Goal: Information Seeking & Learning: Learn about a topic

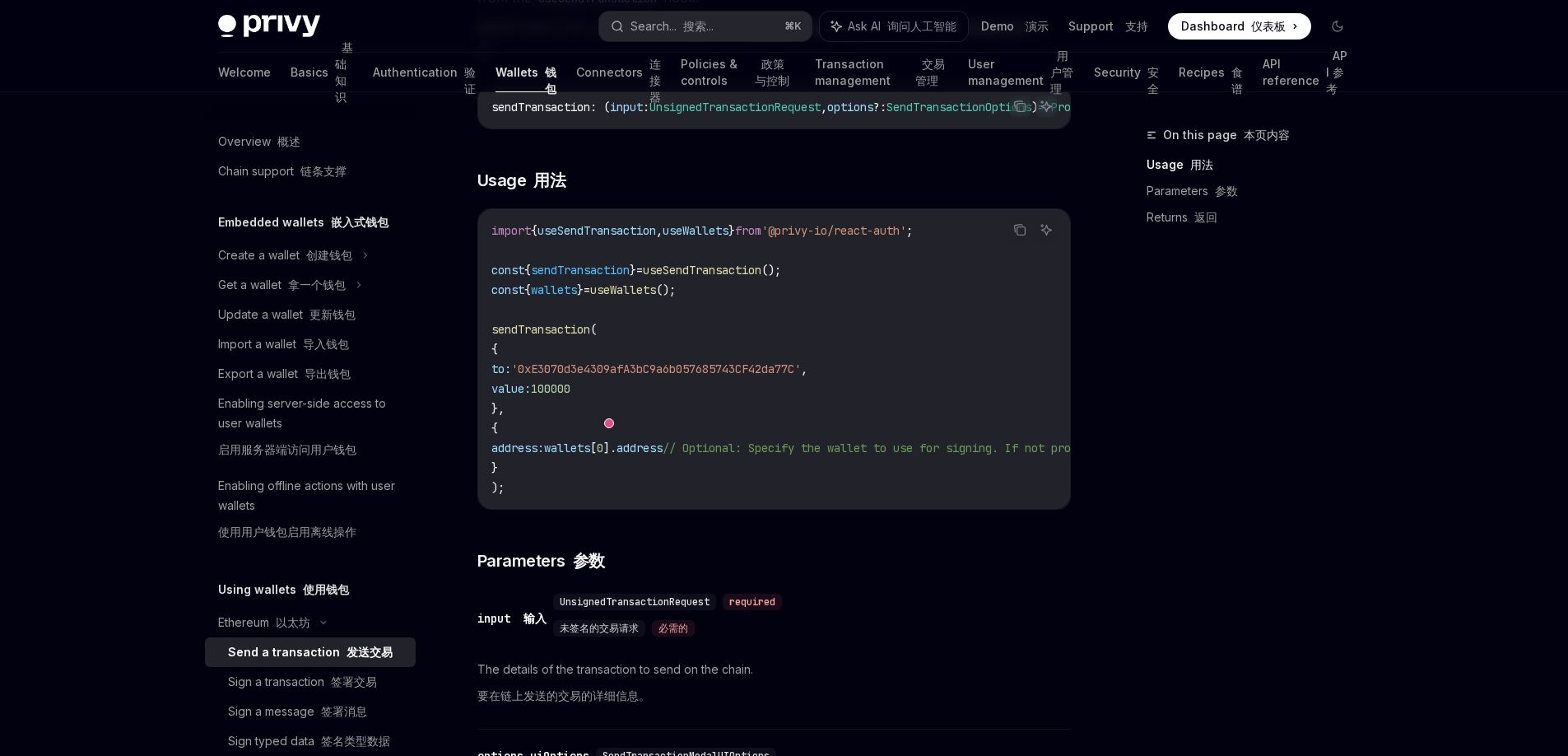
scroll to position [428, 0]
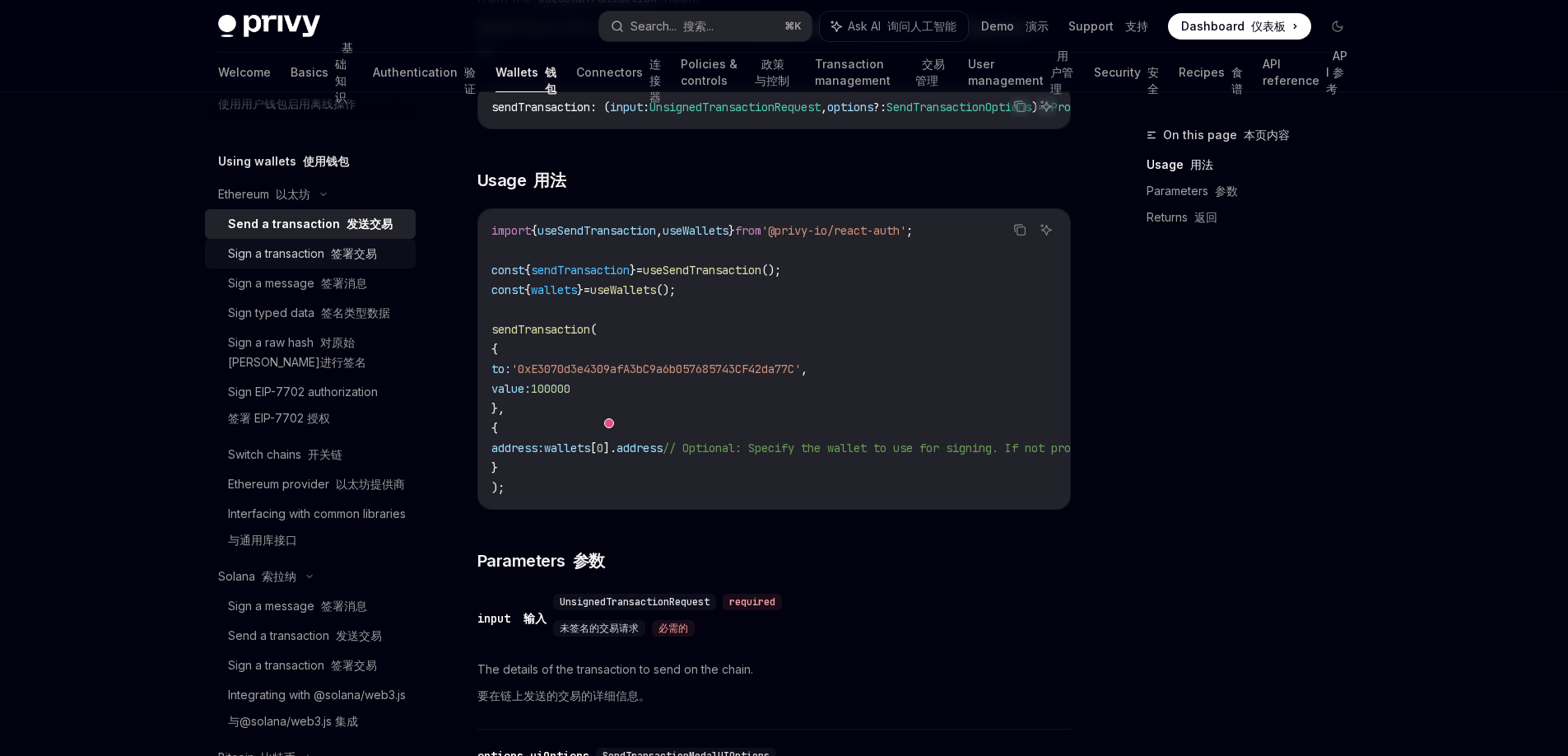
click at [321, 258] on div "Sign a transaction 签署交易" at bounding box center [302, 253] width 149 height 20
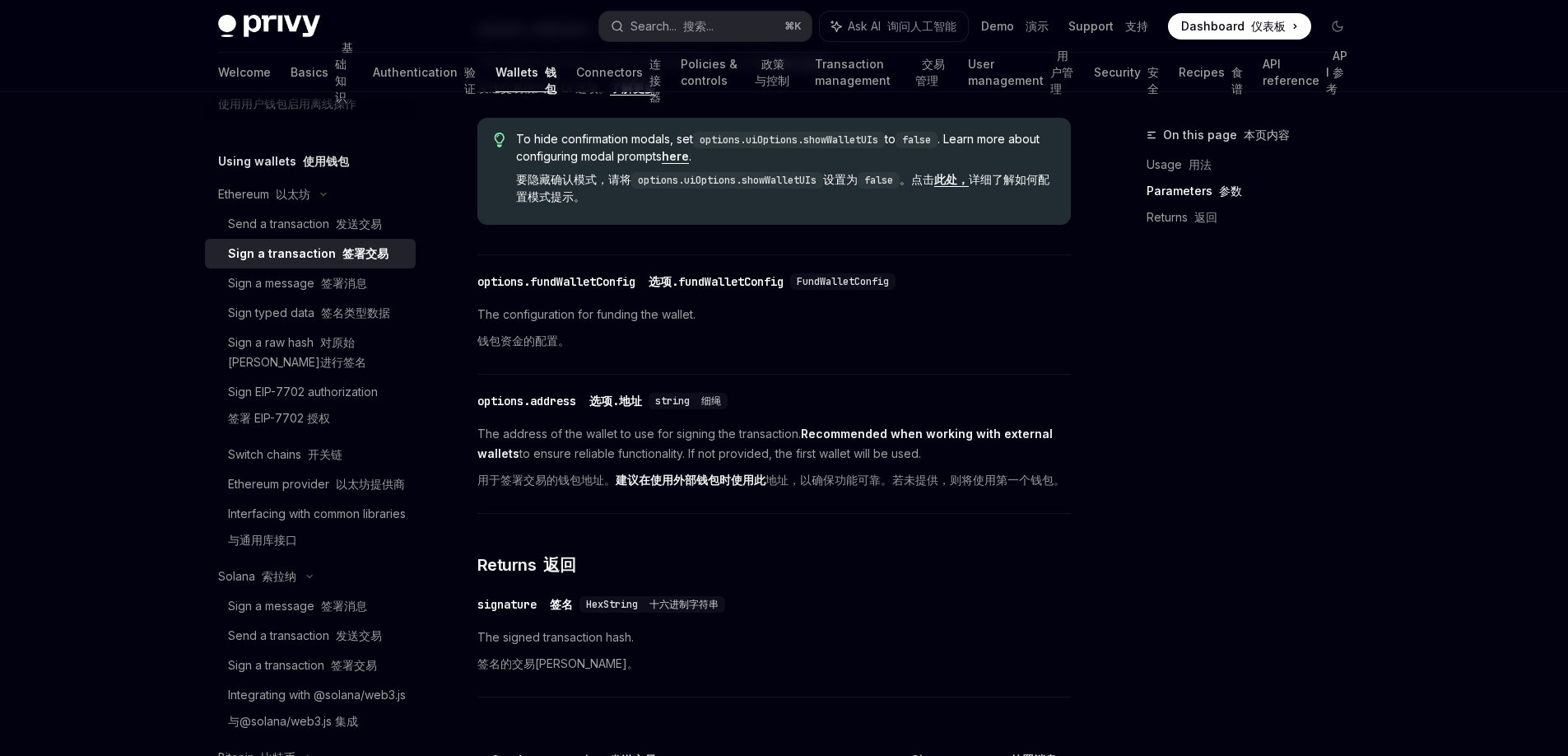
scroll to position [1260, 0]
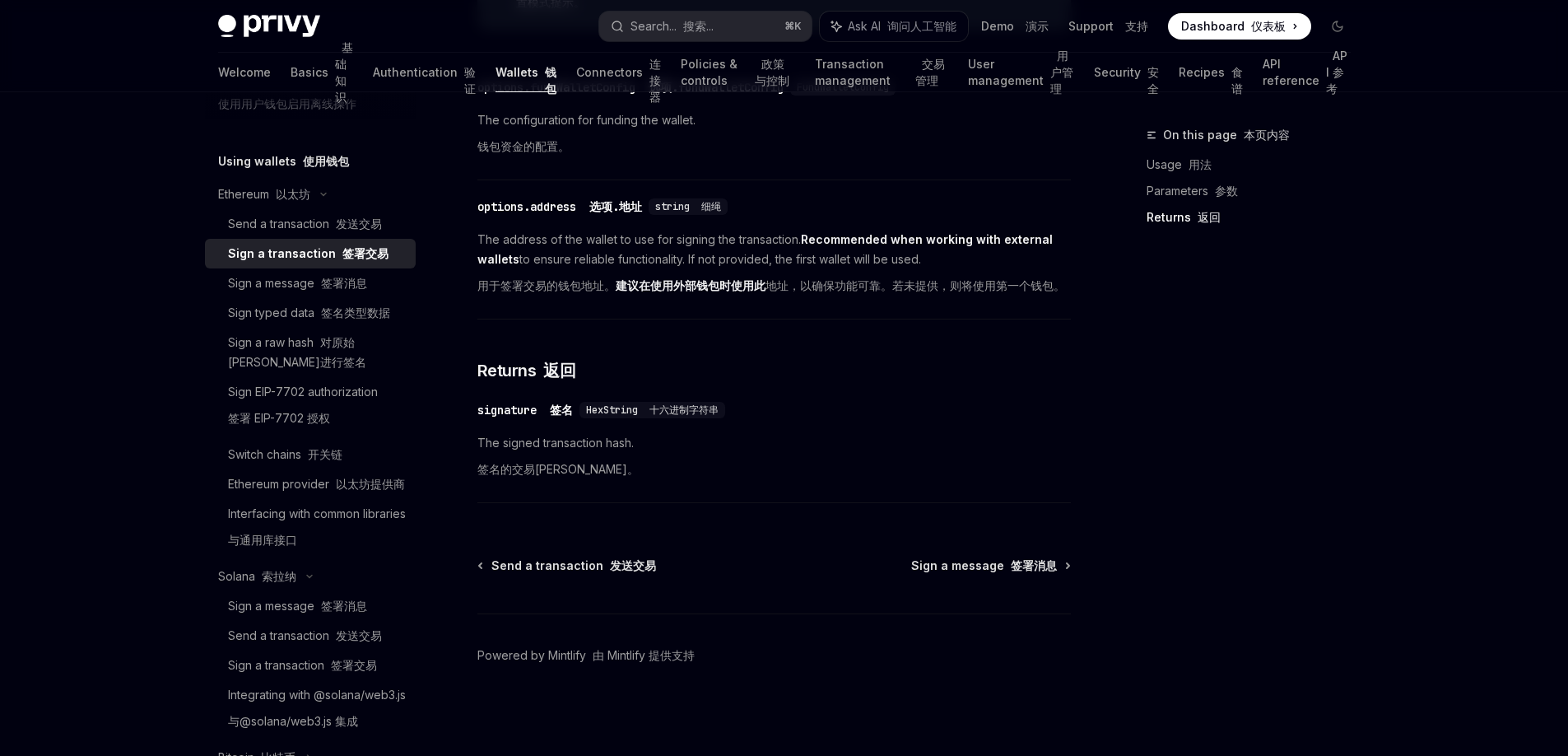
click at [507, 402] on div "signature 签名" at bounding box center [525, 410] width 95 height 16
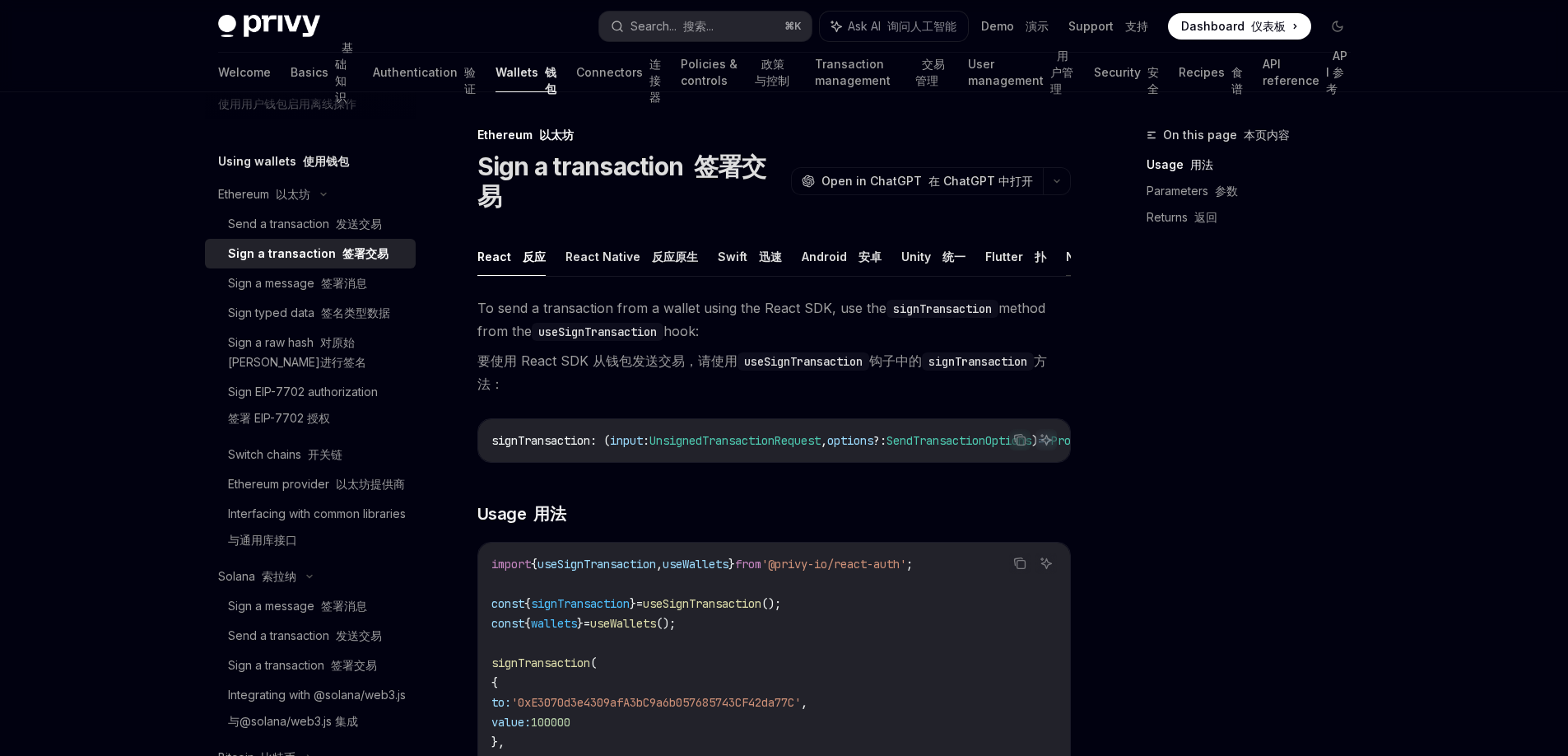
click at [1066, 238] on button "NodeJS" at bounding box center [1089, 257] width 47 height 38
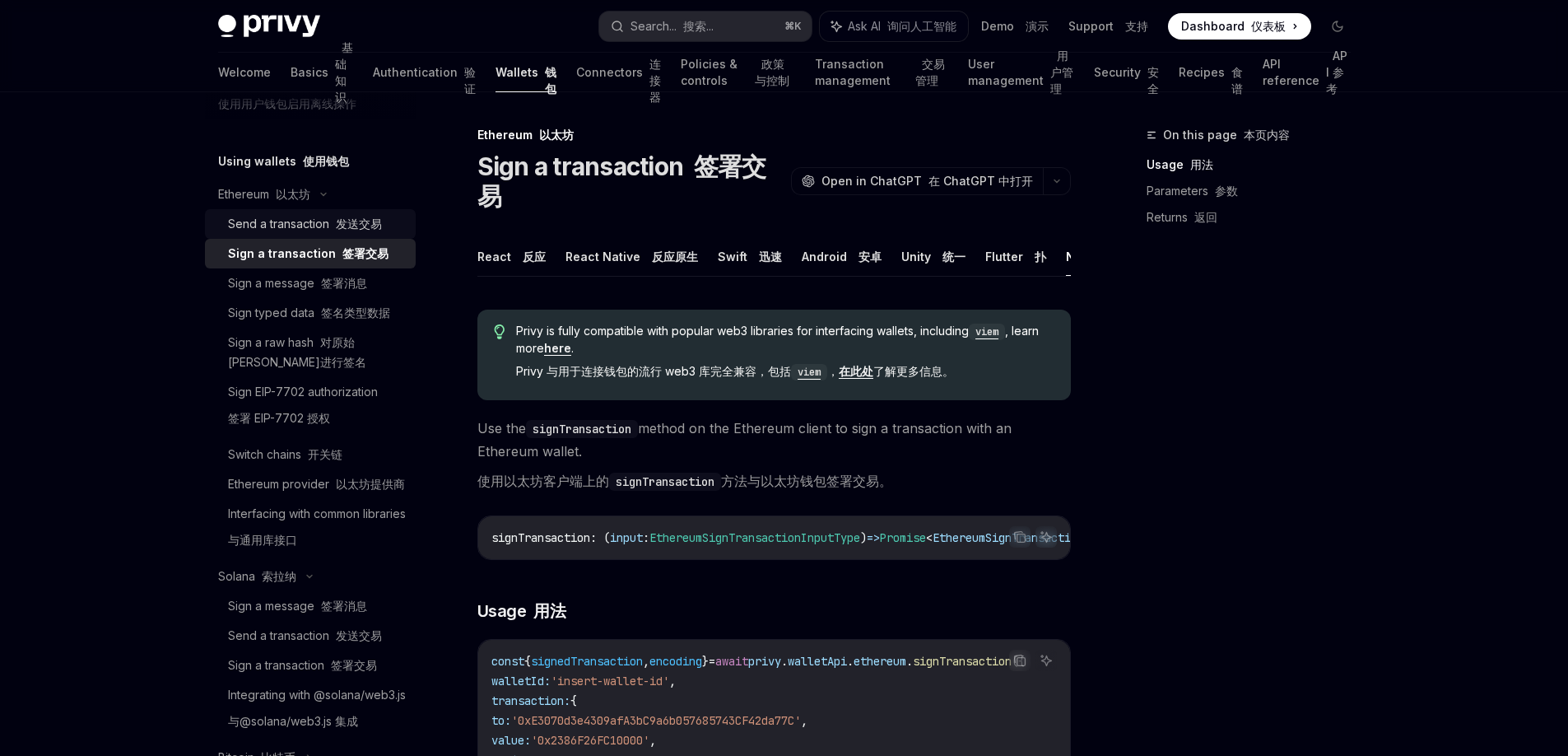
click at [363, 220] on font "发送交易" at bounding box center [359, 223] width 46 height 14
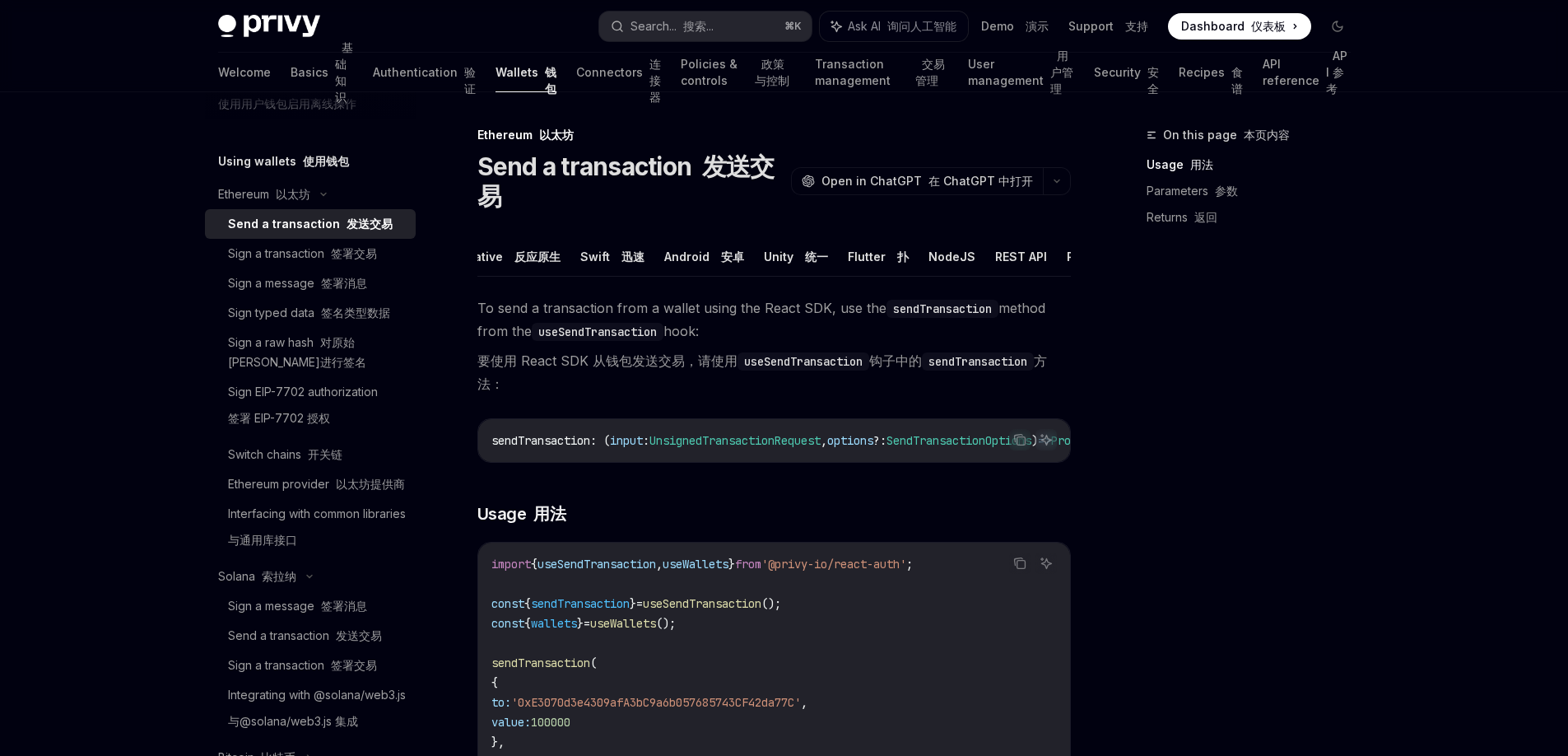
scroll to position [0, 154]
click at [917, 254] on button "NodeJS" at bounding box center [935, 257] width 47 height 38
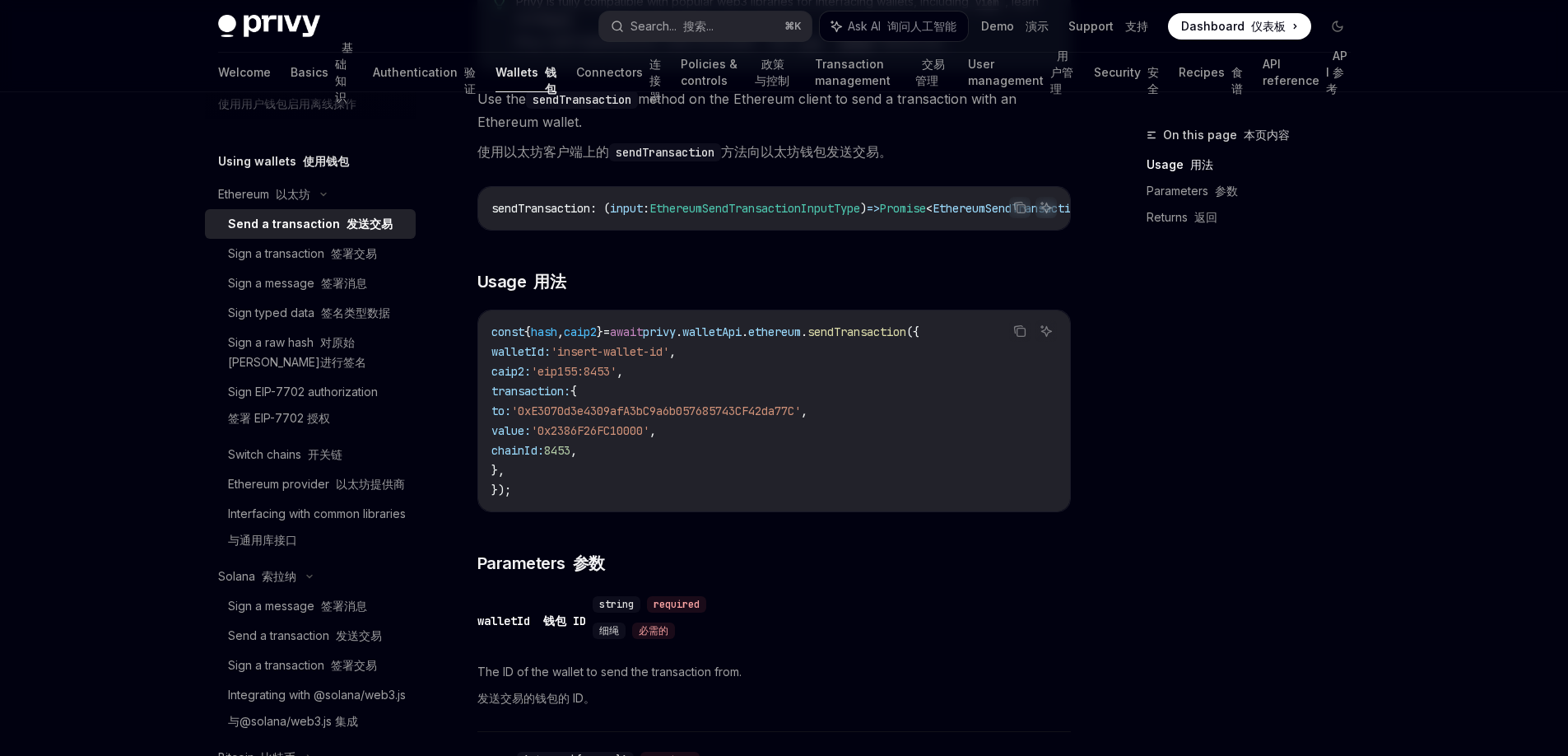
scroll to position [366, 0]
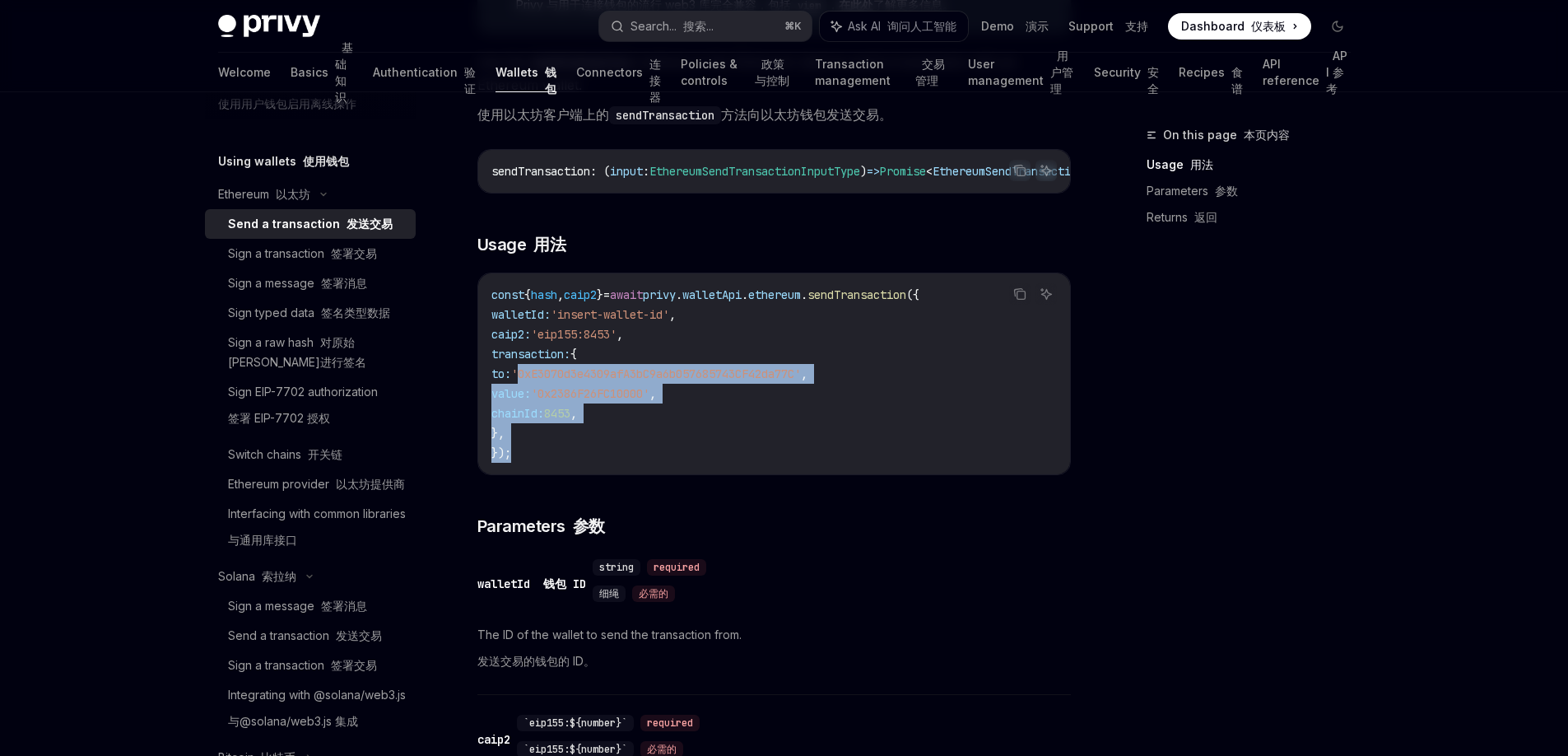
drag, startPoint x: 571, startPoint y: 384, endPoint x: 676, endPoint y: 471, distance: 136.4
click at [676, 463] on code "const { hash , caip2 } = await privy . walletApi . ethereum . sendTransaction (…" at bounding box center [774, 373] width 565 height 178
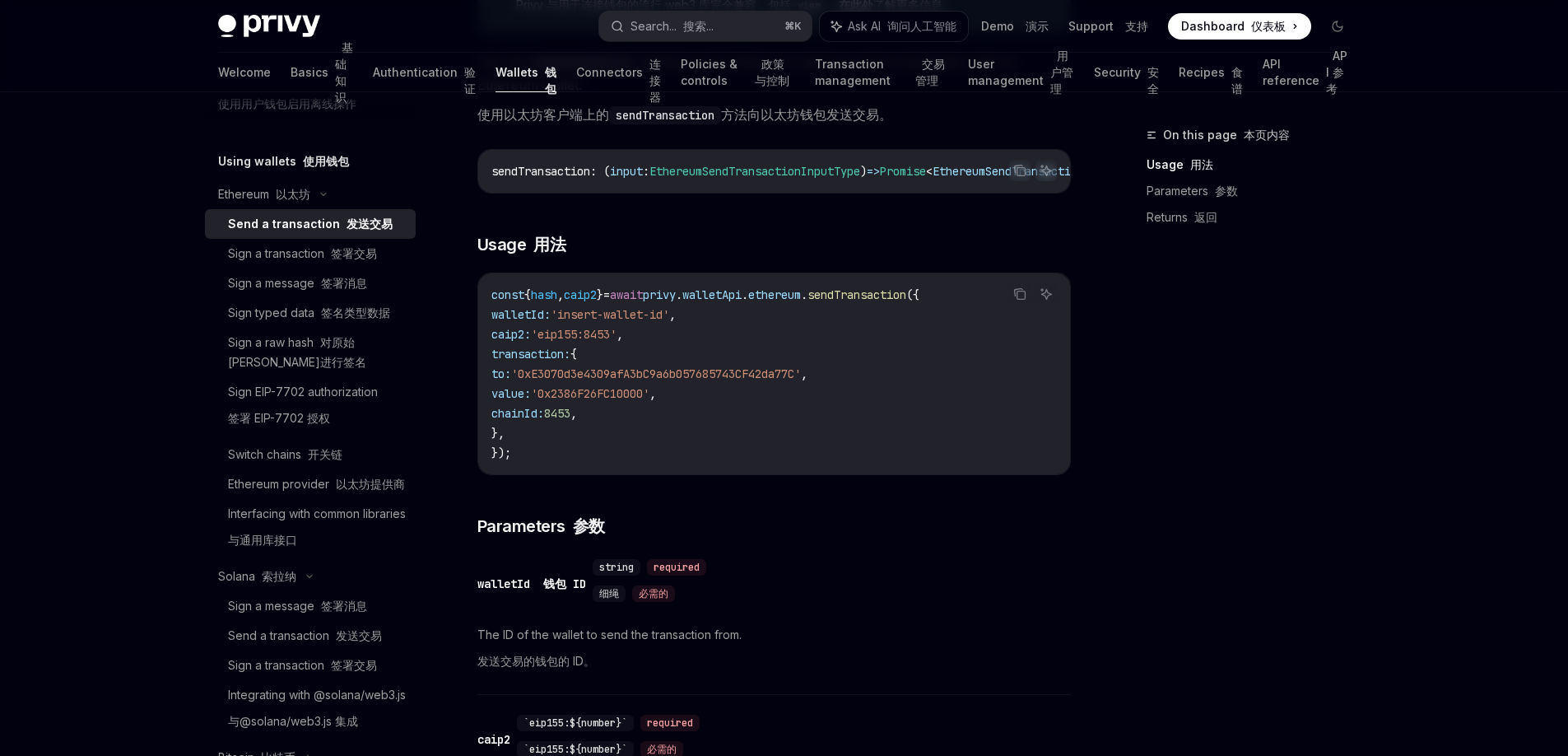
click at [741, 302] on span "walletApi" at bounding box center [712, 294] width 60 height 14
click at [759, 435] on code "const { hash , caip2 } = await privy . walletApi . ethereum . sendTransaction (…" at bounding box center [774, 373] width 565 height 178
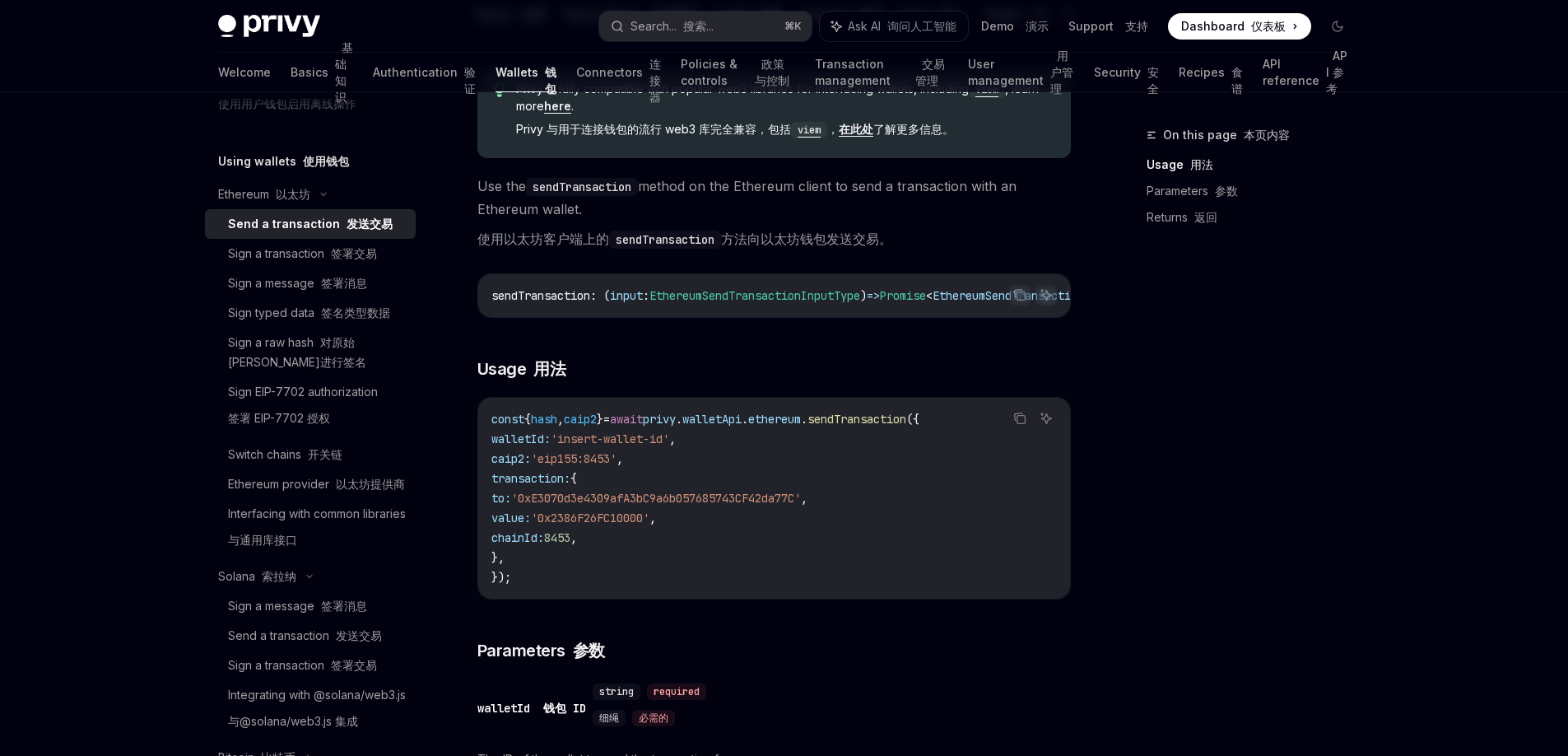
scroll to position [239, 0]
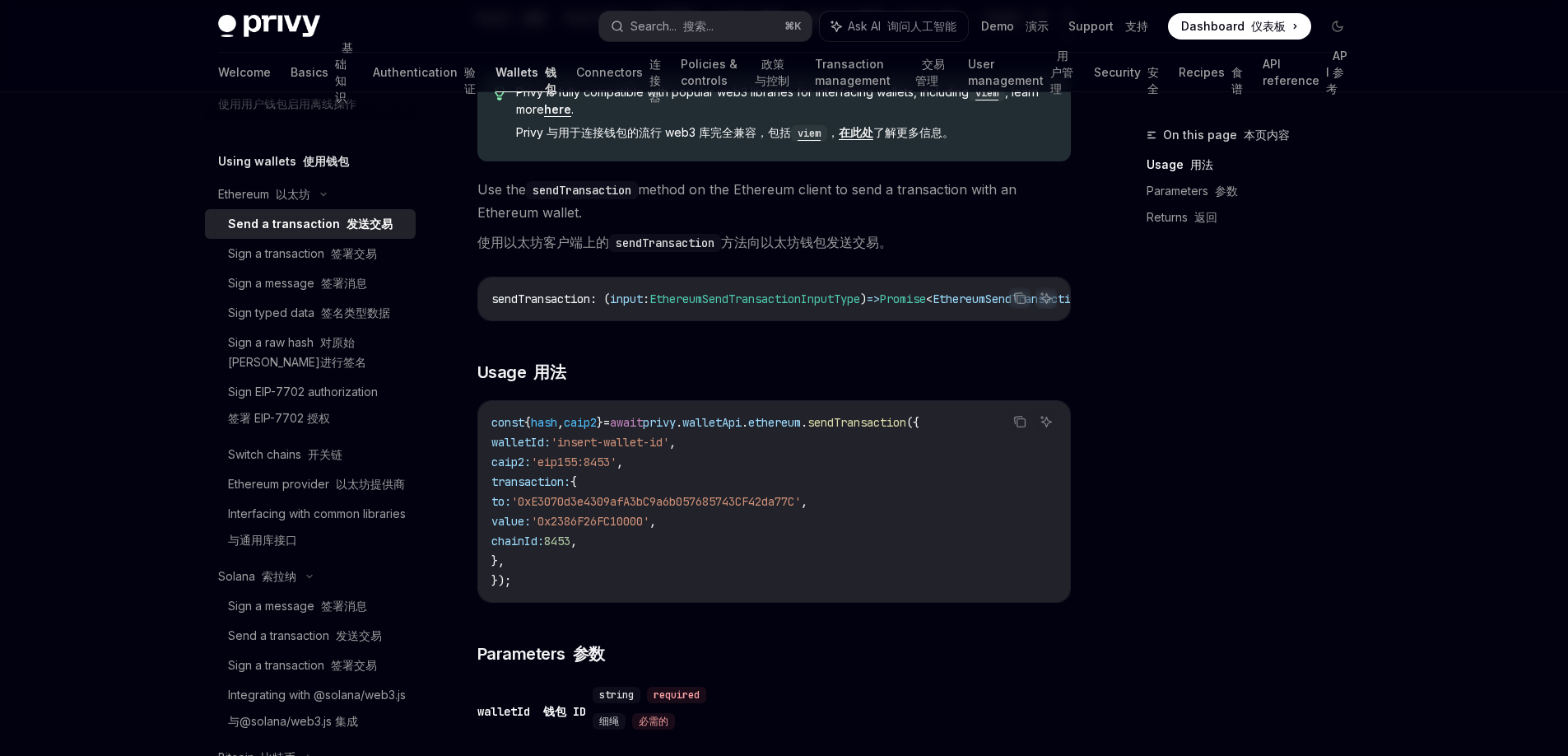
click at [495, 71] on link "Wallets 钱包" at bounding box center [525, 72] width 61 height 39
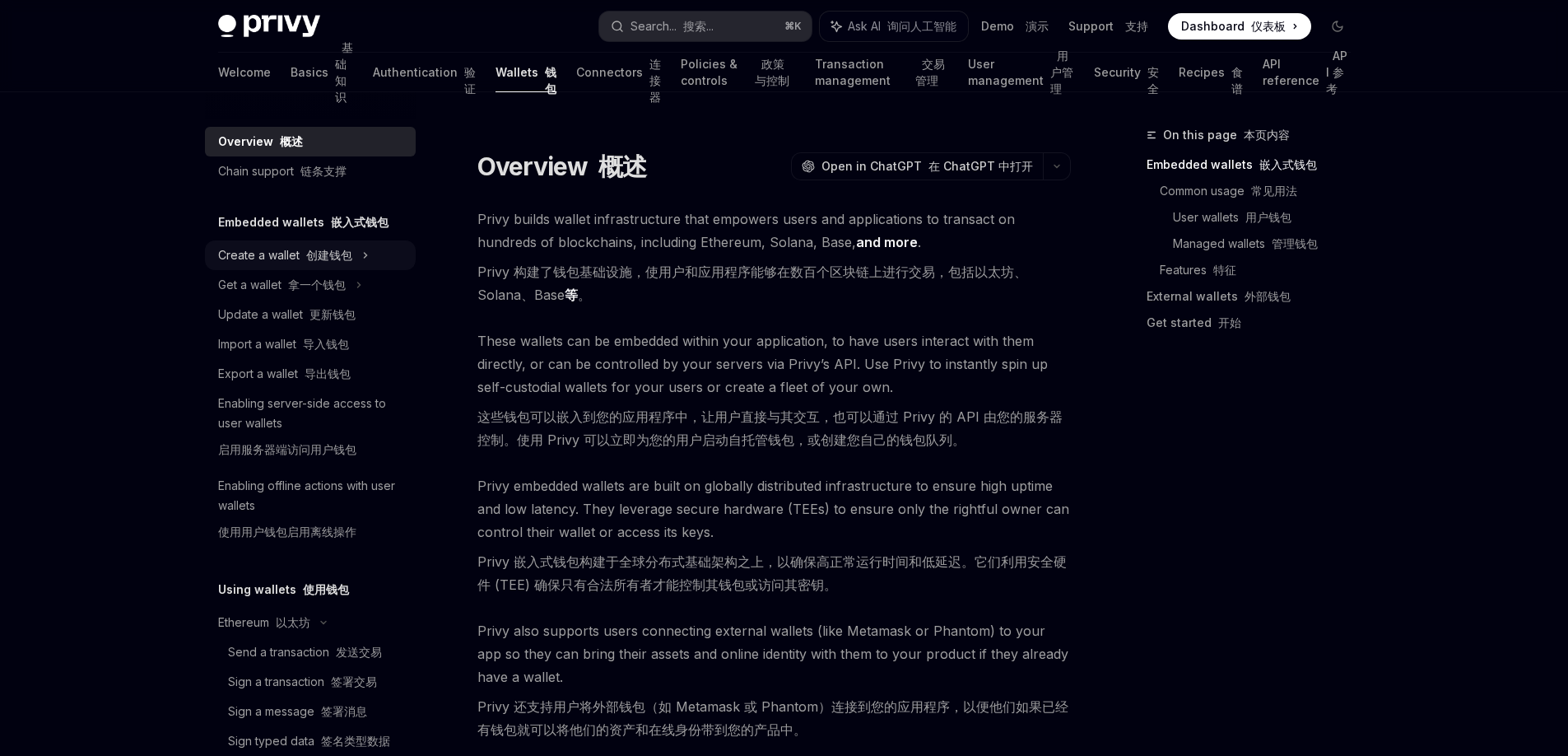
click at [292, 262] on div "Create a wallet 创建钱包" at bounding box center [286, 255] width 135 height 20
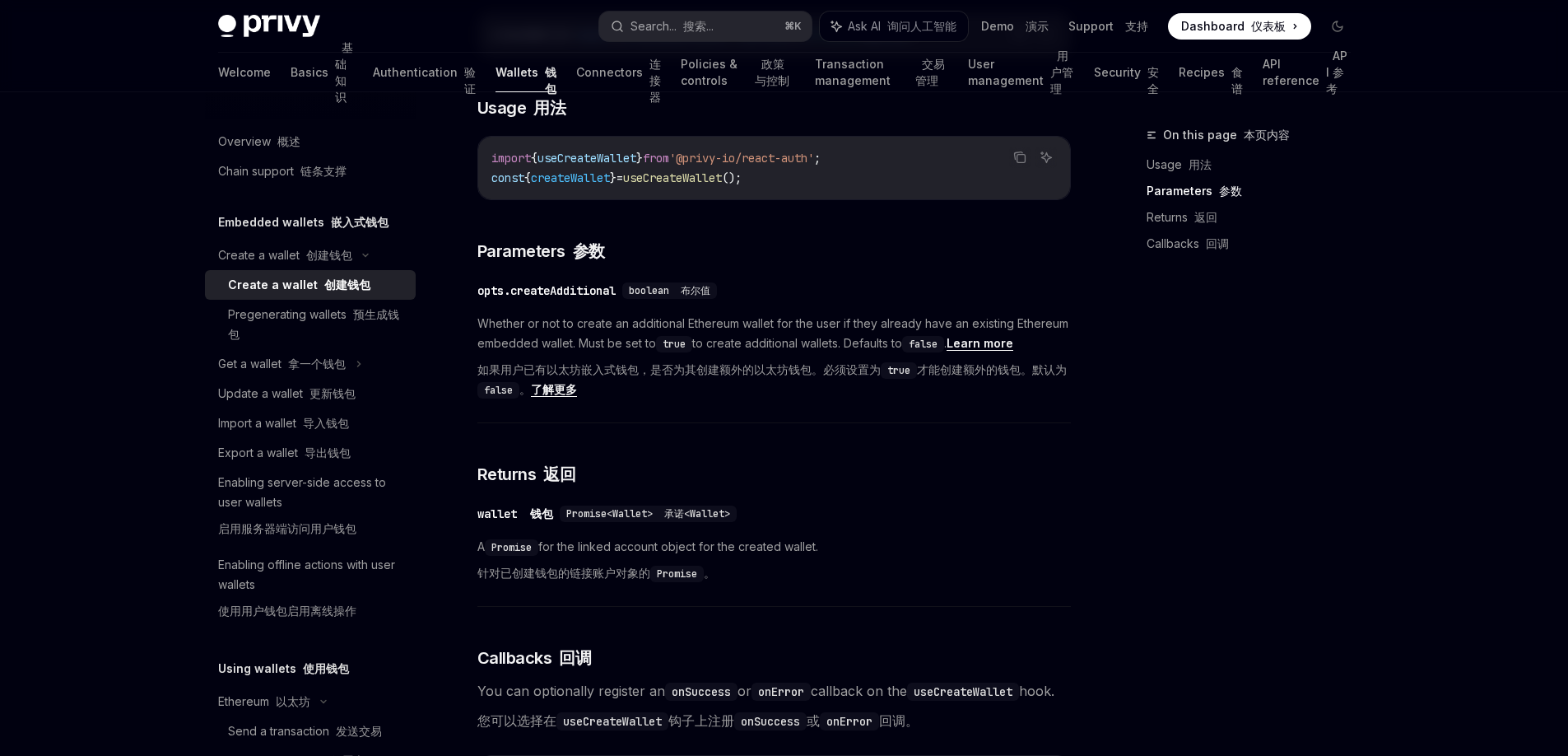
scroll to position [963, 0]
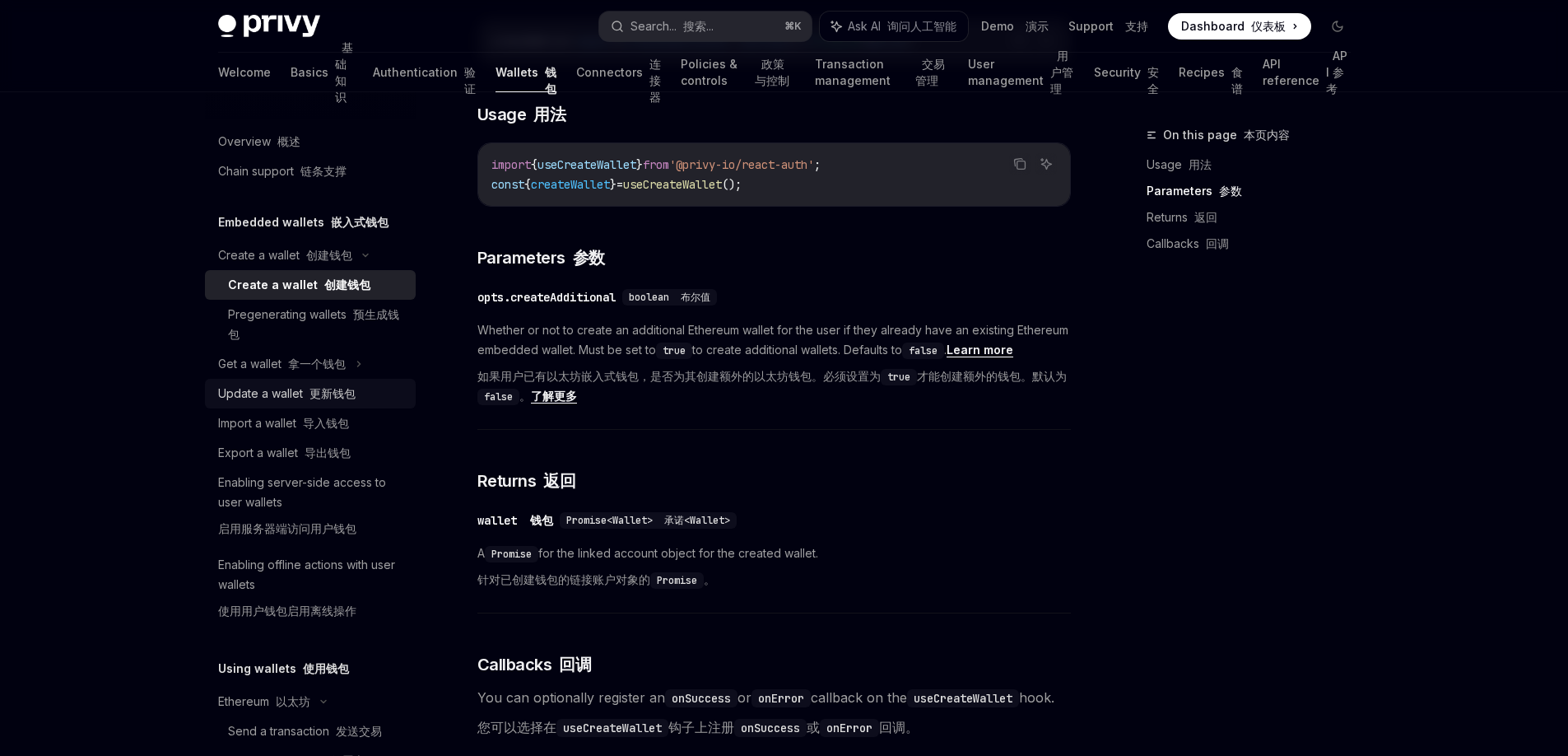
click at [336, 393] on font "更新钱包" at bounding box center [333, 392] width 46 height 14
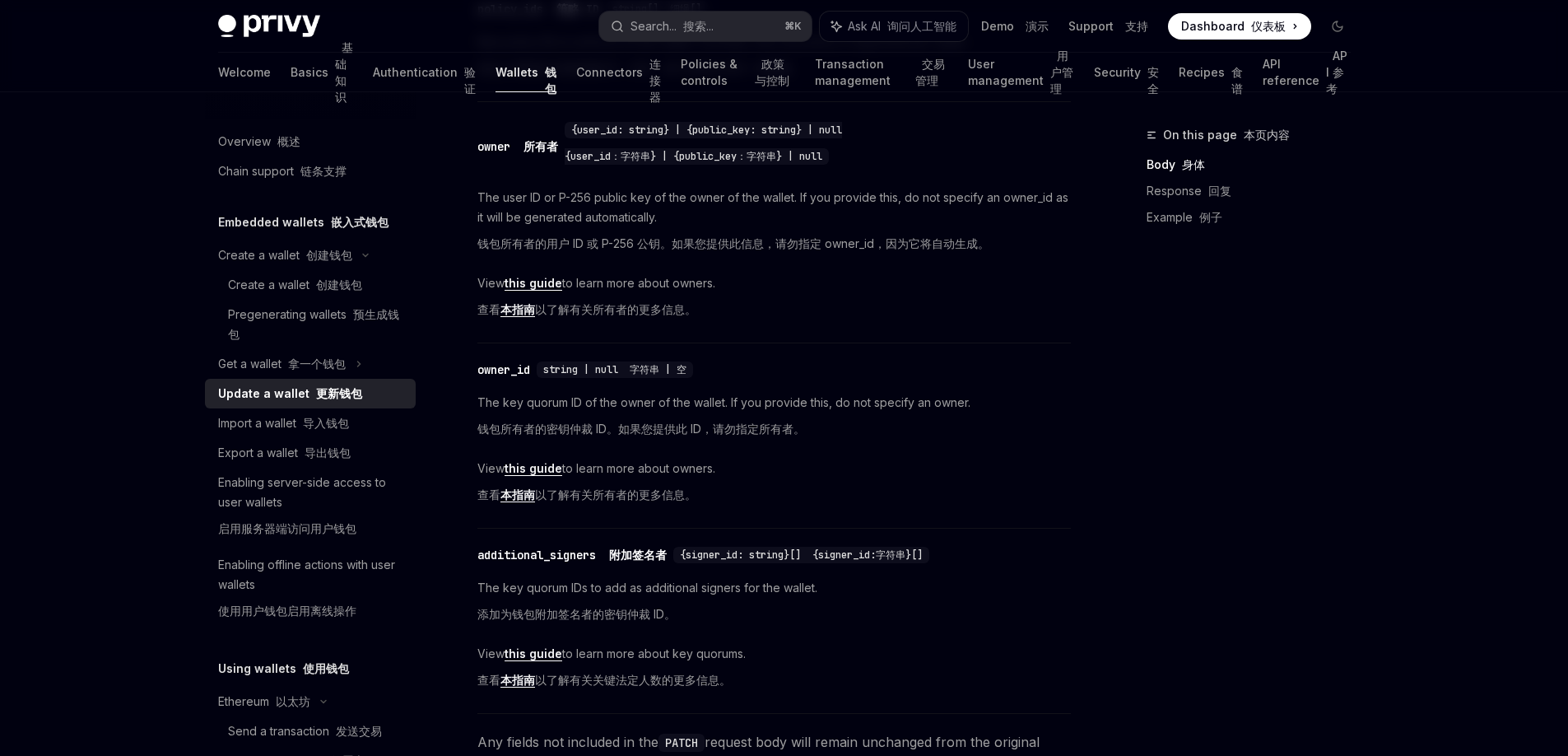
scroll to position [776, 0]
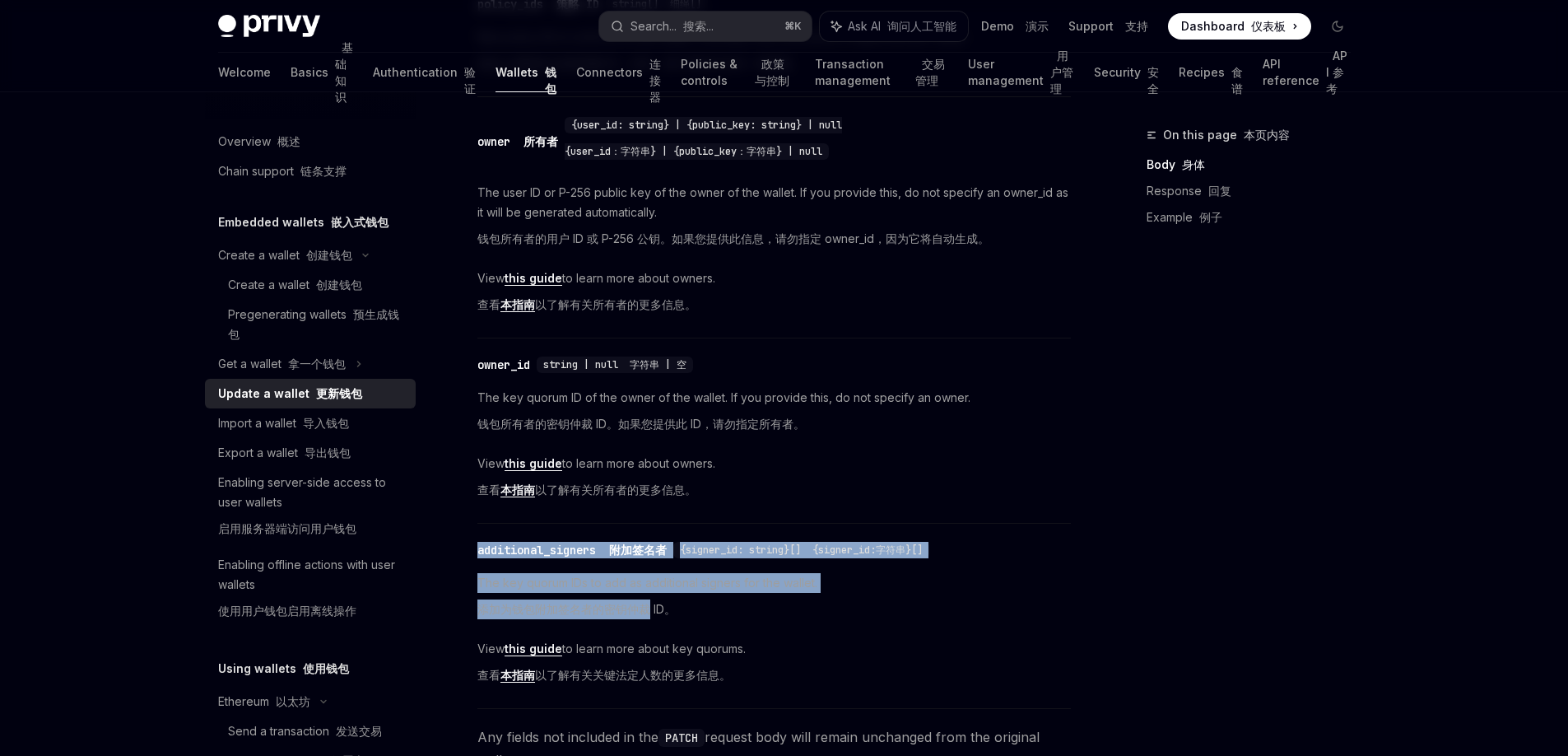
drag, startPoint x: 476, startPoint y: 544, endPoint x: 646, endPoint y: 617, distance: 185.0
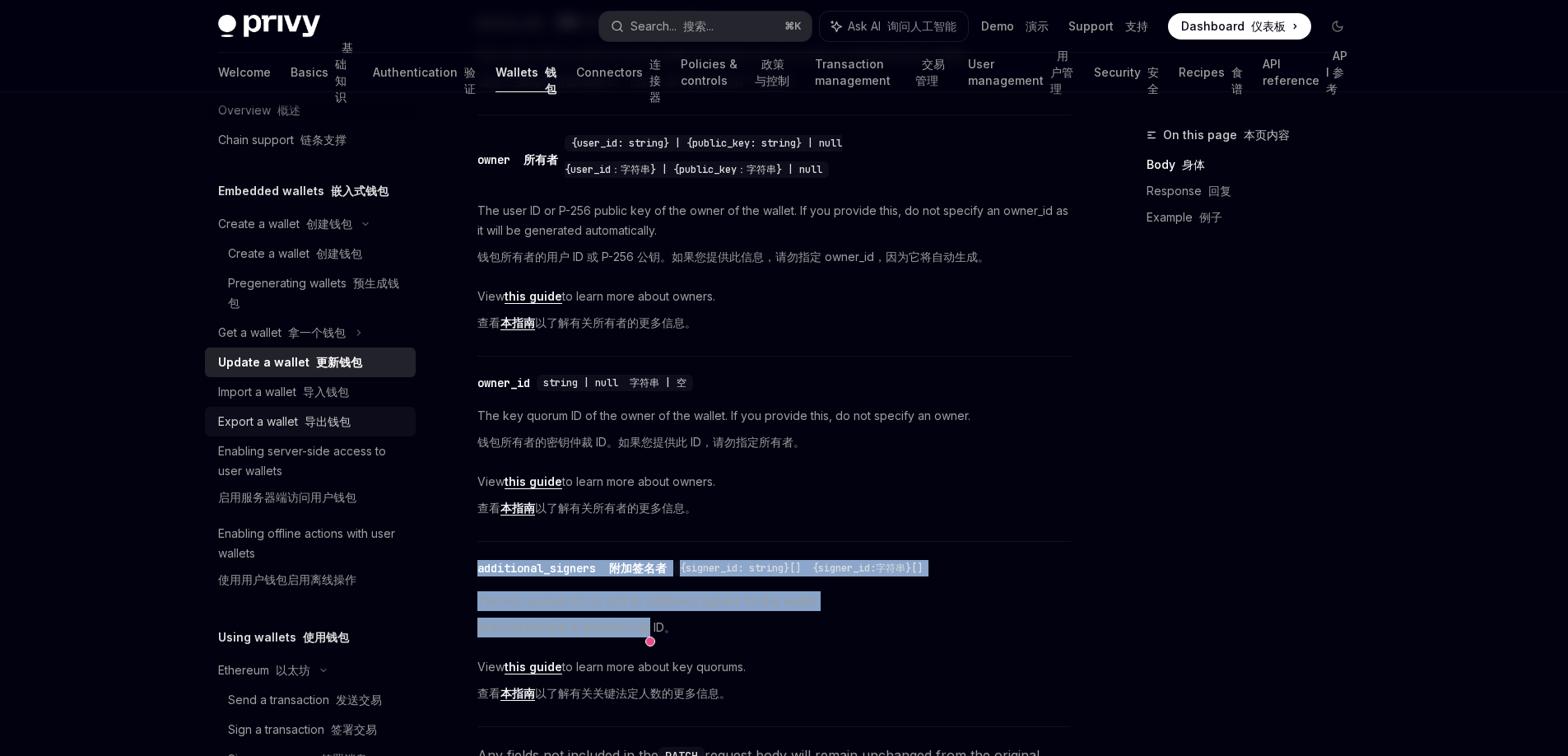
scroll to position [0, 0]
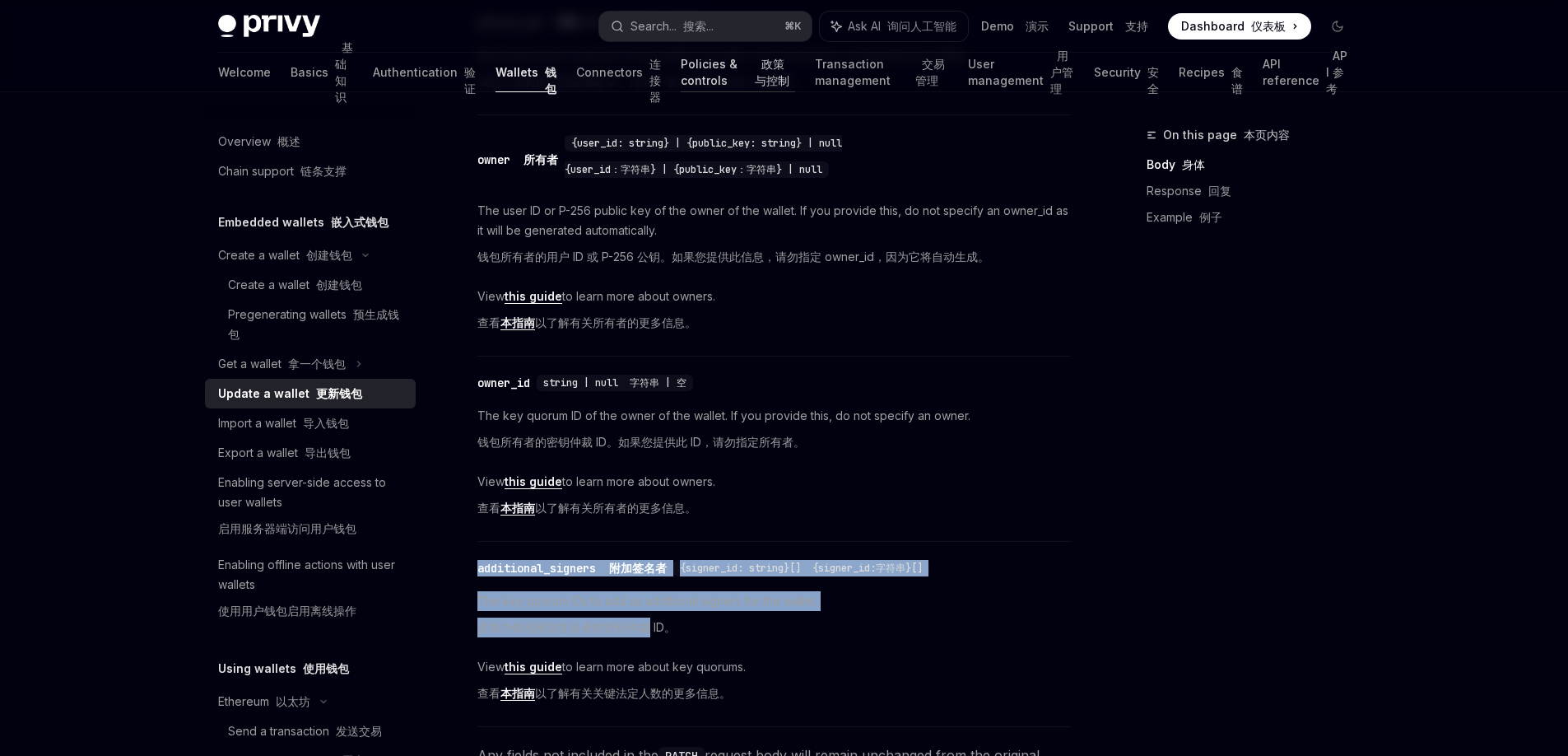
click at [681, 73] on link "Policies & controls 政策与控制" at bounding box center [737, 72] width 114 height 39
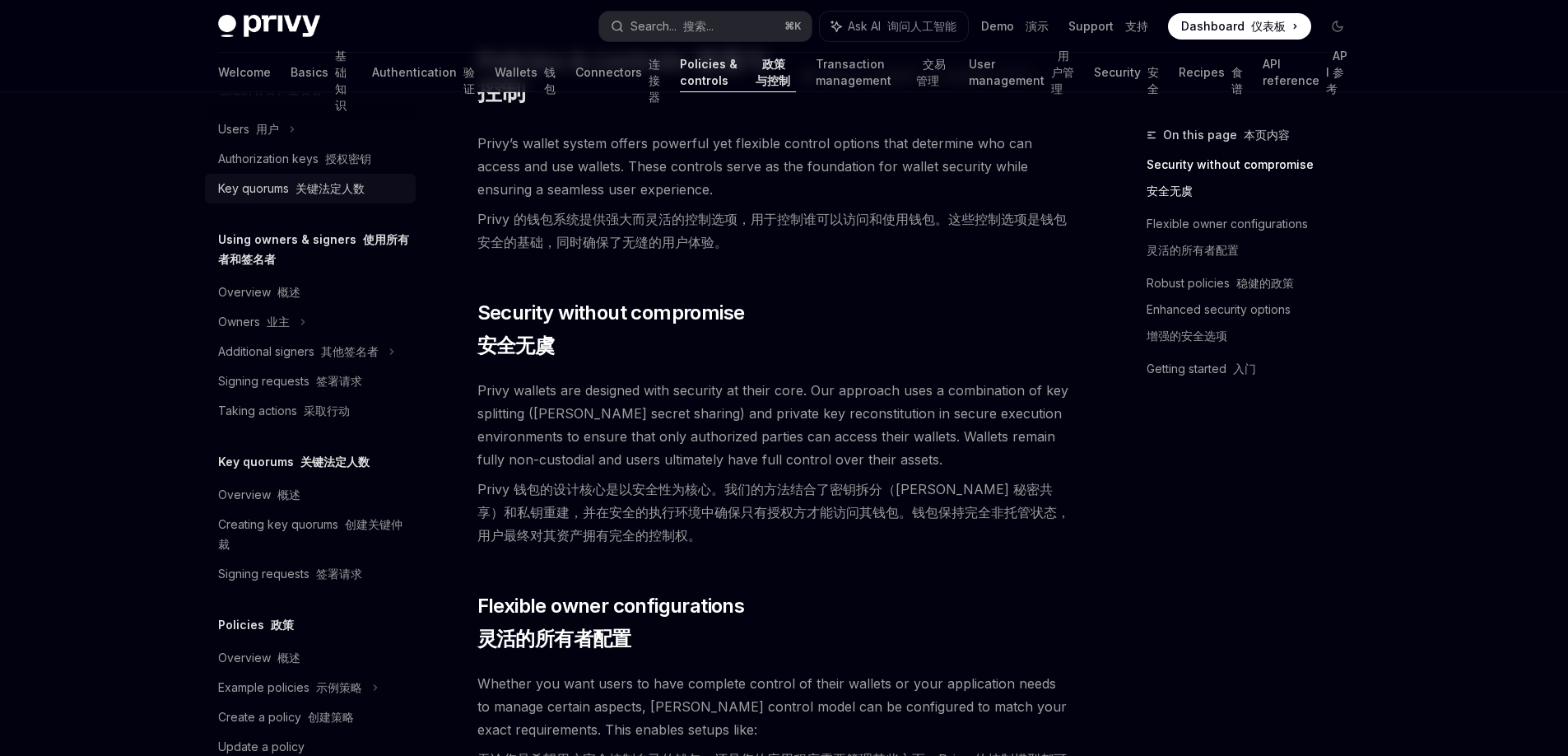
scroll to position [501, 0]
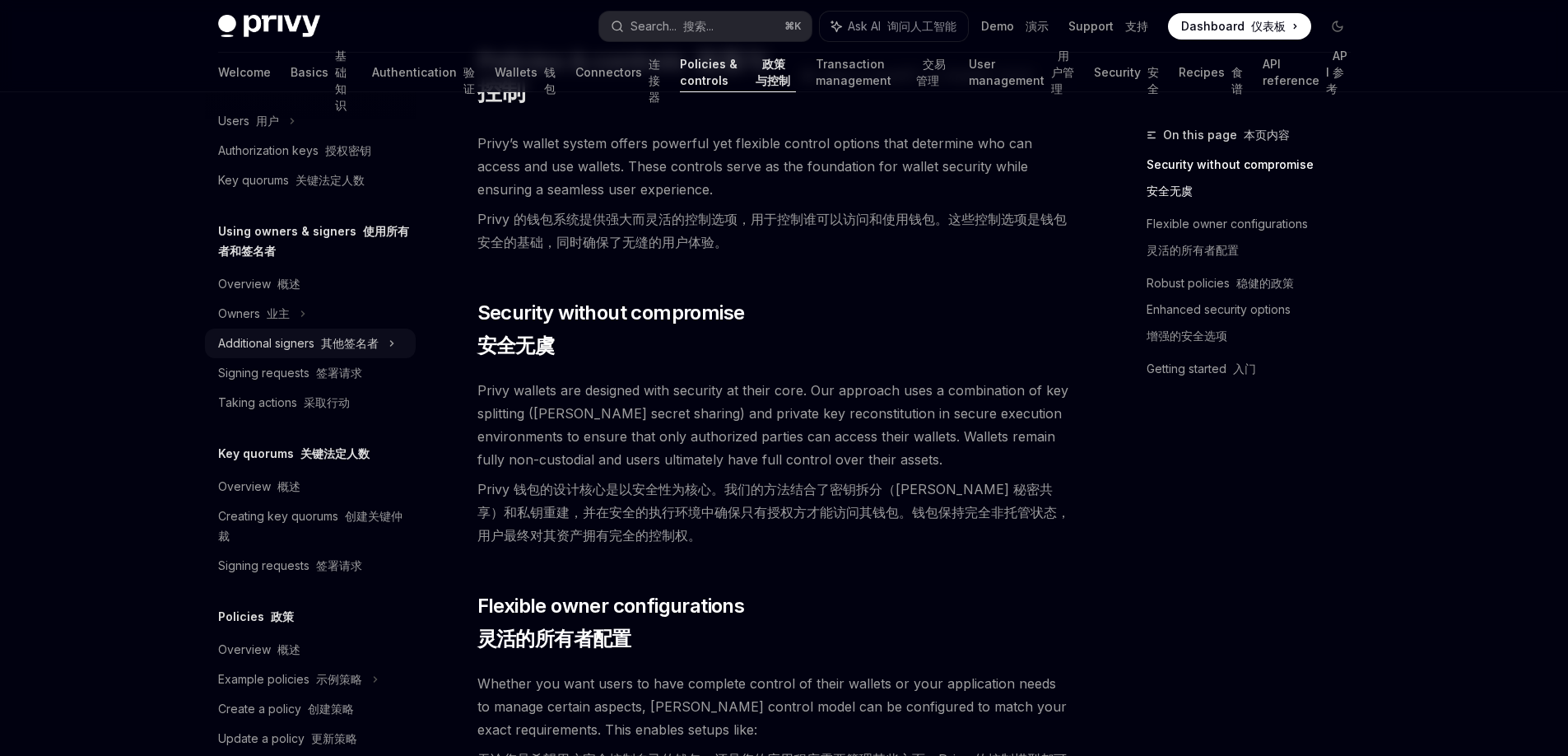
click at [327, 350] on div "Additional signers 其他签名者" at bounding box center [298, 343] width 161 height 20
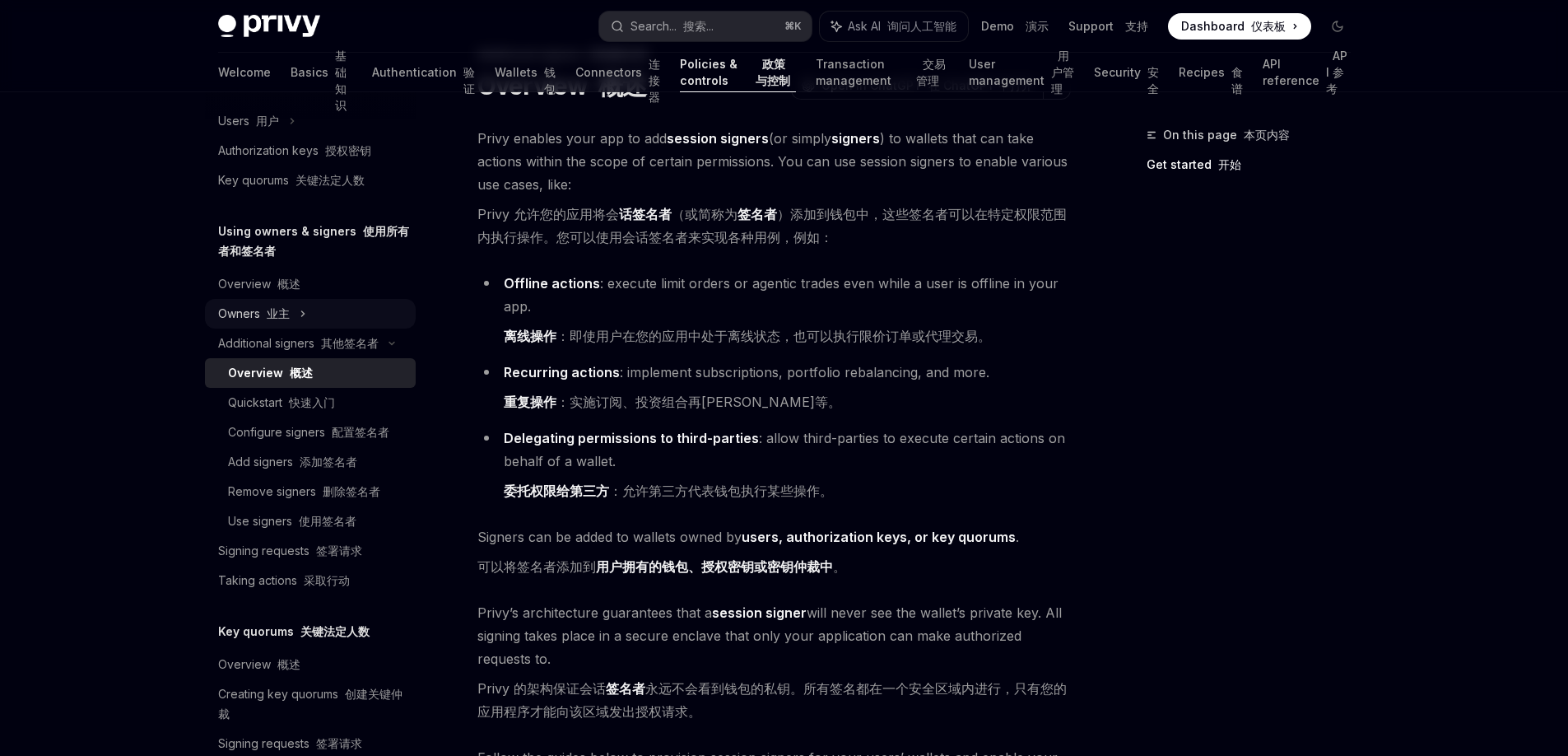
click at [288, 317] on font "业主" at bounding box center [278, 313] width 23 height 14
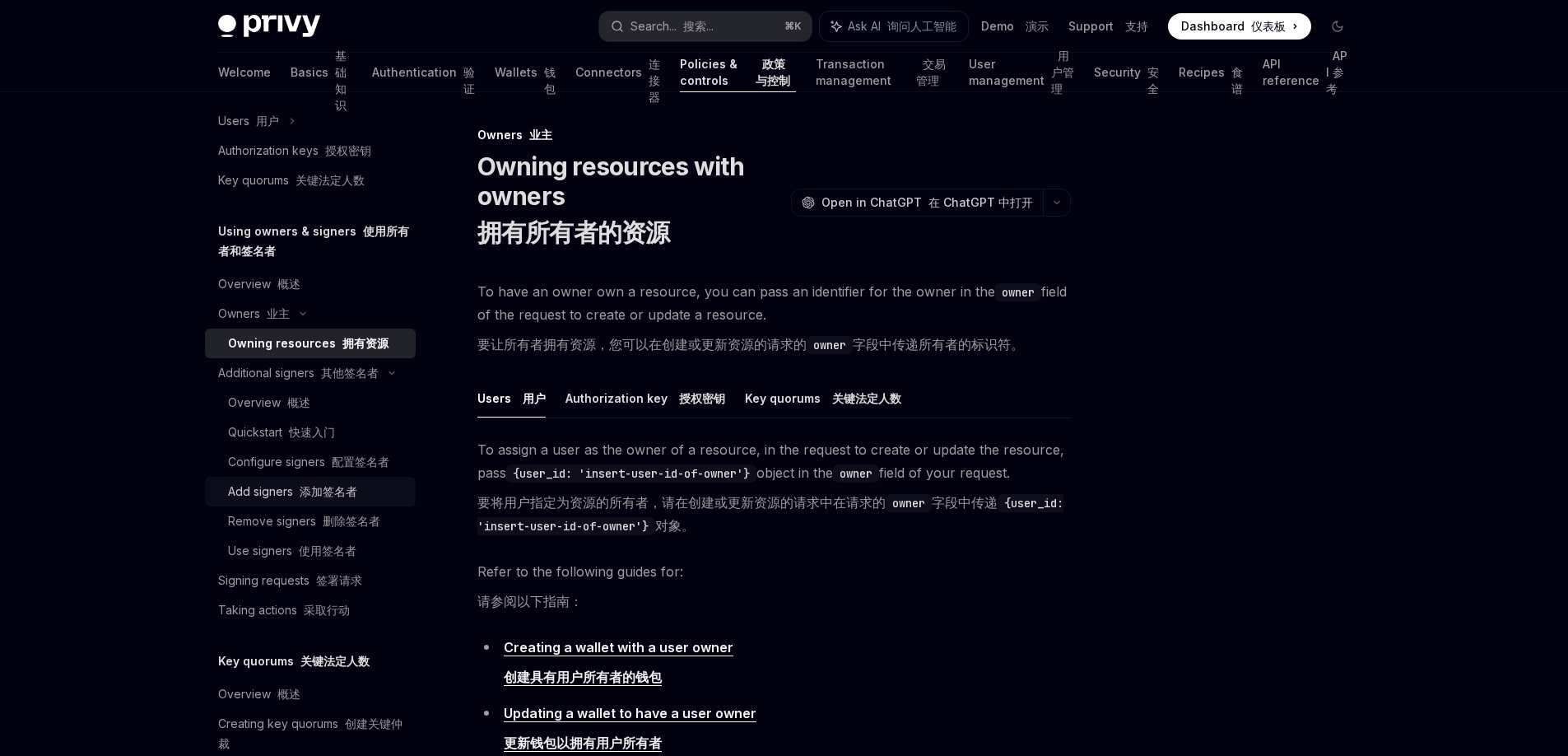
click at [276, 501] on div "Add signers 添加签名者" at bounding box center [292, 491] width 129 height 20
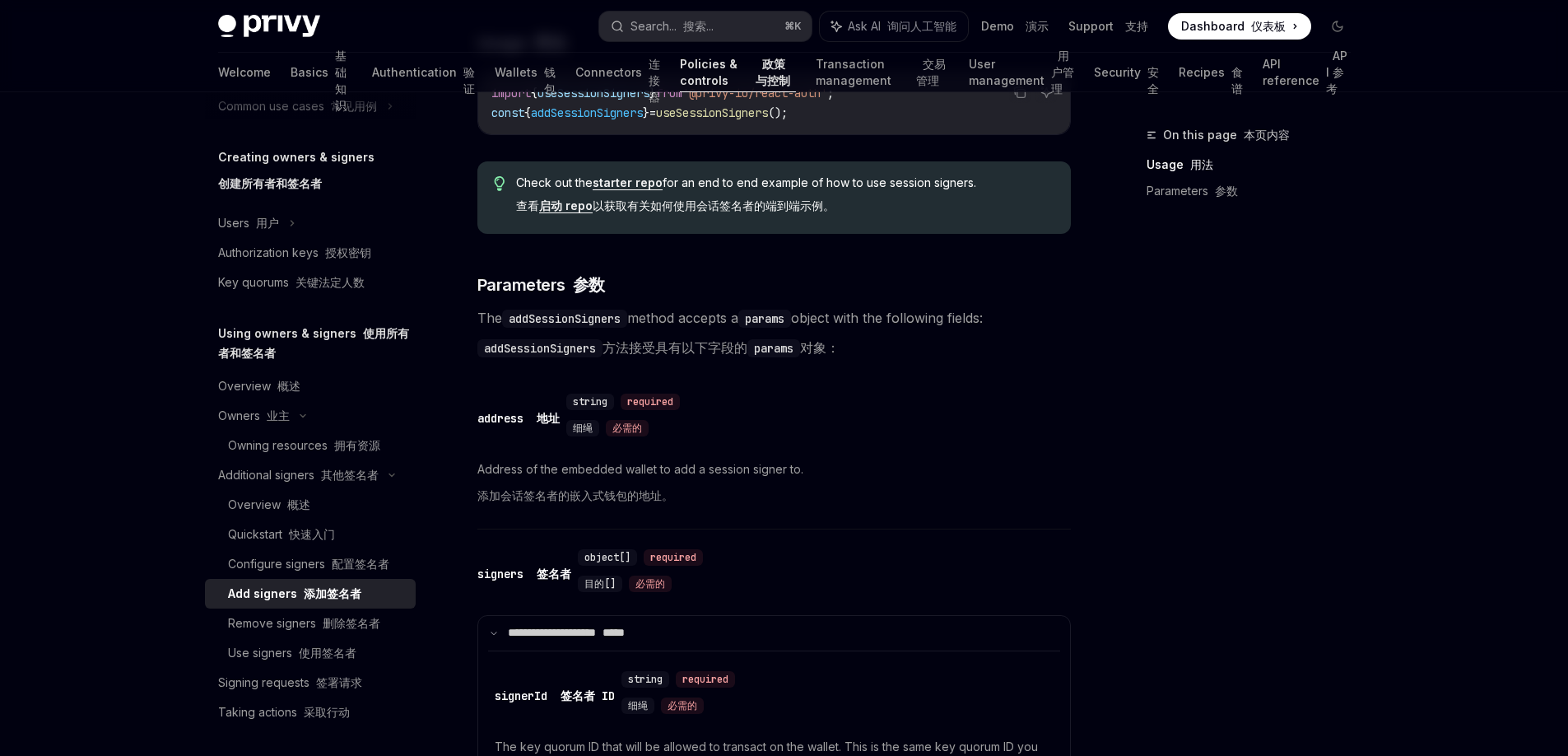
scroll to position [395, 0]
click at [307, 283] on font "关键法定人数" at bounding box center [330, 286] width 69 height 14
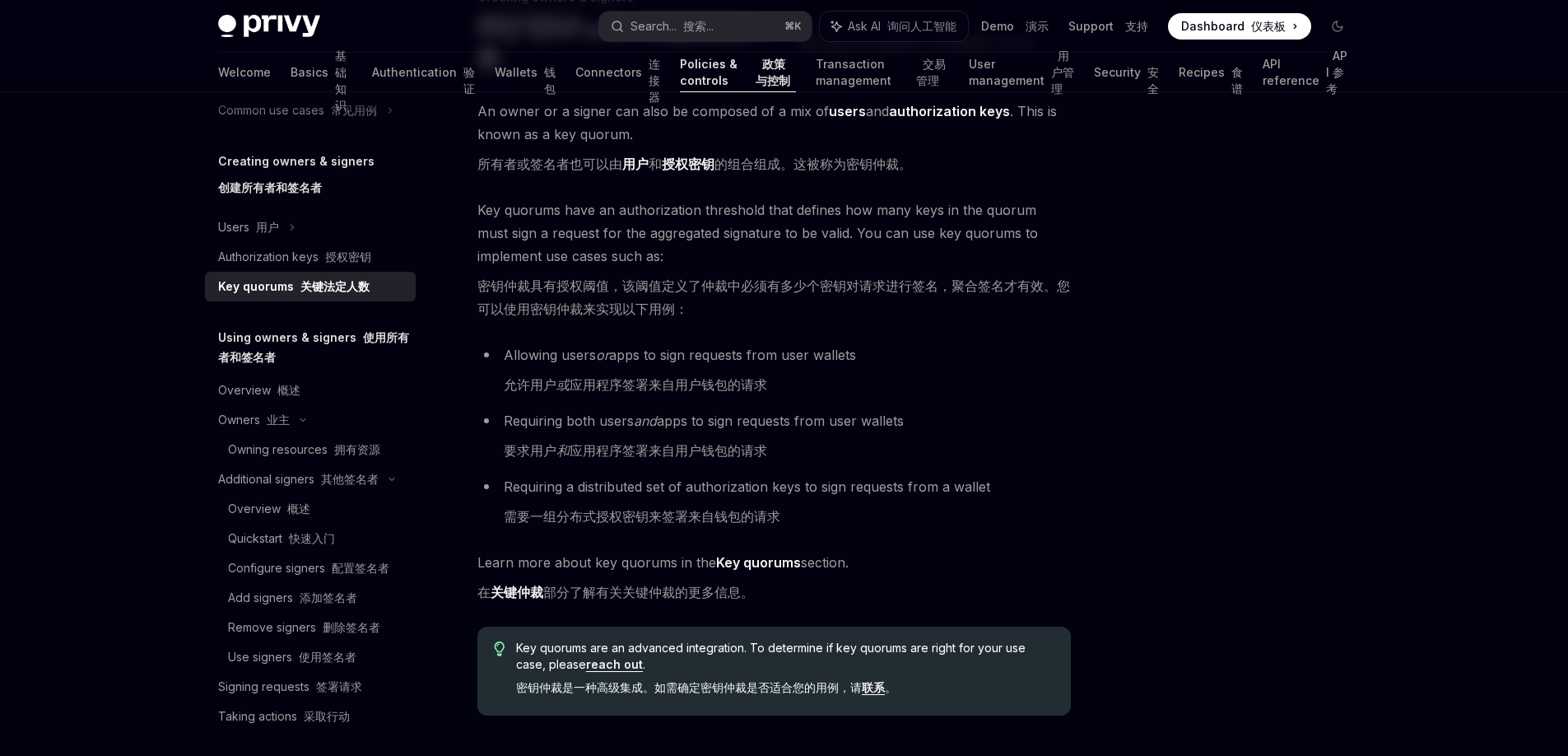
scroll to position [139, 0]
click at [319, 261] on font at bounding box center [321, 256] width 7 height 14
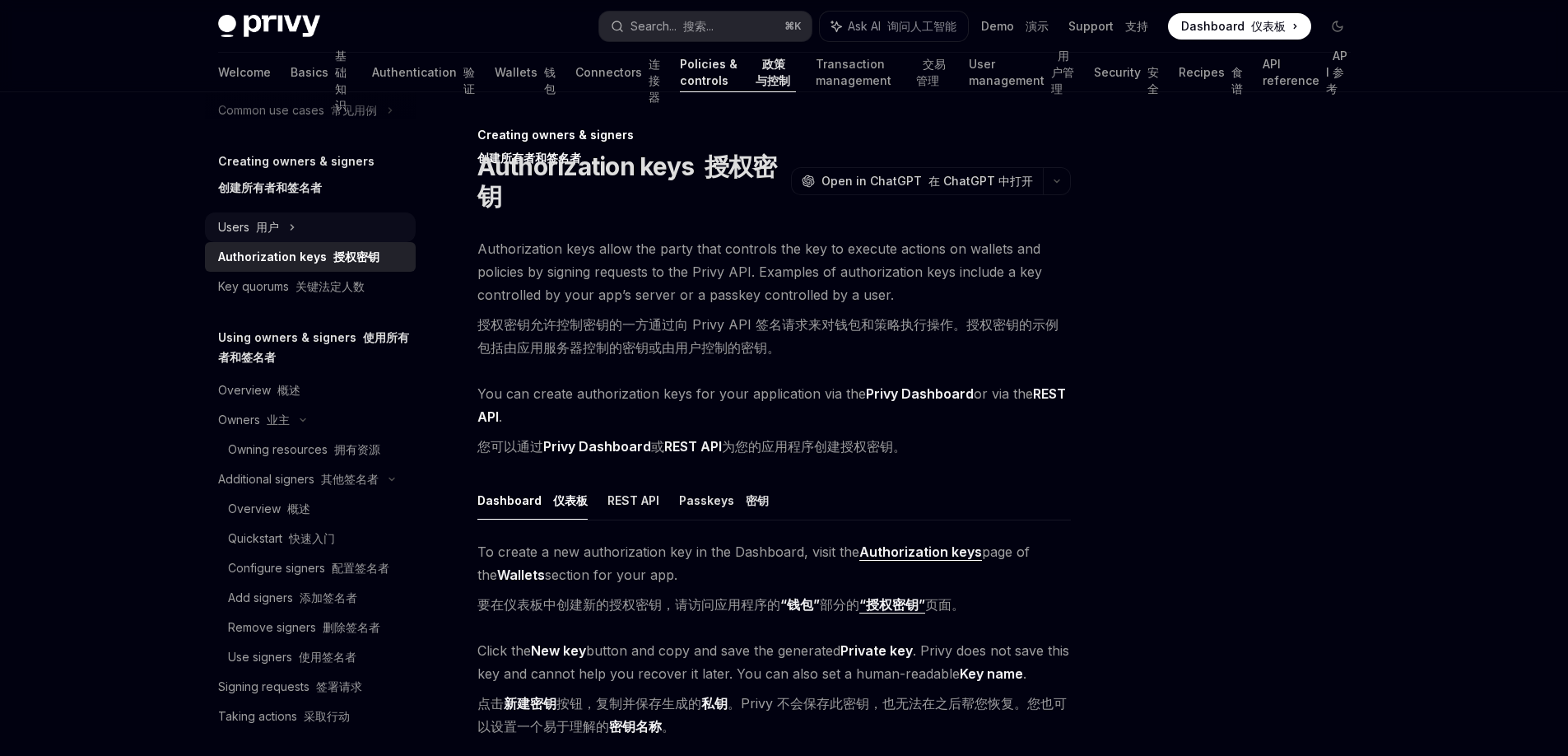
click at [261, 227] on font "用户" at bounding box center [267, 227] width 23 height 14
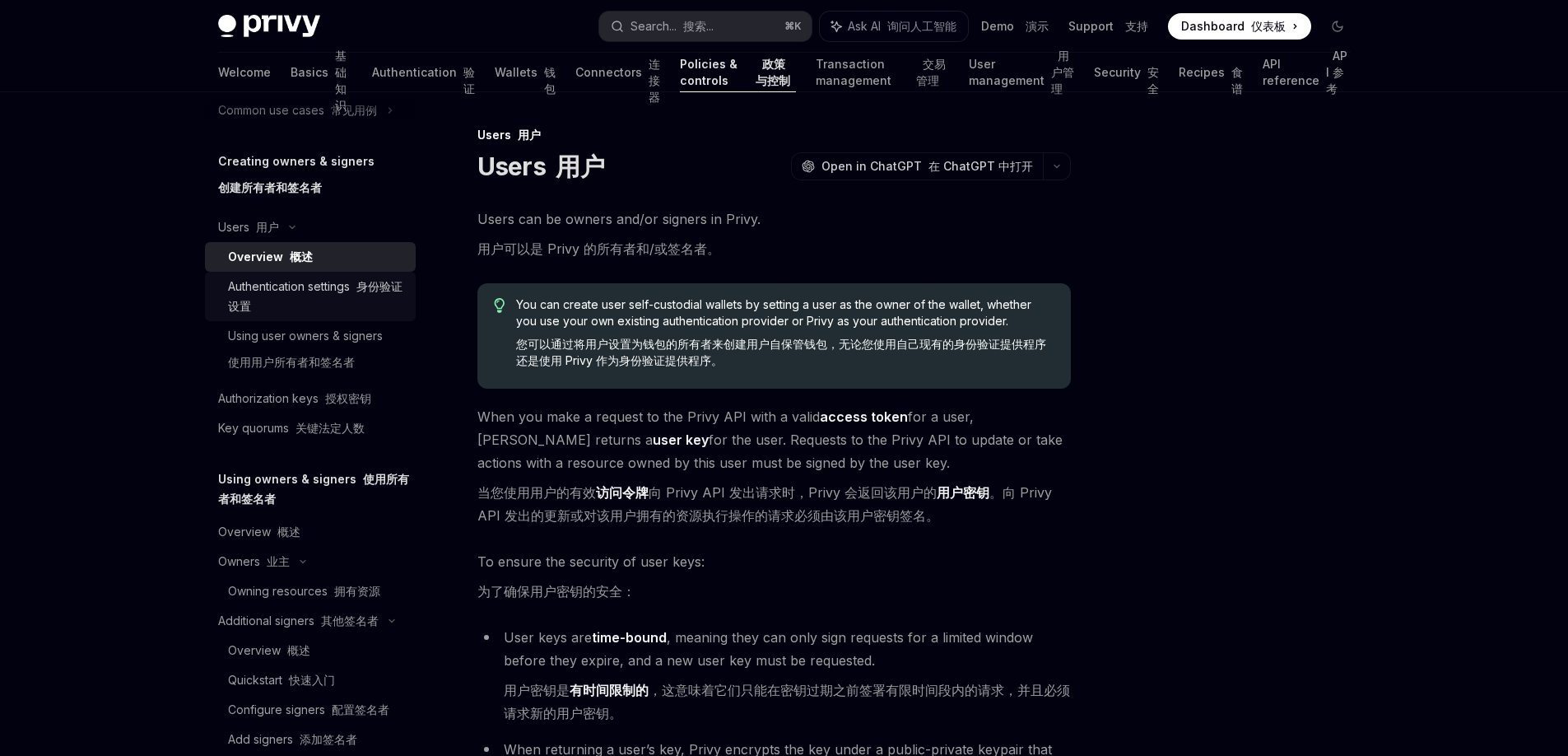
click at [276, 289] on div "Authentication settings 身份验证设置" at bounding box center [316, 296] width 178 height 39
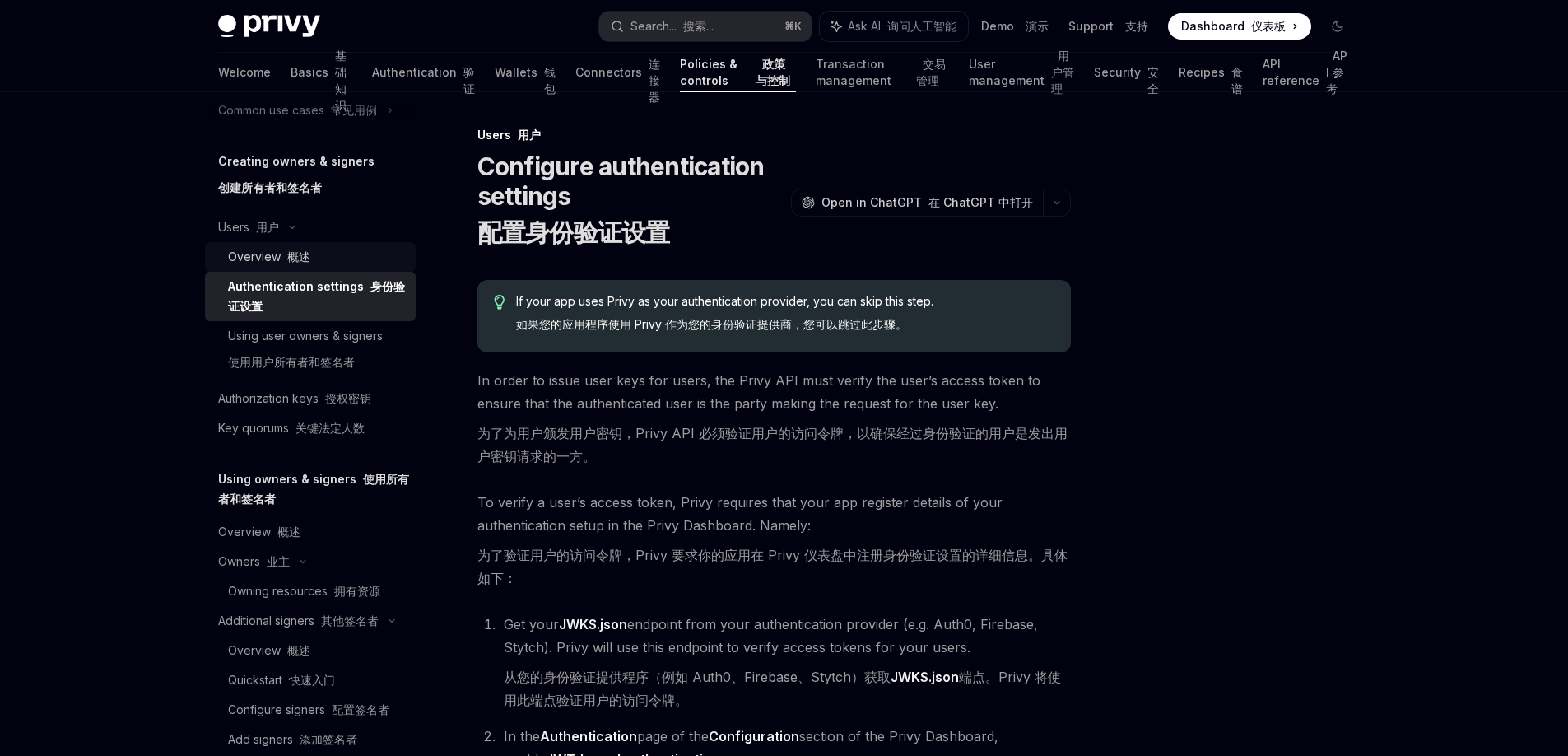
click at [284, 254] on font at bounding box center [284, 256] width 7 height 14
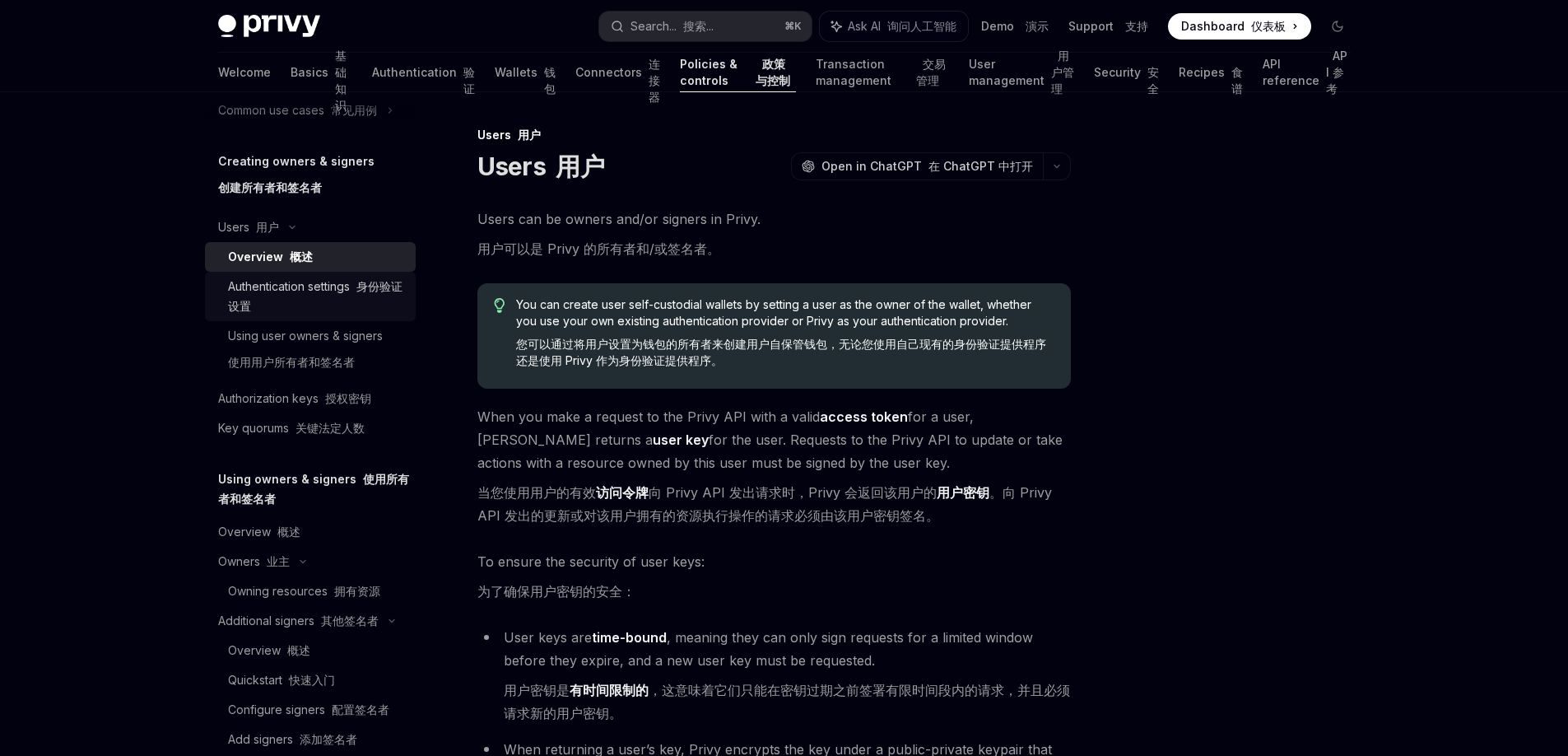
click at [286, 295] on div "Authentication settings 身份验证设置" at bounding box center [316, 296] width 178 height 39
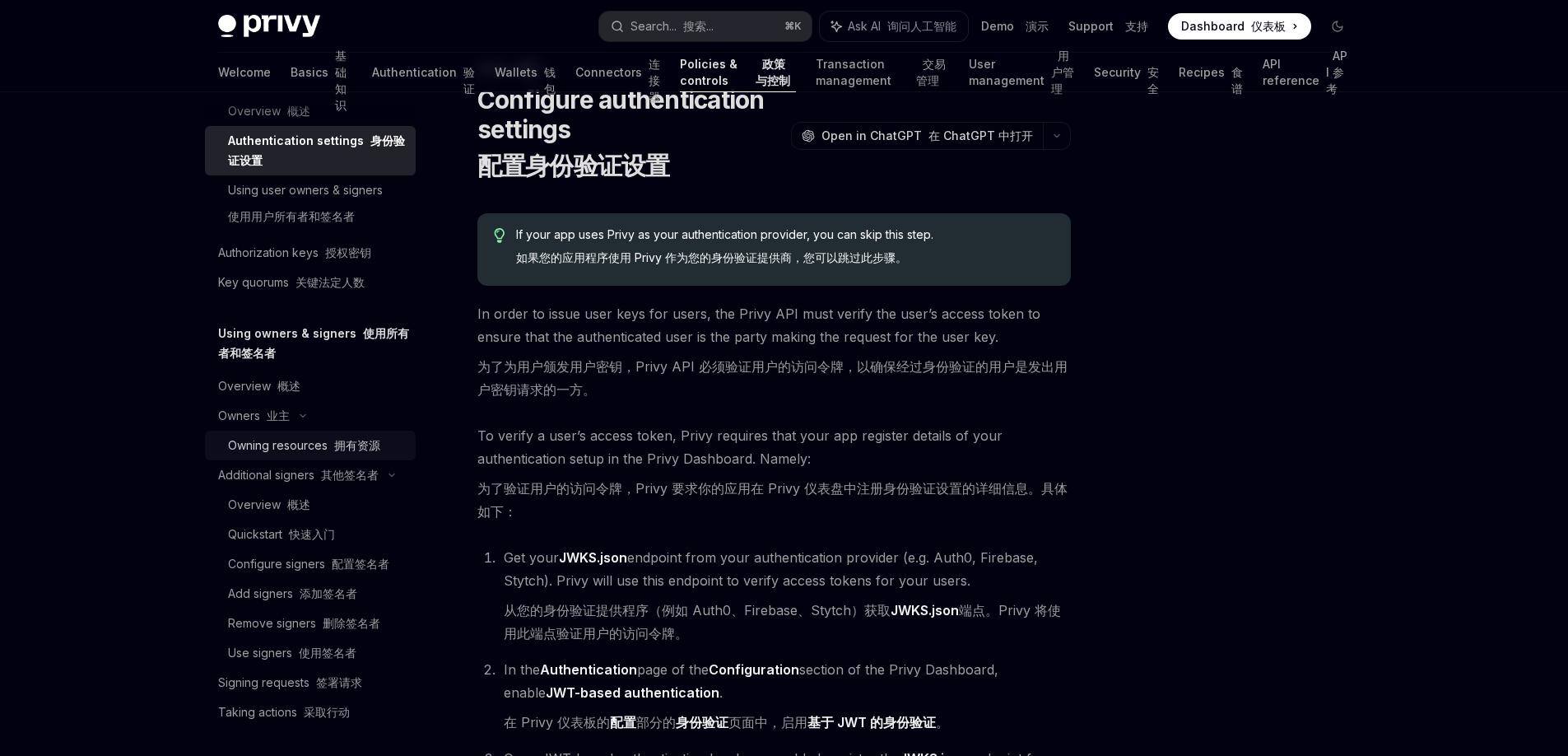
scroll to position [582, 0]
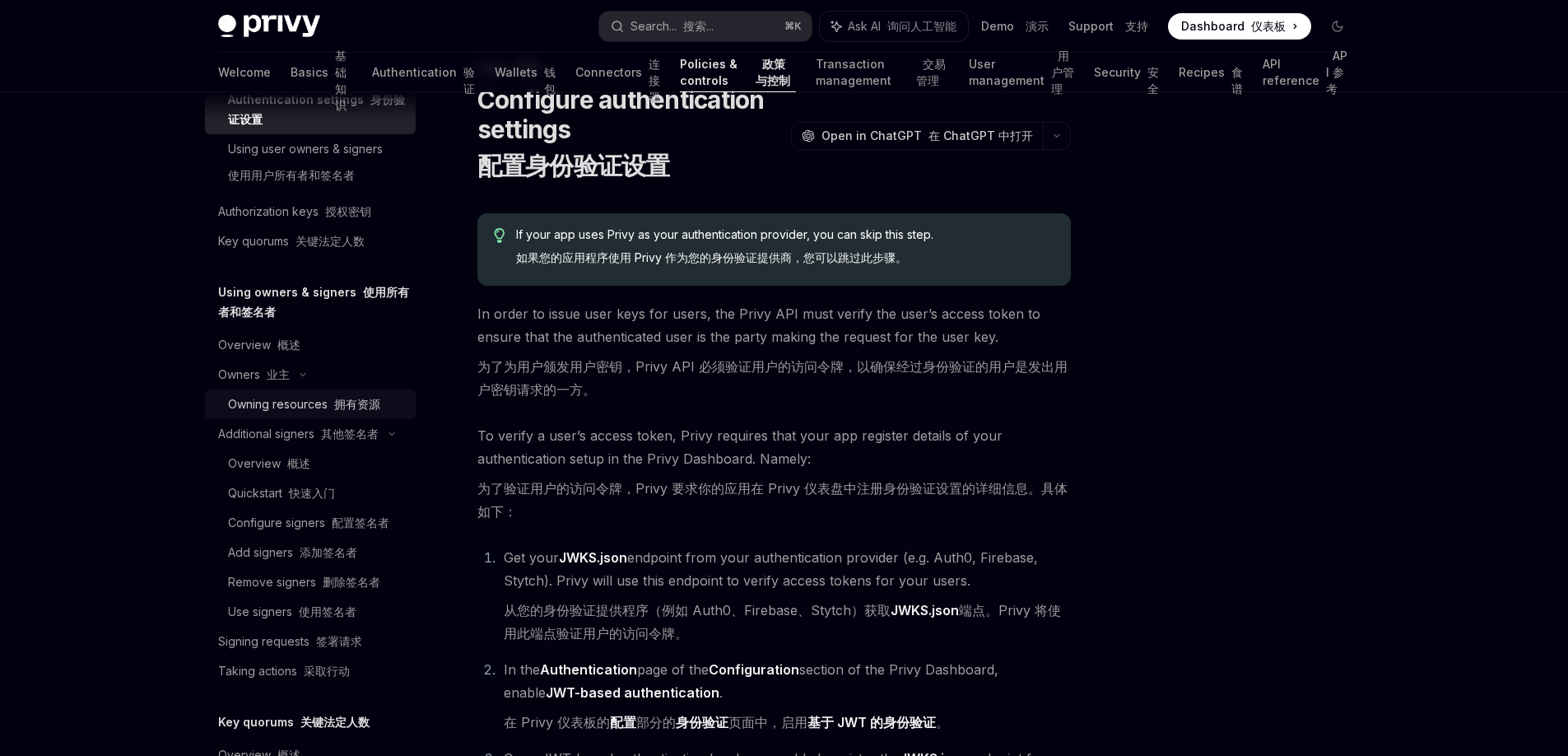
click at [328, 403] on font at bounding box center [331, 404] width 7 height 14
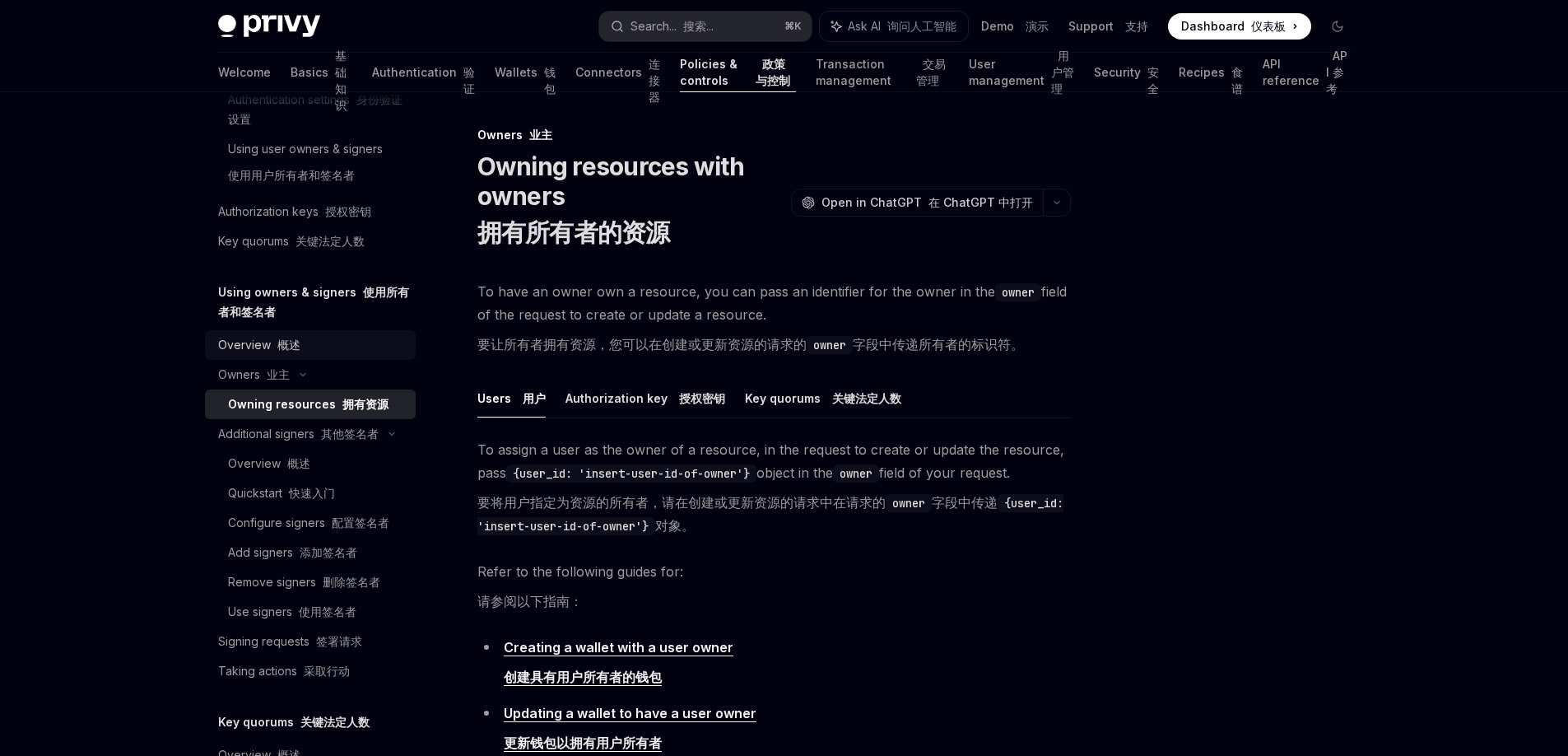
click at [290, 339] on font "概述" at bounding box center [288, 344] width 23 height 14
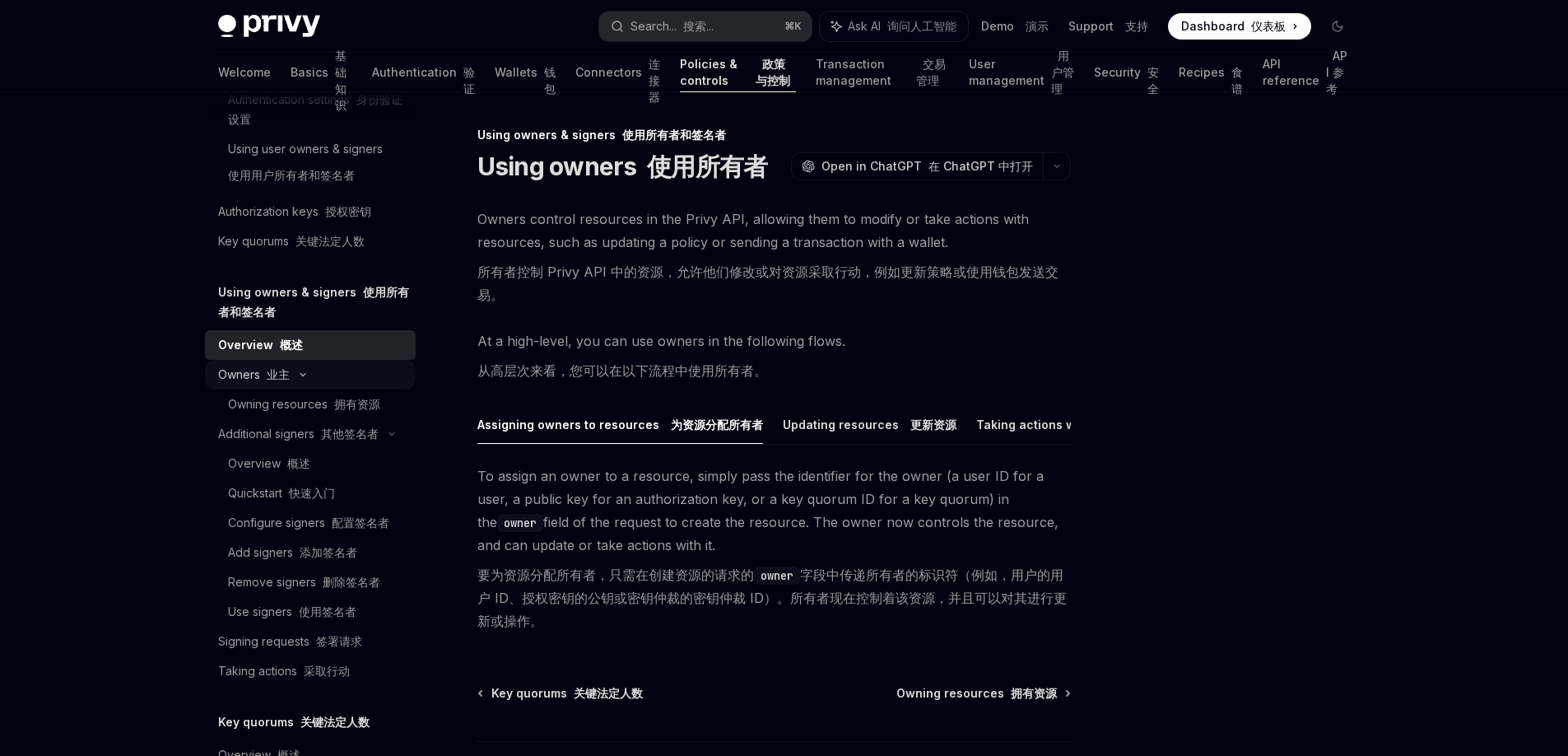
click at [296, 375] on icon at bounding box center [303, 374] width 20 height 7
click at [267, 370] on font "业主" at bounding box center [278, 374] width 23 height 14
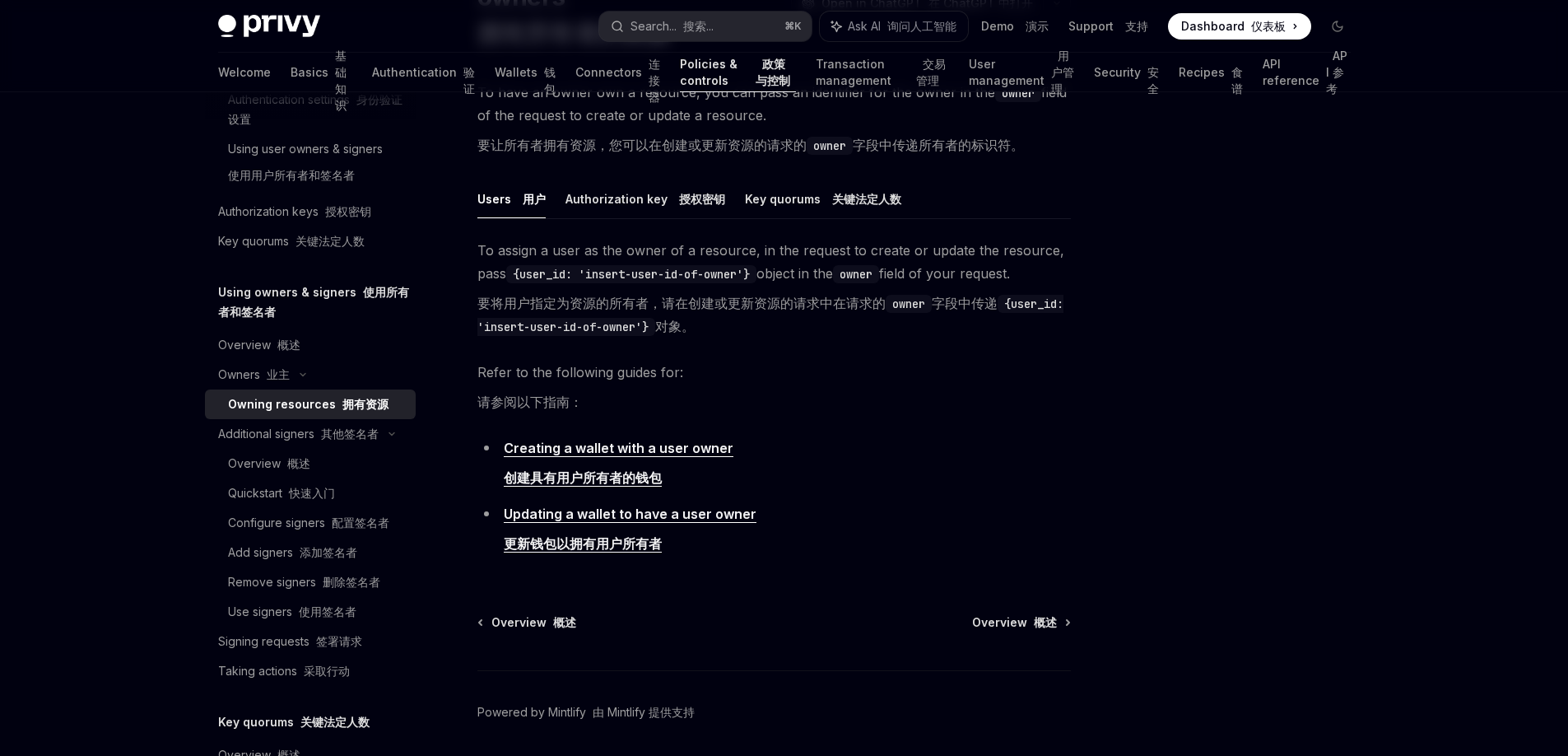
scroll to position [201, 0]
click at [285, 348] on font "概述" at bounding box center [288, 344] width 23 height 14
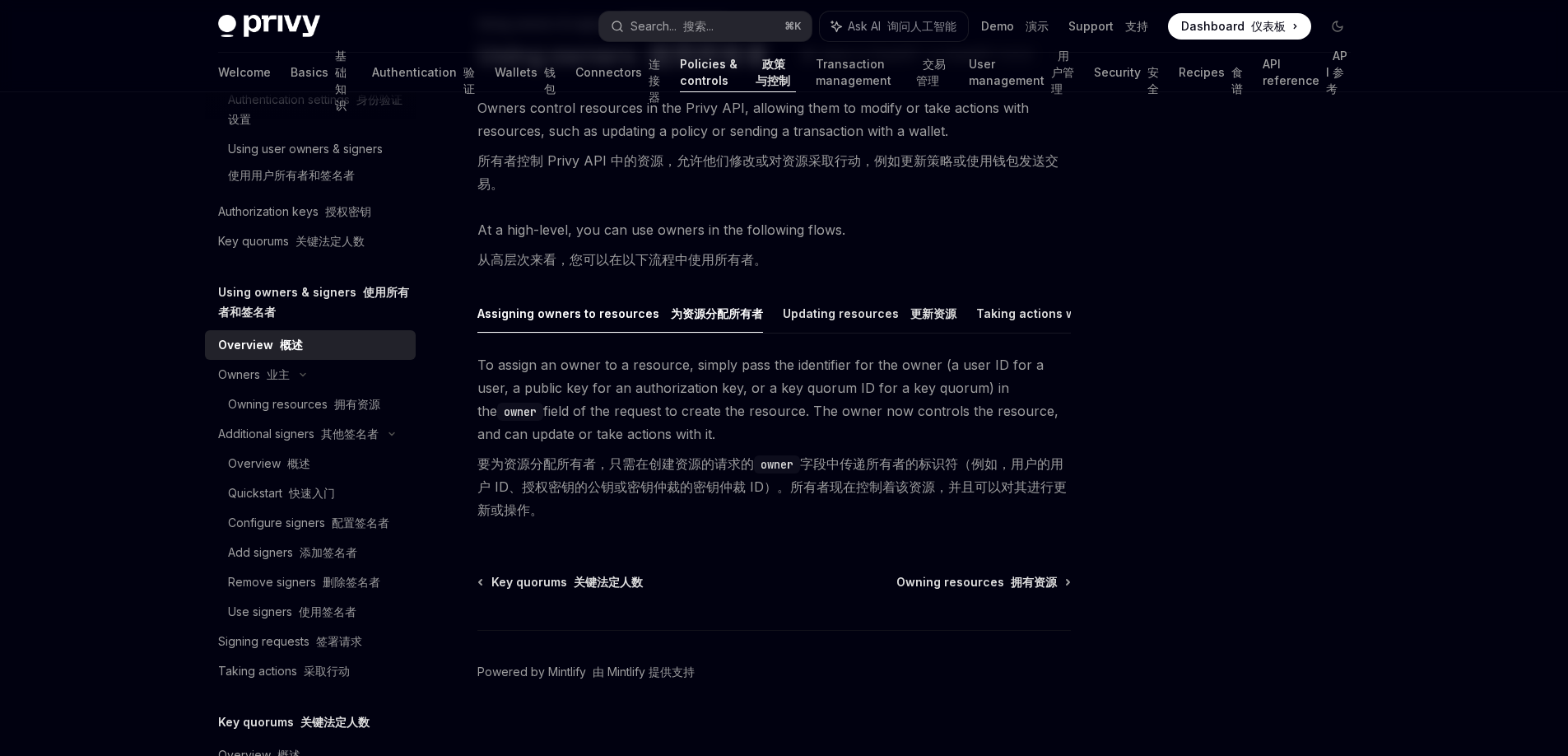
scroll to position [140, 0]
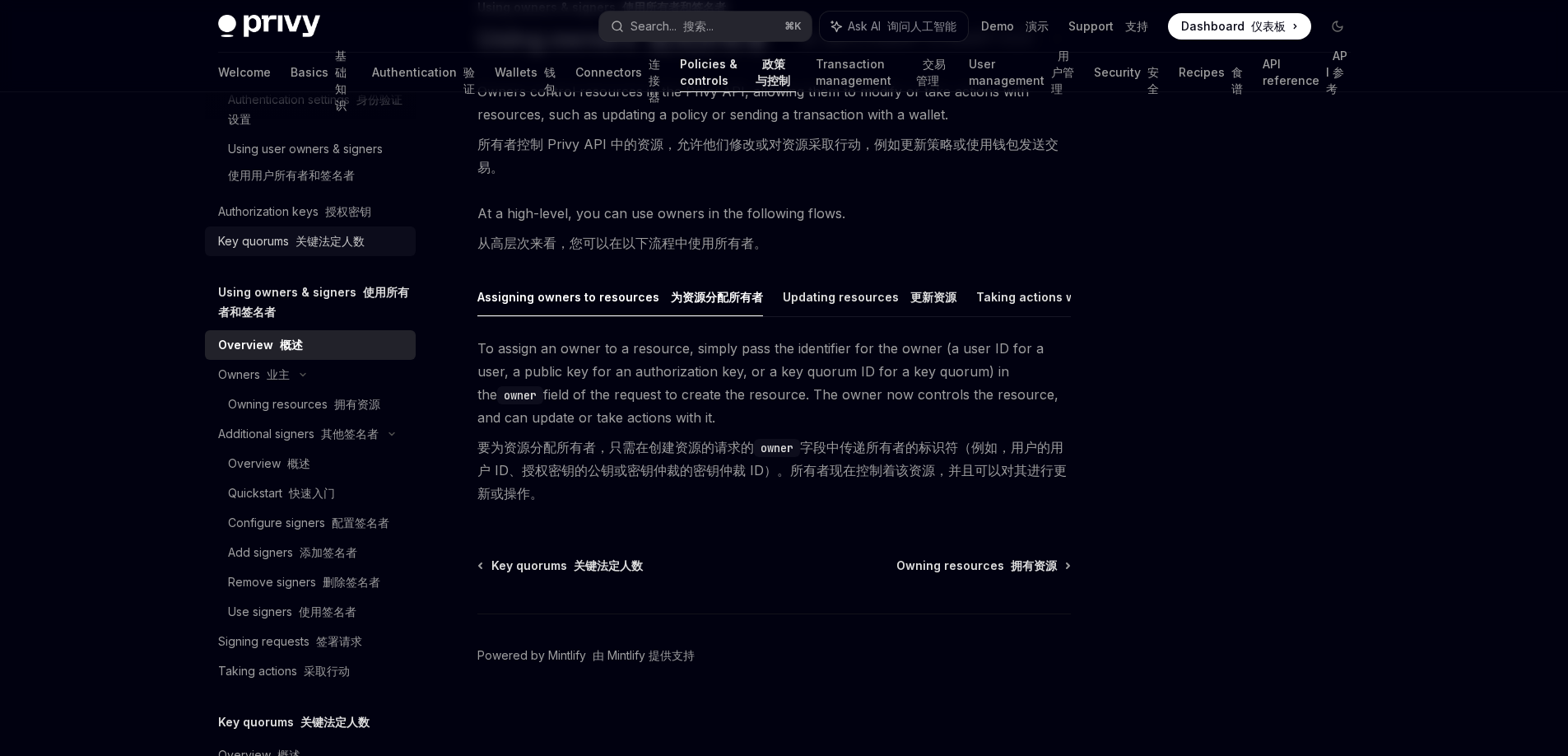
click at [276, 250] on div "Key quorums 关键法定人数" at bounding box center [291, 241] width 146 height 20
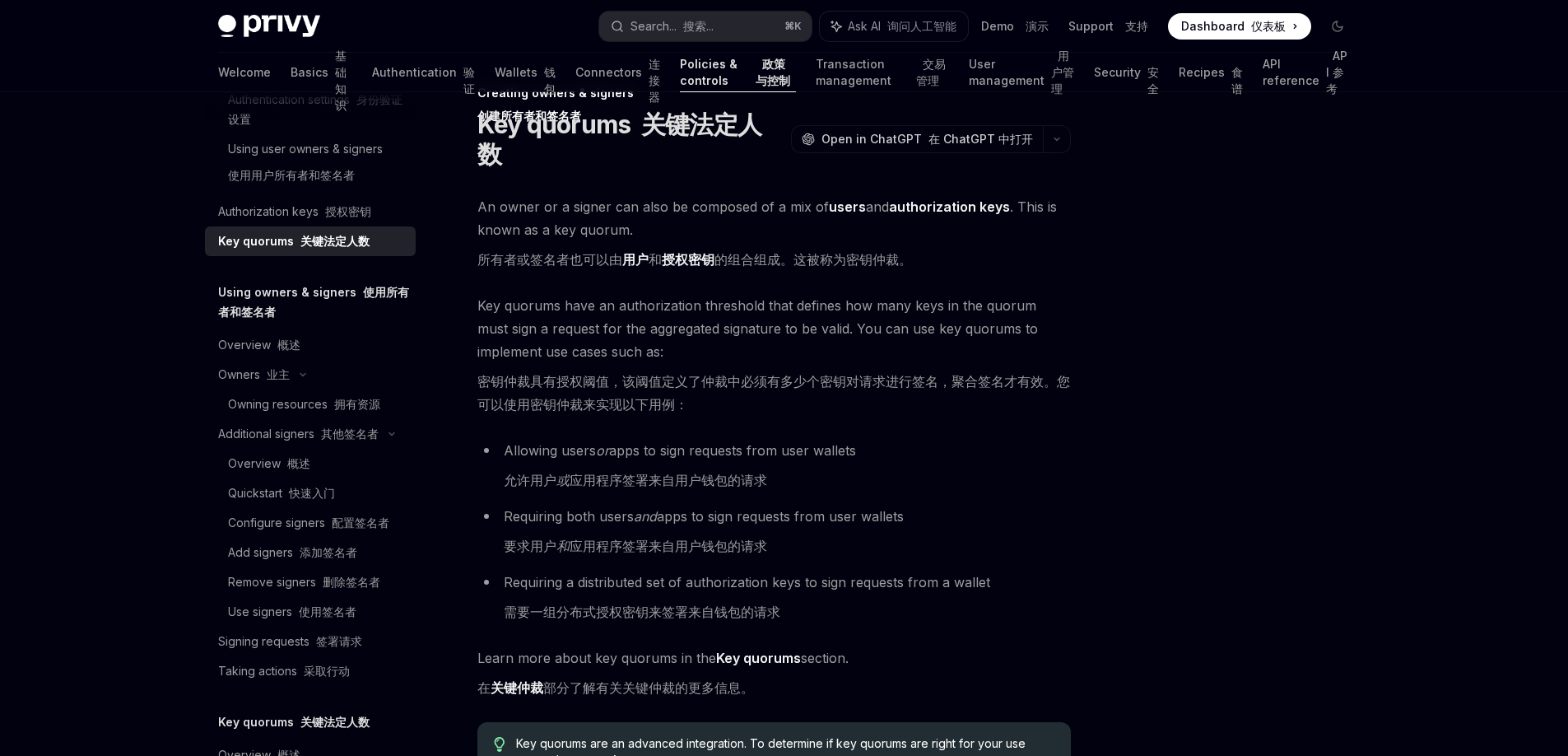
scroll to position [140, 0]
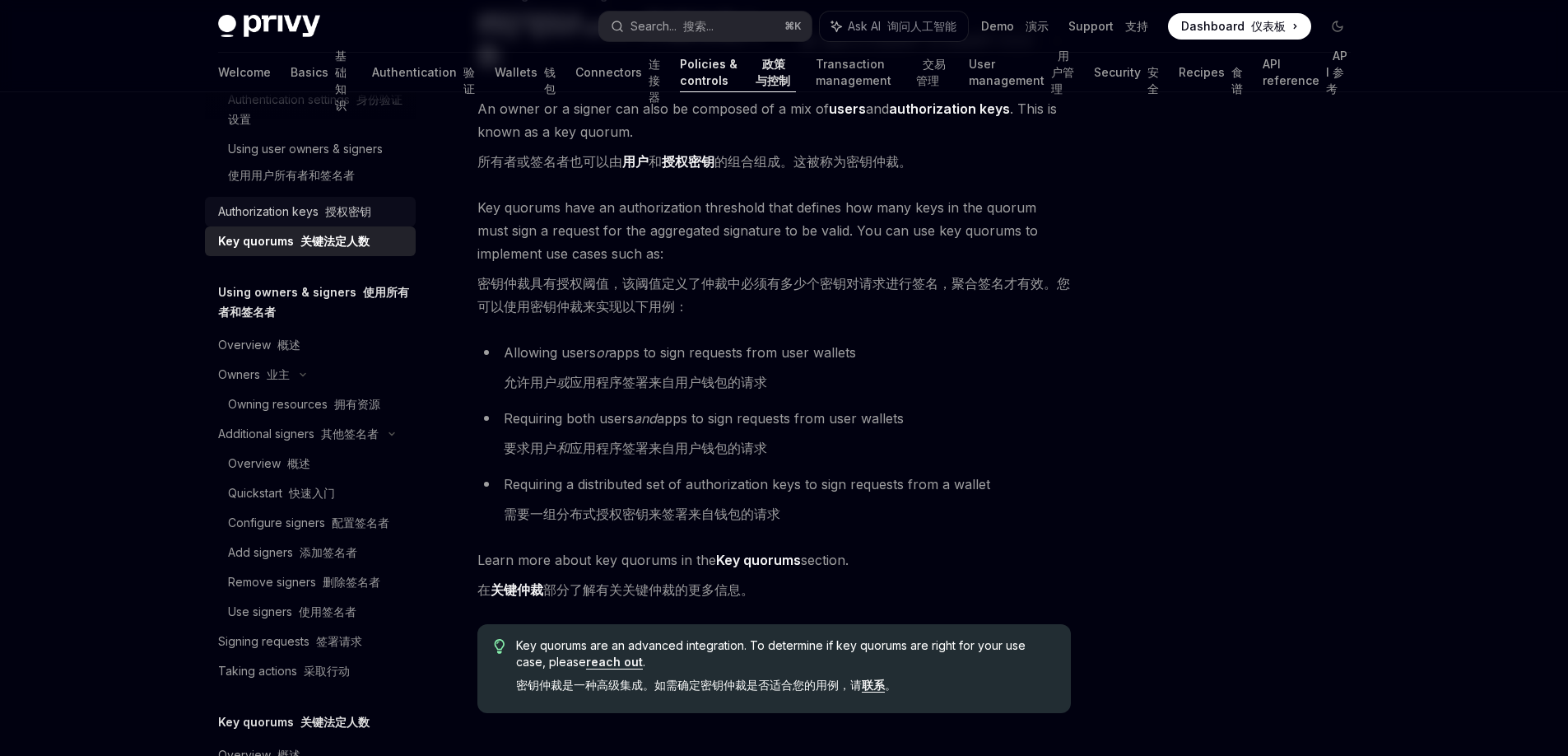
click at [286, 212] on div "Authorization keys 授权密钥" at bounding box center [294, 212] width 153 height 20
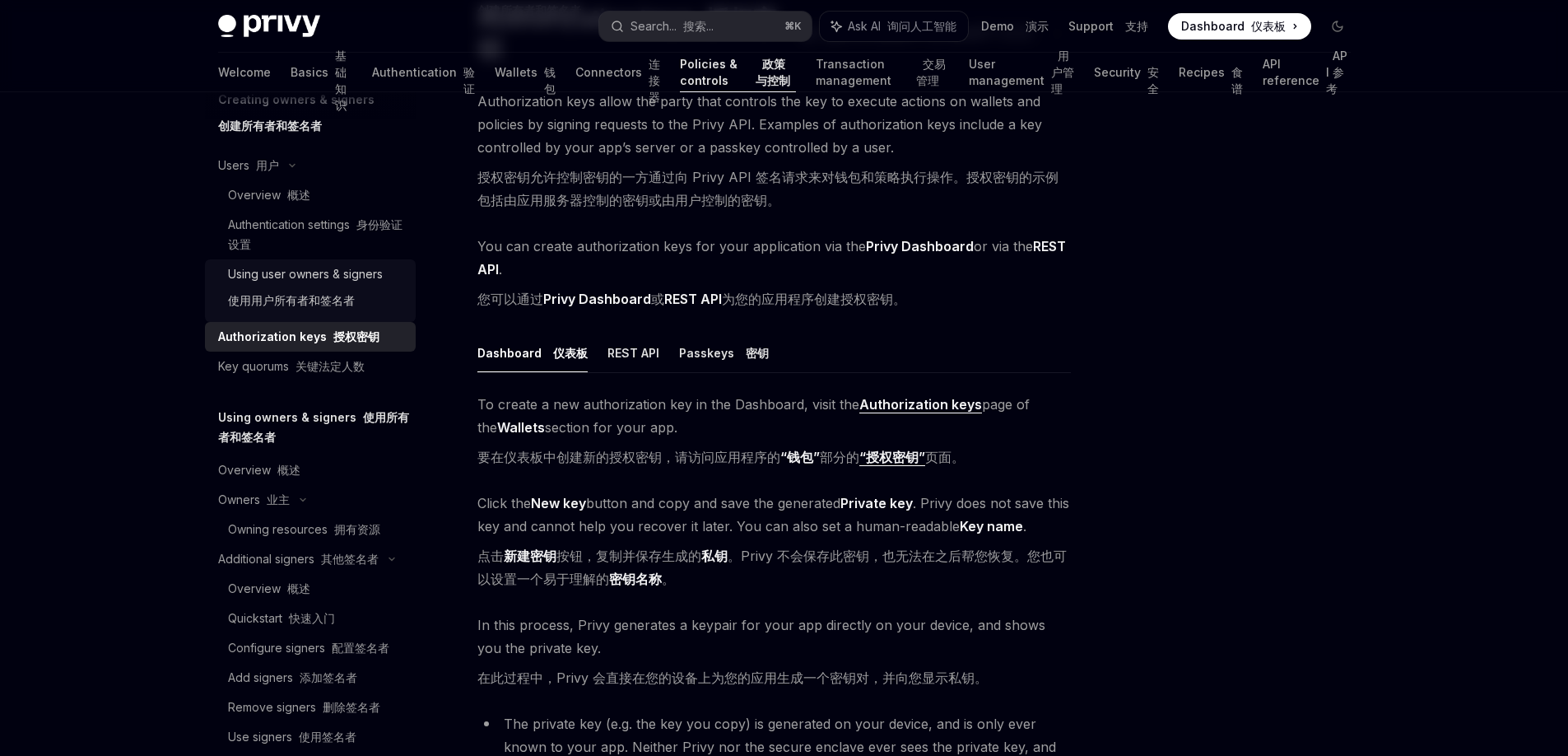
scroll to position [455, 0]
click at [329, 278] on div "Using user owners & signers 使用用户所有者和签名者" at bounding box center [305, 292] width 155 height 53
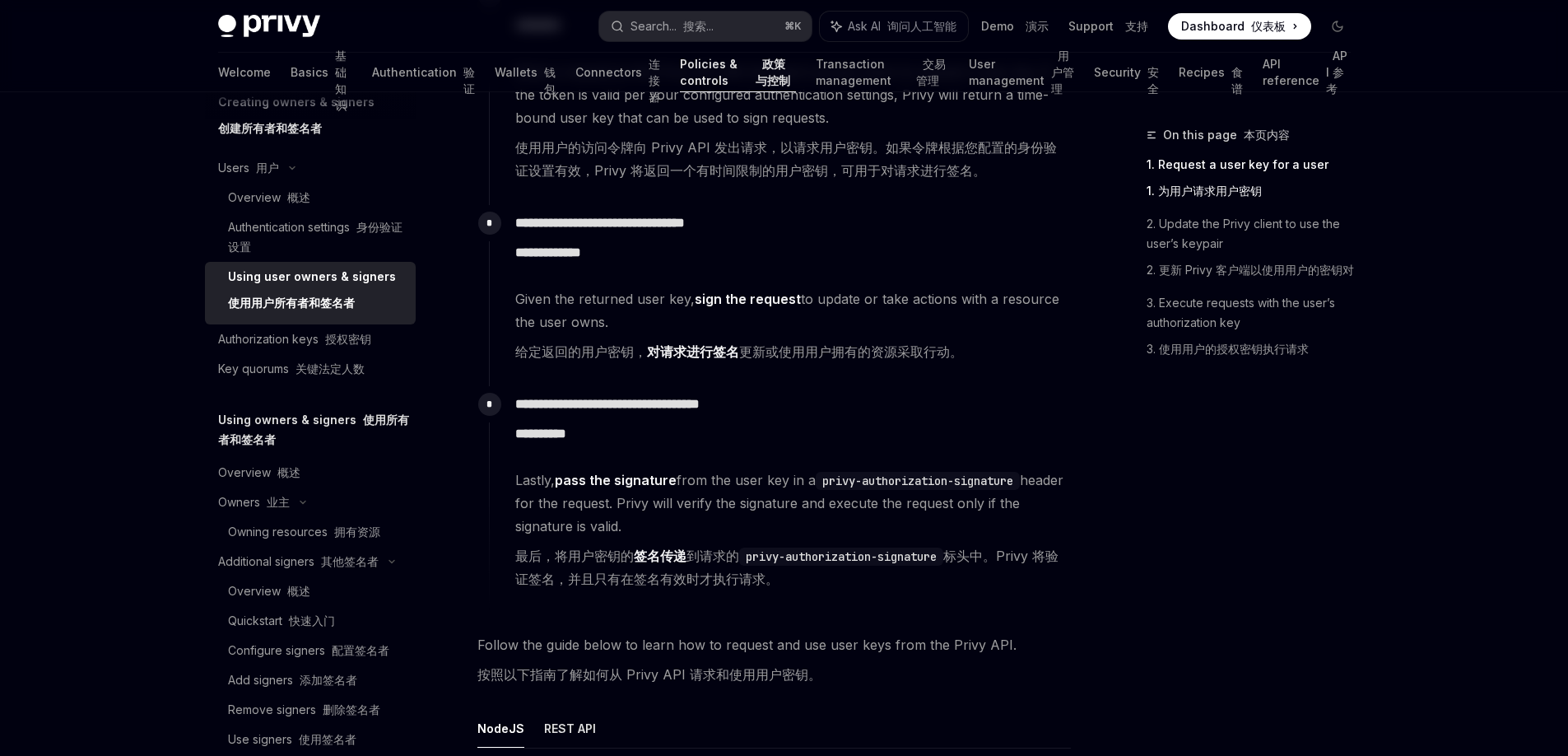
scroll to position [439, 0]
drag, startPoint x: 828, startPoint y: 483, endPoint x: 1000, endPoint y: 491, distance: 172.2
click at [1000, 491] on code "privy-authorization-signature" at bounding box center [917, 482] width 204 height 18
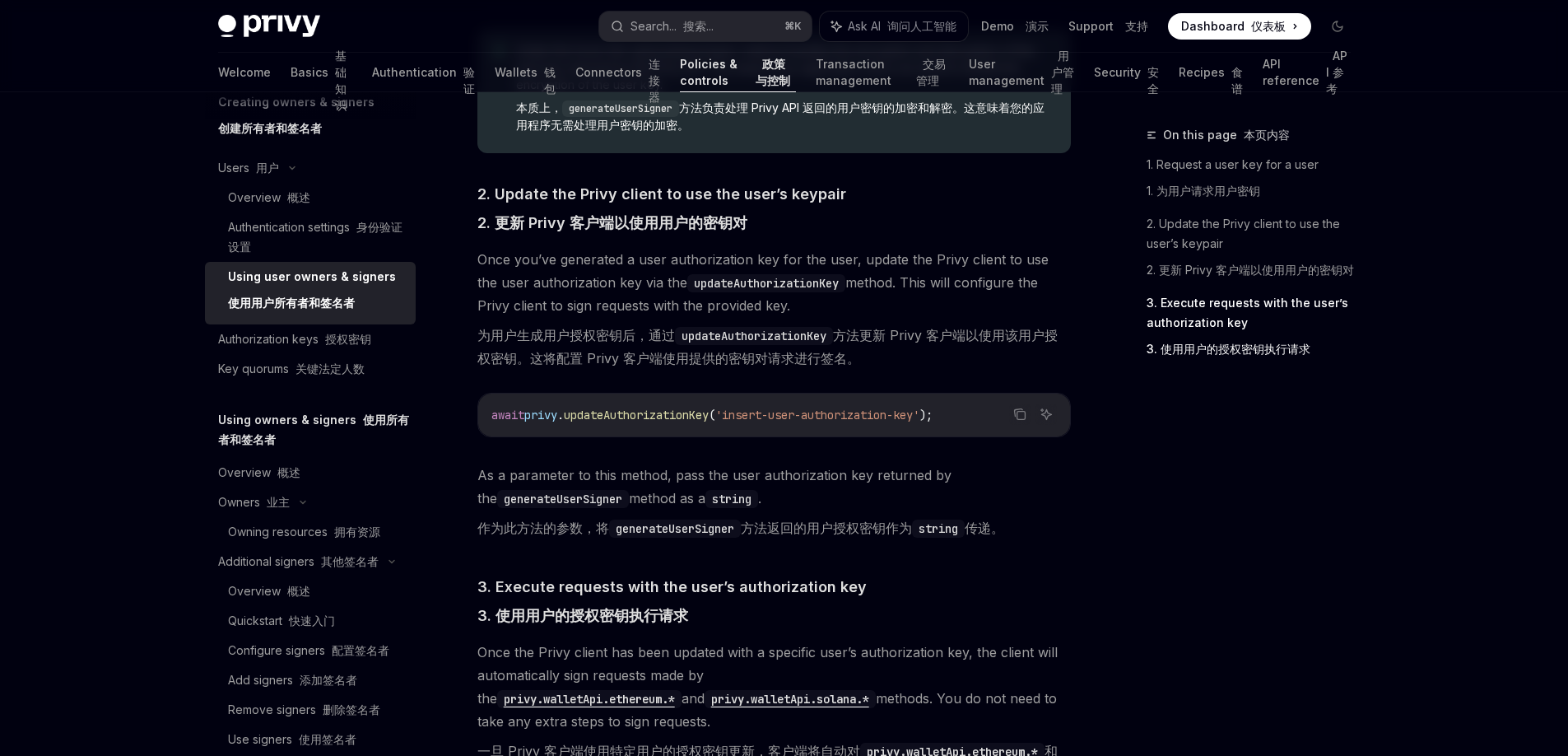
scroll to position [1881, 0]
click at [357, 343] on font "授权密钥" at bounding box center [348, 339] width 46 height 14
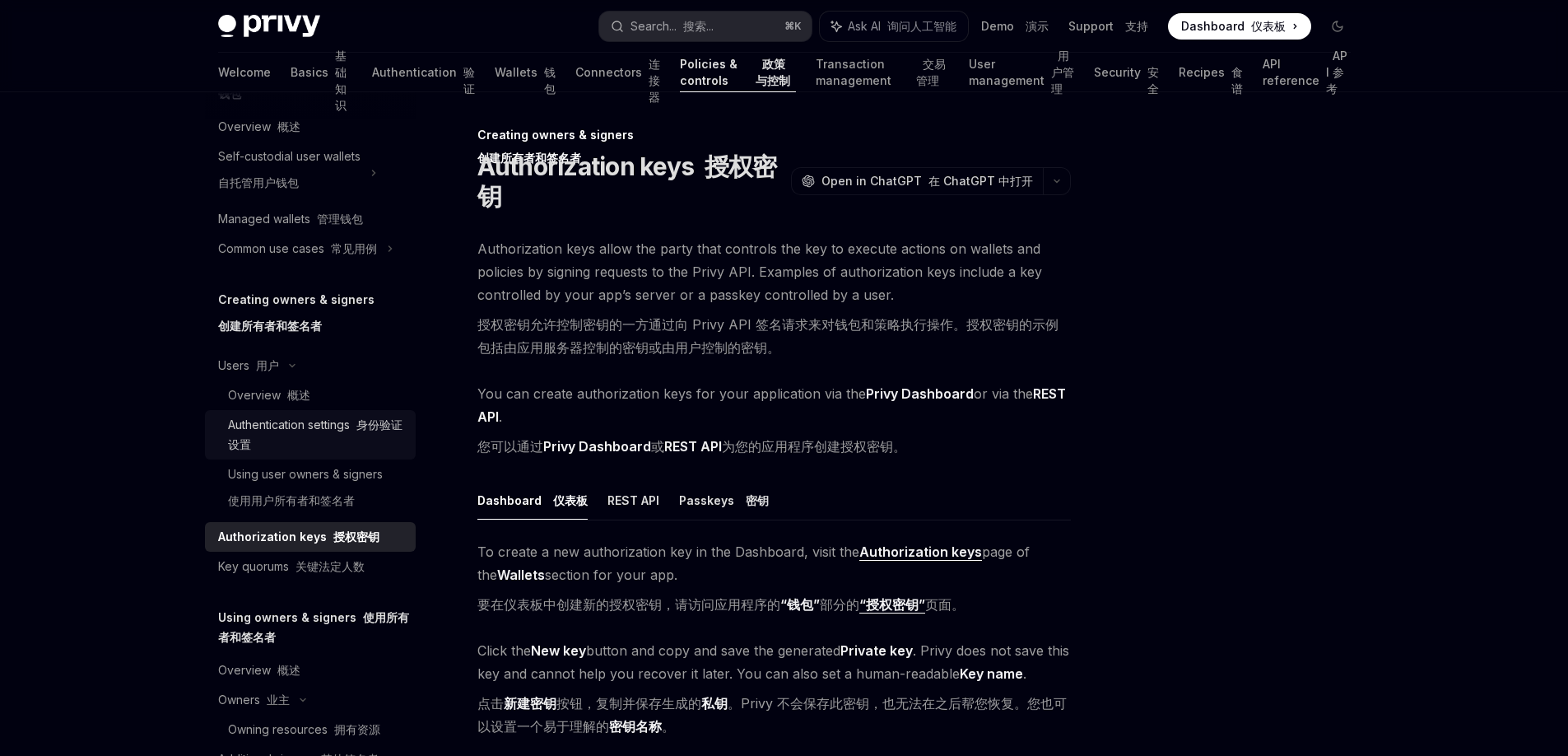
scroll to position [249, 0]
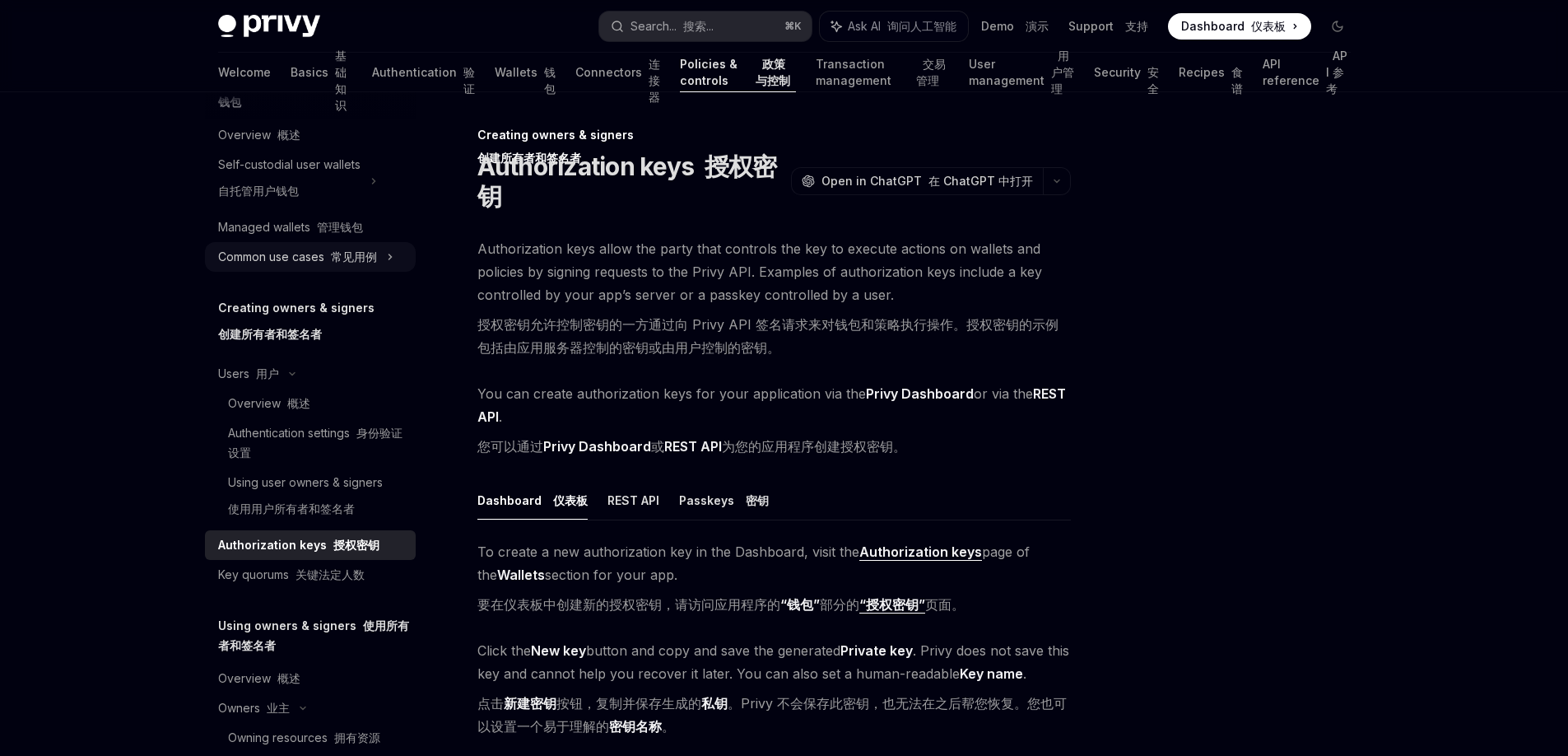
click at [309, 251] on div "Common use cases 常见用例" at bounding box center [297, 257] width 159 height 20
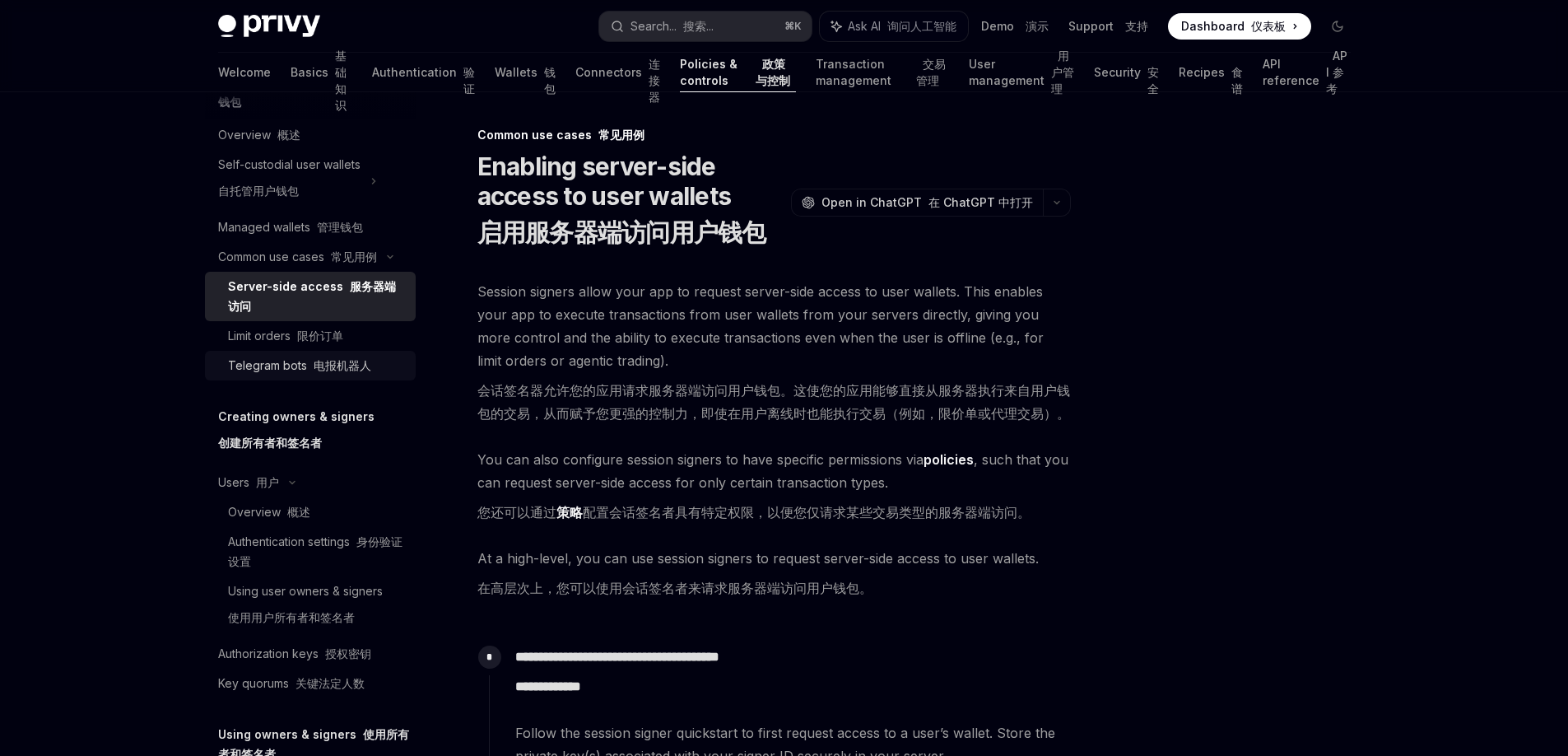
click at [287, 375] on div "Telegram bots 电报机器人" at bounding box center [299, 365] width 143 height 20
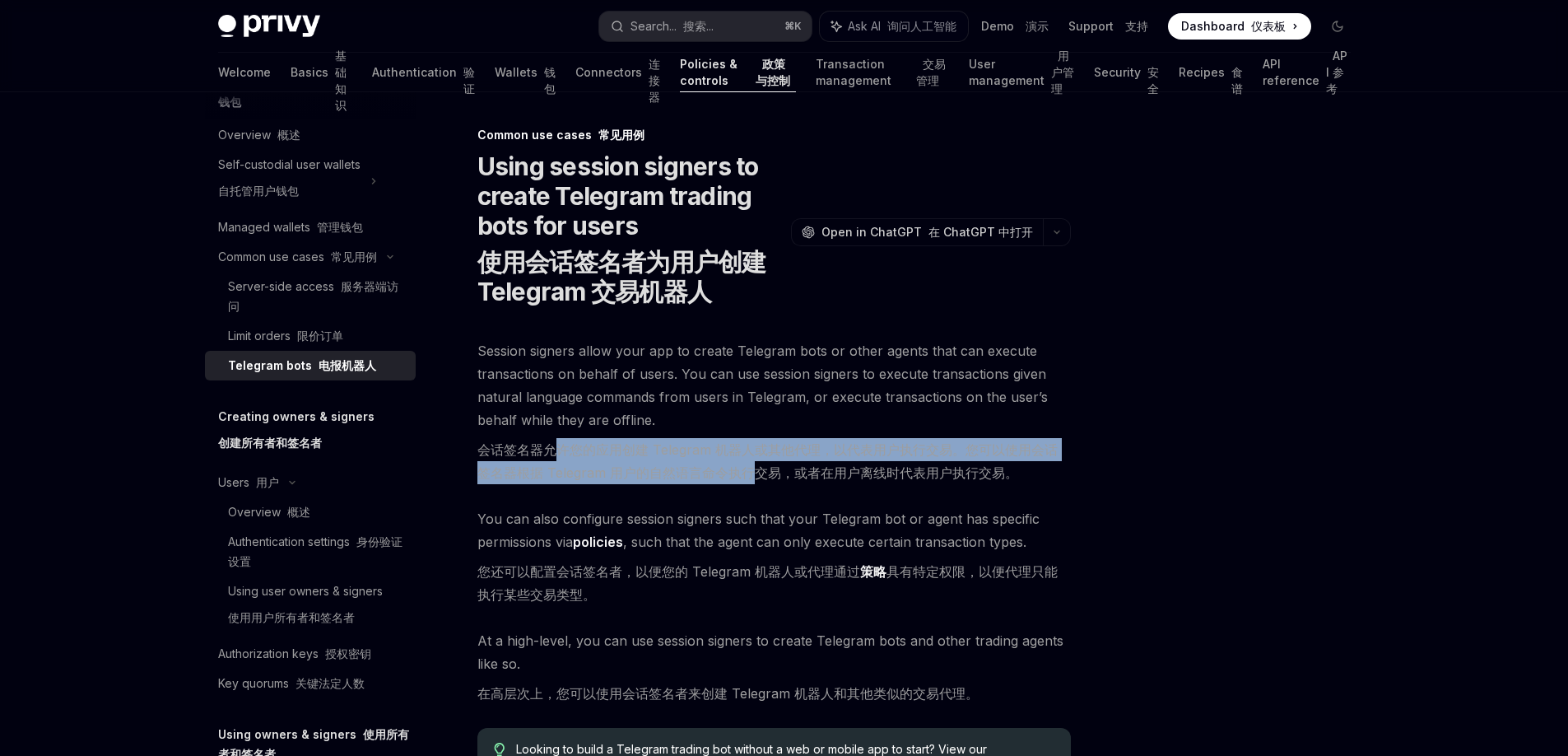
drag, startPoint x: 558, startPoint y: 450, endPoint x: 740, endPoint y: 470, distance: 183.1
click at [740, 470] on font "会话签名器允许您的应用创建 Telegram 机器人或其他代理，以代表用户执行交易。您可以使用会话签名器根据 Telegram 用户的自然语言命令执行交易，或…" at bounding box center [768, 461] width 581 height 39
click at [896, 456] on font "会话签名器允许您的应用创建 Telegram 机器人或其他代理，以代表用户执行交易。您可以使用会话签名器根据 Telegram 用户的自然语言命令执行交易，或…" at bounding box center [768, 461] width 581 height 39
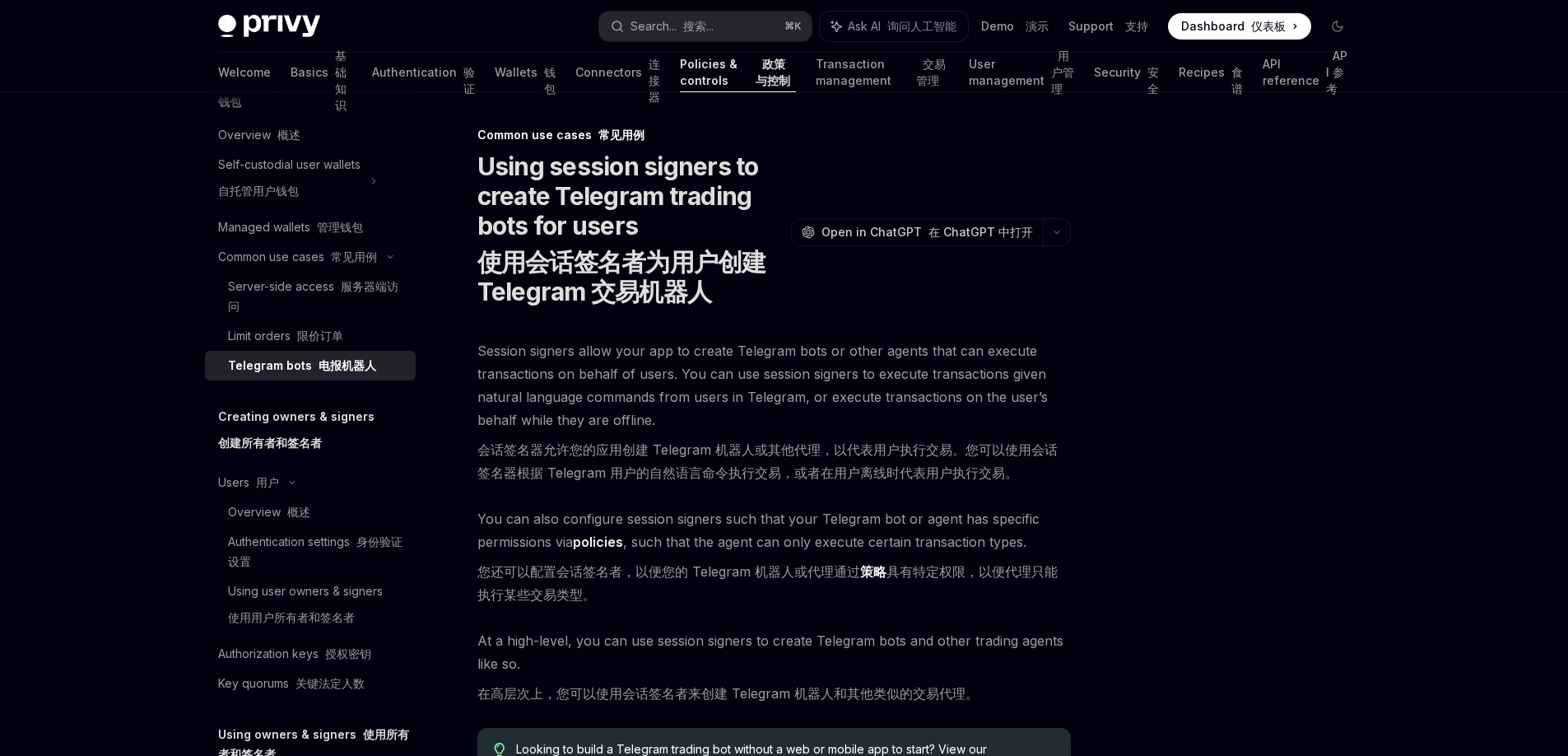
click at [896, 456] on font "会话签名器允许您的应用创建 Telegram 机器人或其他代理，以代表用户执行交易。您可以使用会话签名器根据 Telegram 用户的自然语言命令执行交易，或…" at bounding box center [768, 461] width 581 height 39
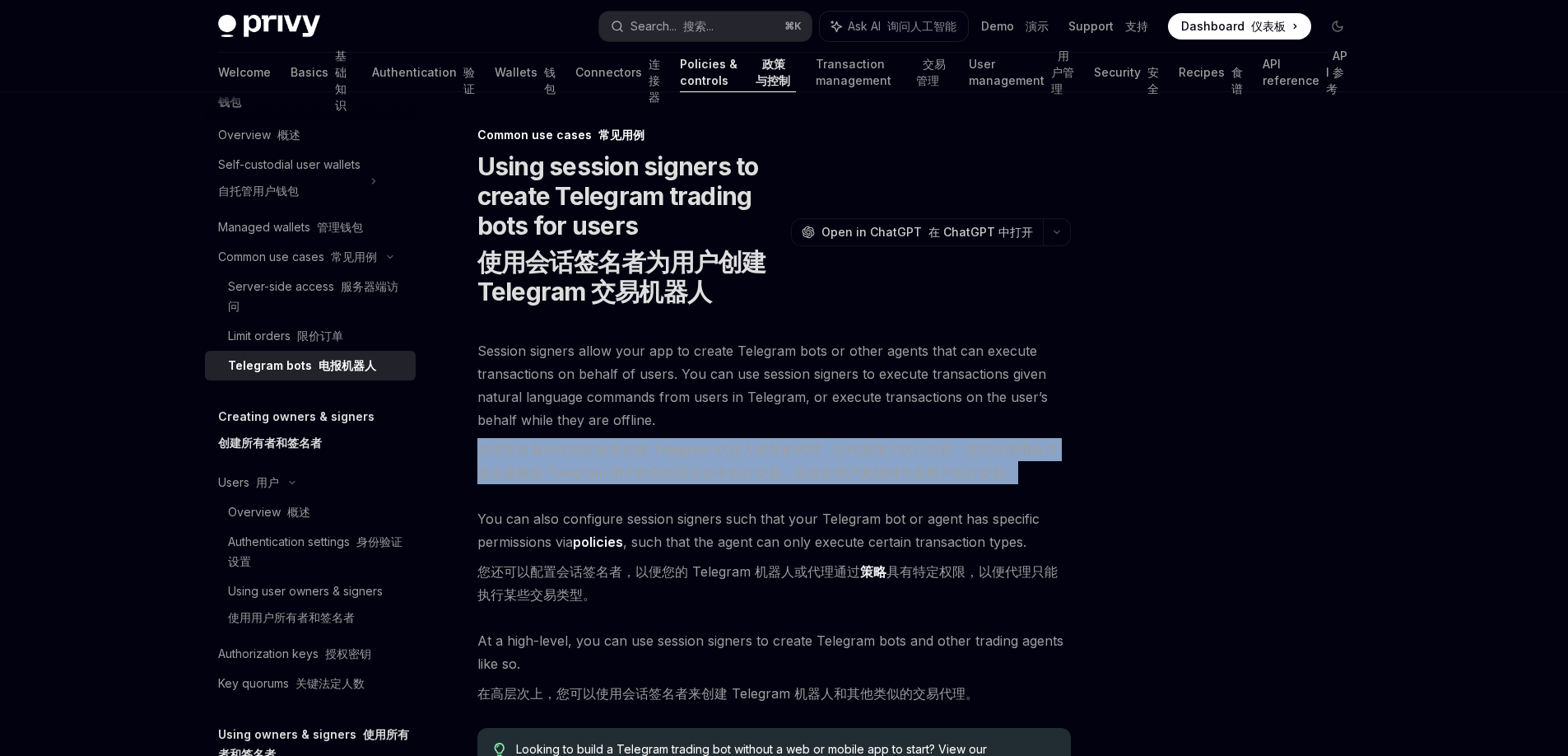
click at [896, 456] on font "会话签名器允许您的应用创建 Telegram 机器人或其他代理，以代表用户执行交易。您可以使用会话签名器根据 Telegram 用户的自然语言命令执行交易，或…" at bounding box center [768, 461] width 581 height 39
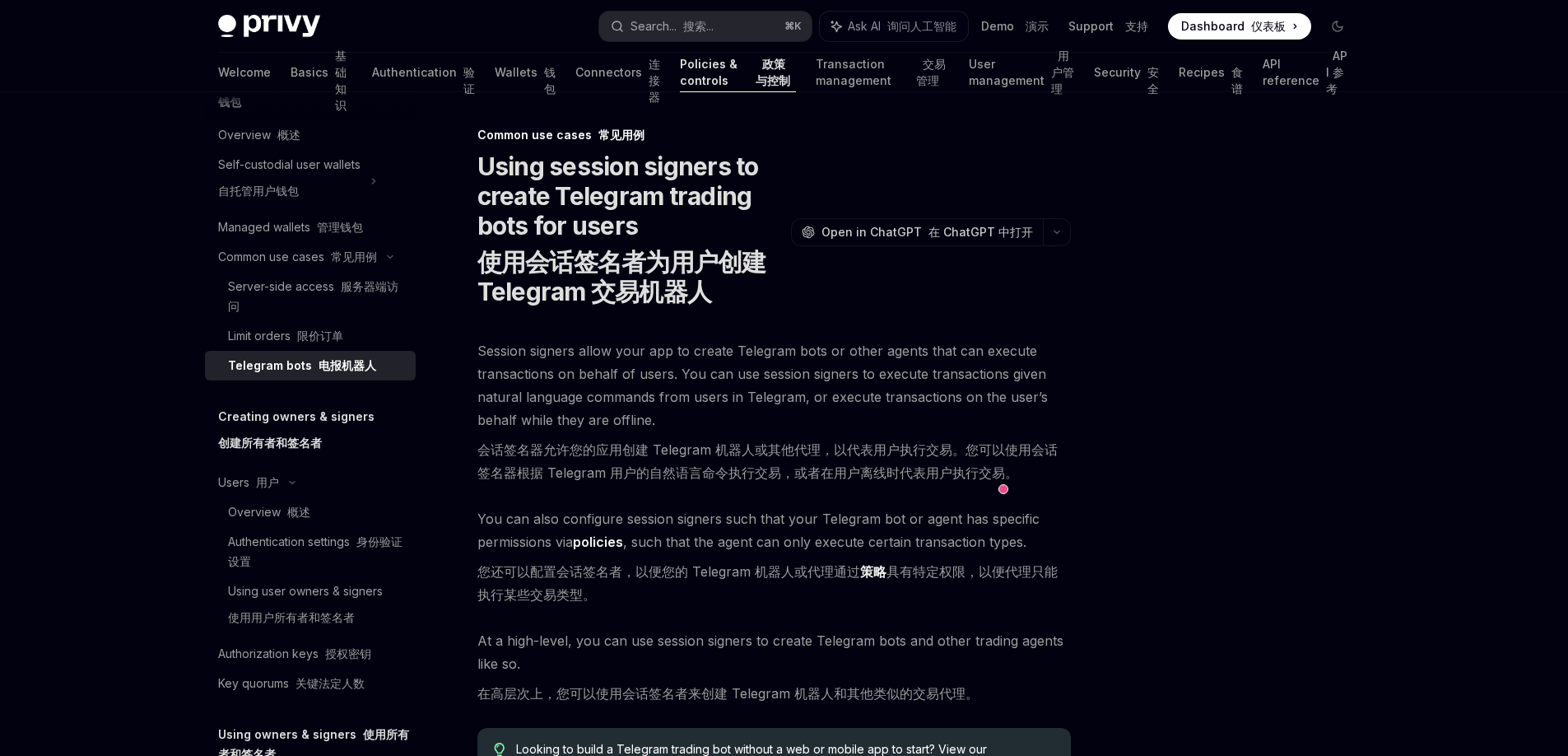
click at [706, 478] on font "会话签名器允许您的应用创建 Telegram 机器人或其他代理，以代表用户执行交易。您可以使用会话签名器根据 Telegram 用户的自然语言命令执行交易，或…" at bounding box center [768, 461] width 581 height 39
drag, startPoint x: 781, startPoint y: 483, endPoint x: 880, endPoint y: 491, distance: 99.3
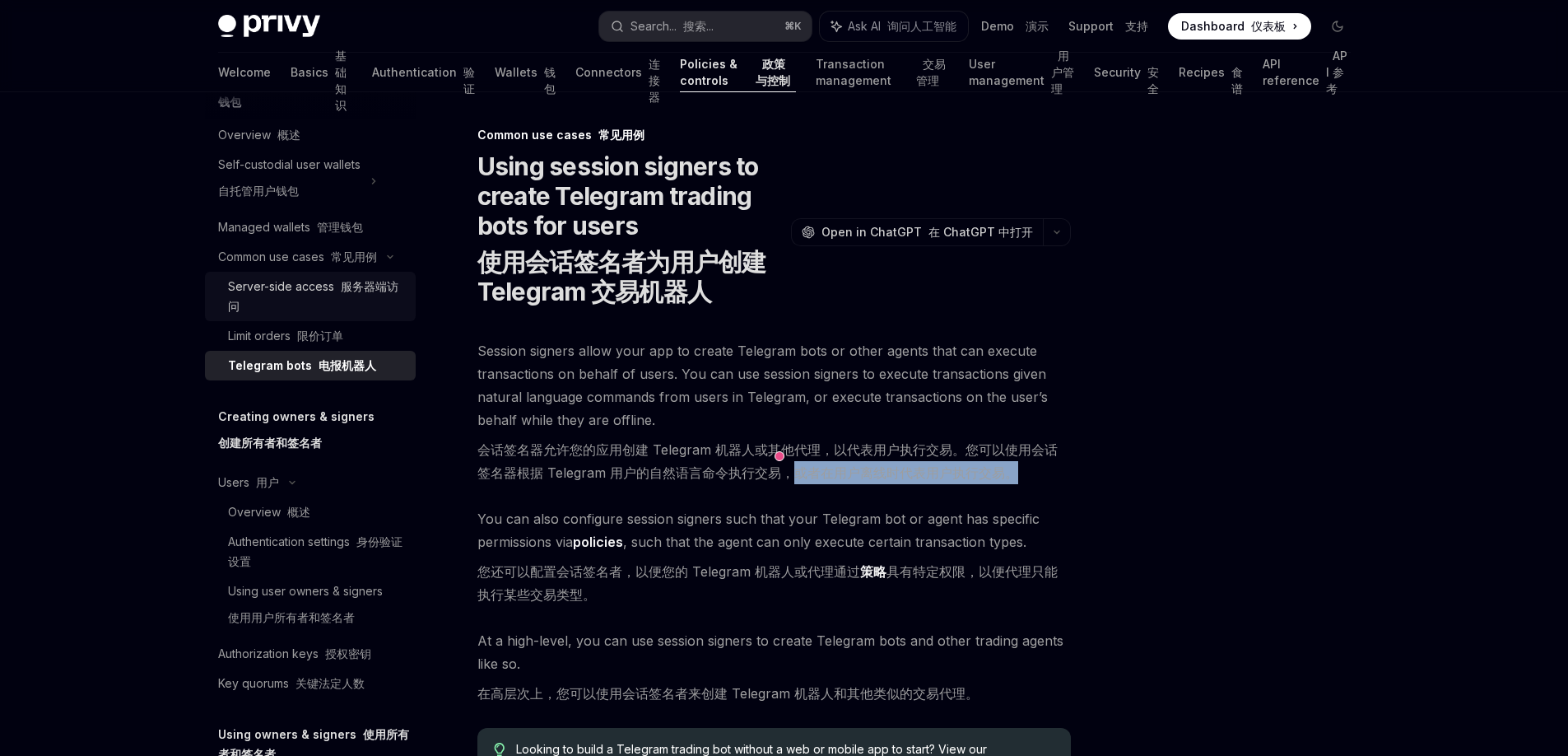
click at [343, 295] on div "Server-side access 服务器端访问" at bounding box center [316, 296] width 178 height 39
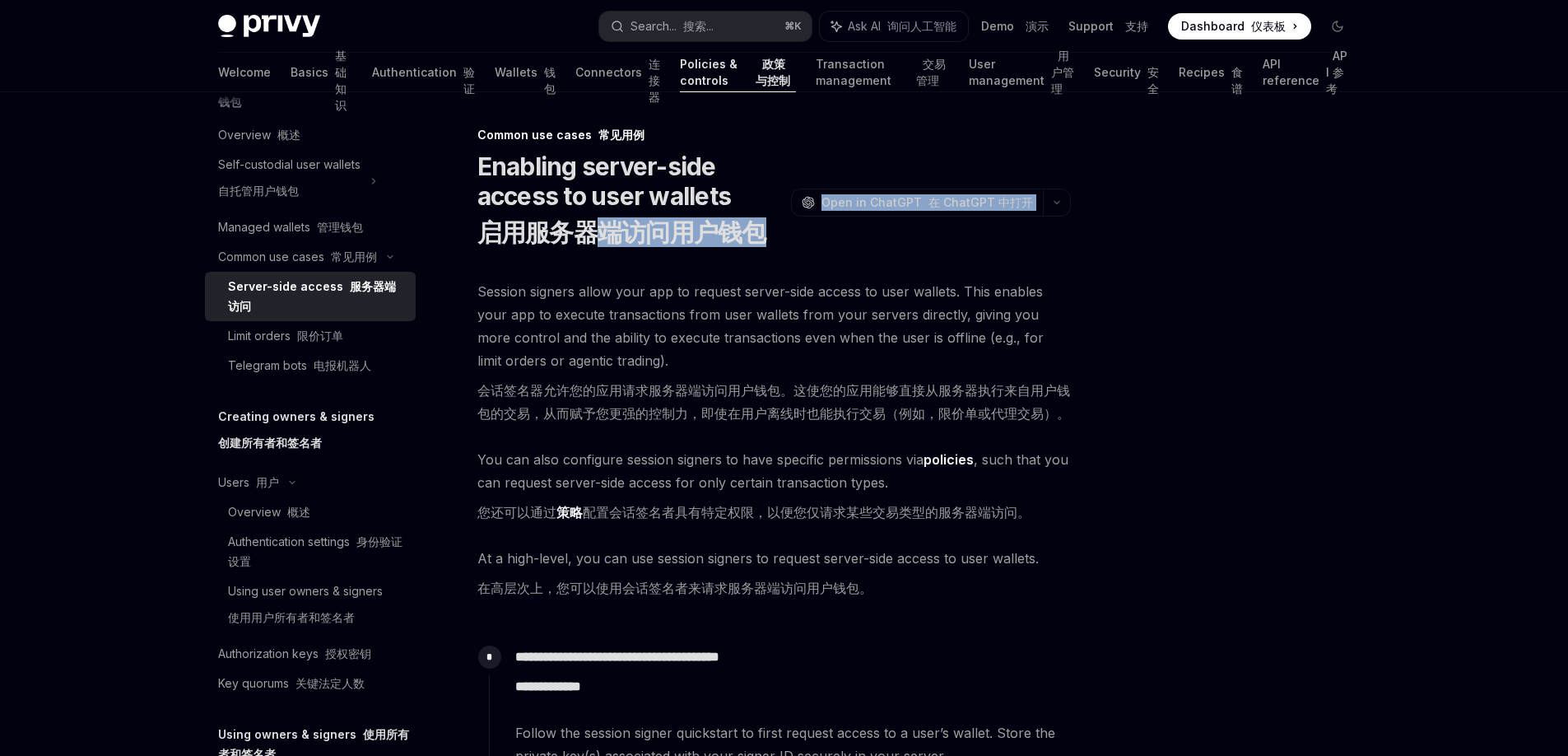
drag, startPoint x: 592, startPoint y: 239, endPoint x: 687, endPoint y: 255, distance: 96.3
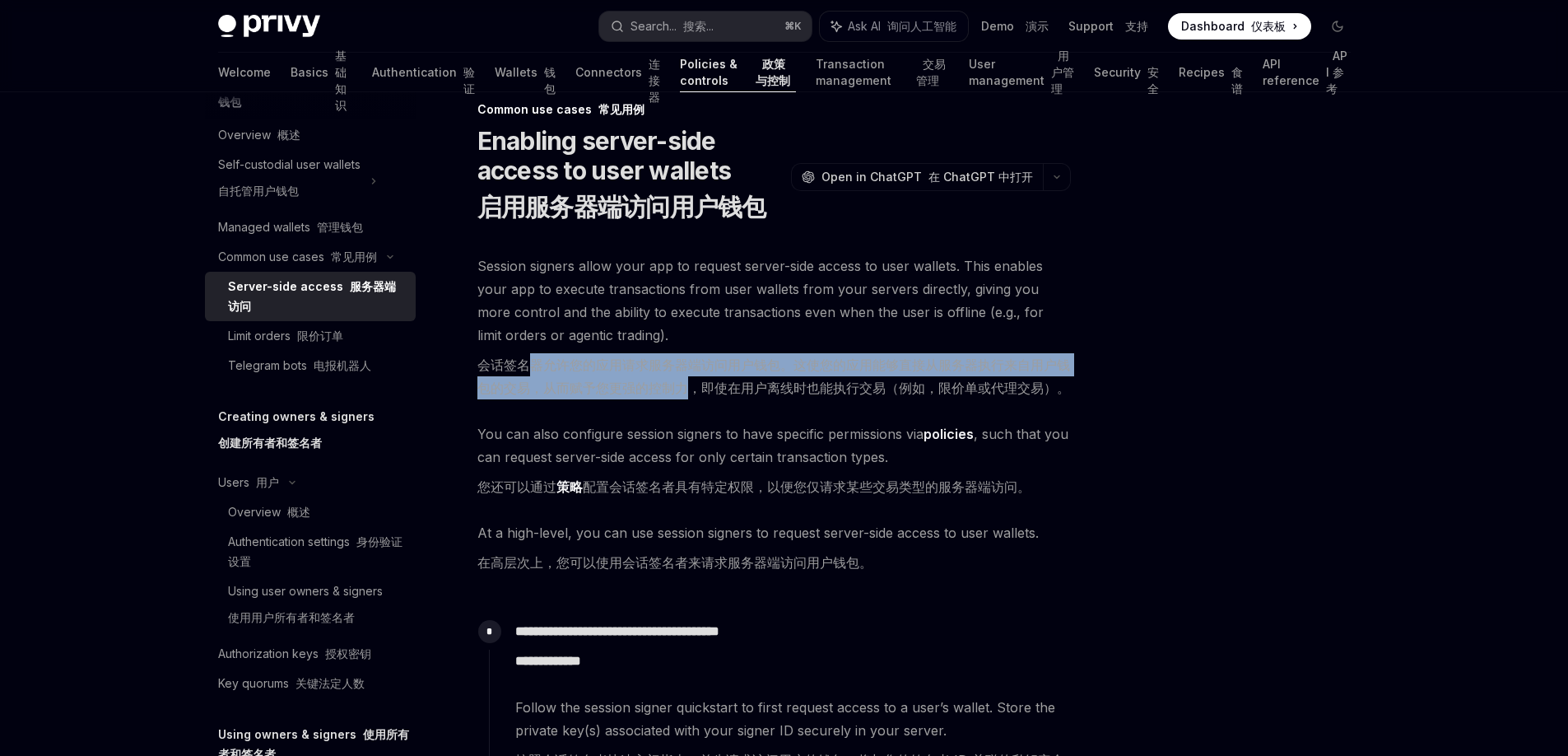
drag, startPoint x: 534, startPoint y: 370, endPoint x: 683, endPoint y: 383, distance: 149.6
click at [683, 383] on font "会话签名器允许您的应用请求服务器端访问用户钱包。这使您的应用能够直接从服务器执行来自用户钱包的交易，从而赋予您更强的控制力，即使在用户离线时也能执行交易（例如…" at bounding box center [774, 376] width 592 height 39
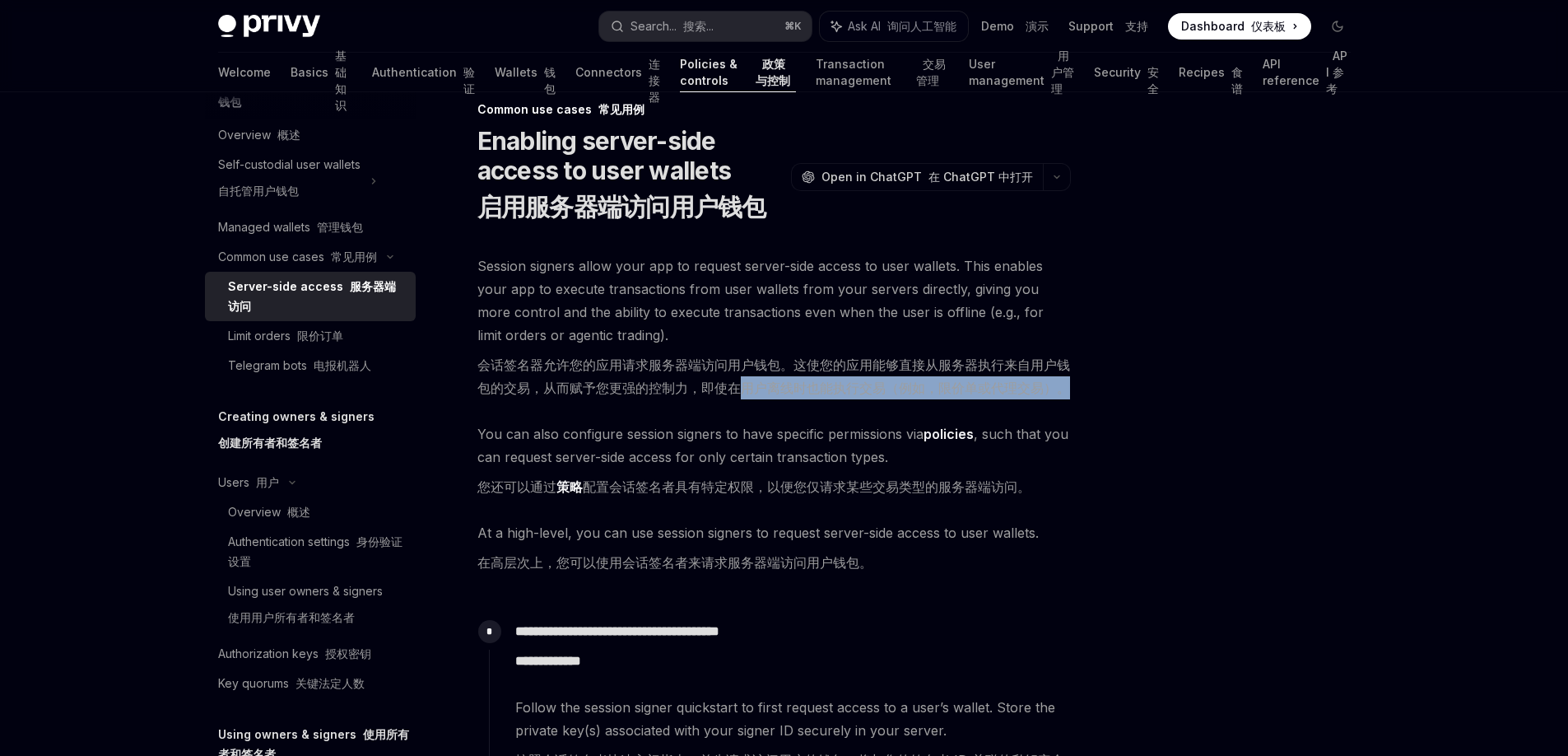
drag, startPoint x: 739, startPoint y: 393, endPoint x: 924, endPoint y: 405, distance: 185.4
click at [924, 405] on span "Session signers allow your app to request server-side access to user wallets. T…" at bounding box center [774, 331] width 593 height 152
click at [1022, 389] on font "会话签名器允许您的应用请求服务器端访问用户钱包。这使您的应用能够直接从服务器执行来自用户钱包的交易，从而赋予您更强的控制力，即使在用户离线时也能执行交易（例如…" at bounding box center [774, 376] width 592 height 39
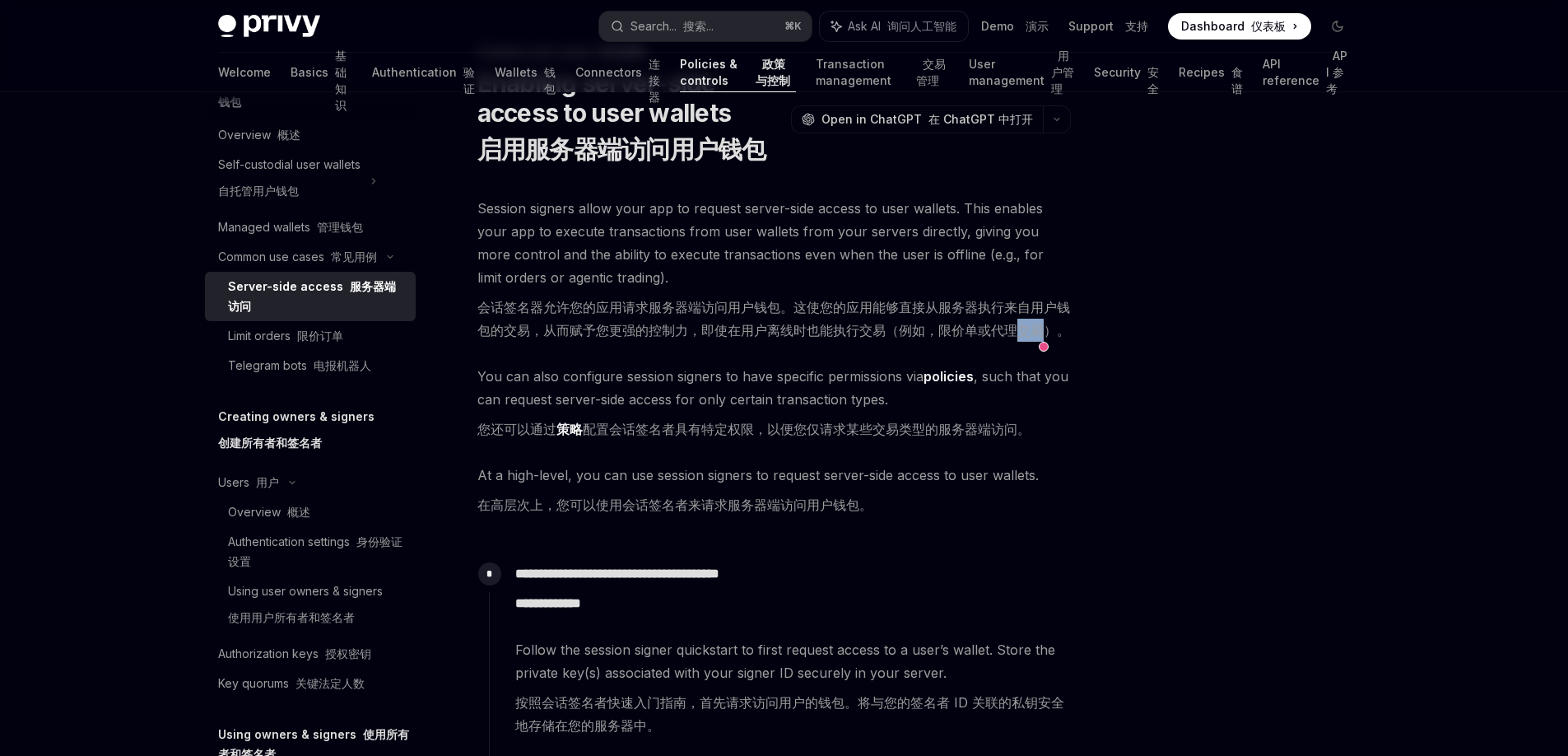
scroll to position [83, 0]
click at [312, 317] on link "Server-side access 服务器端访问" at bounding box center [310, 295] width 211 height 49
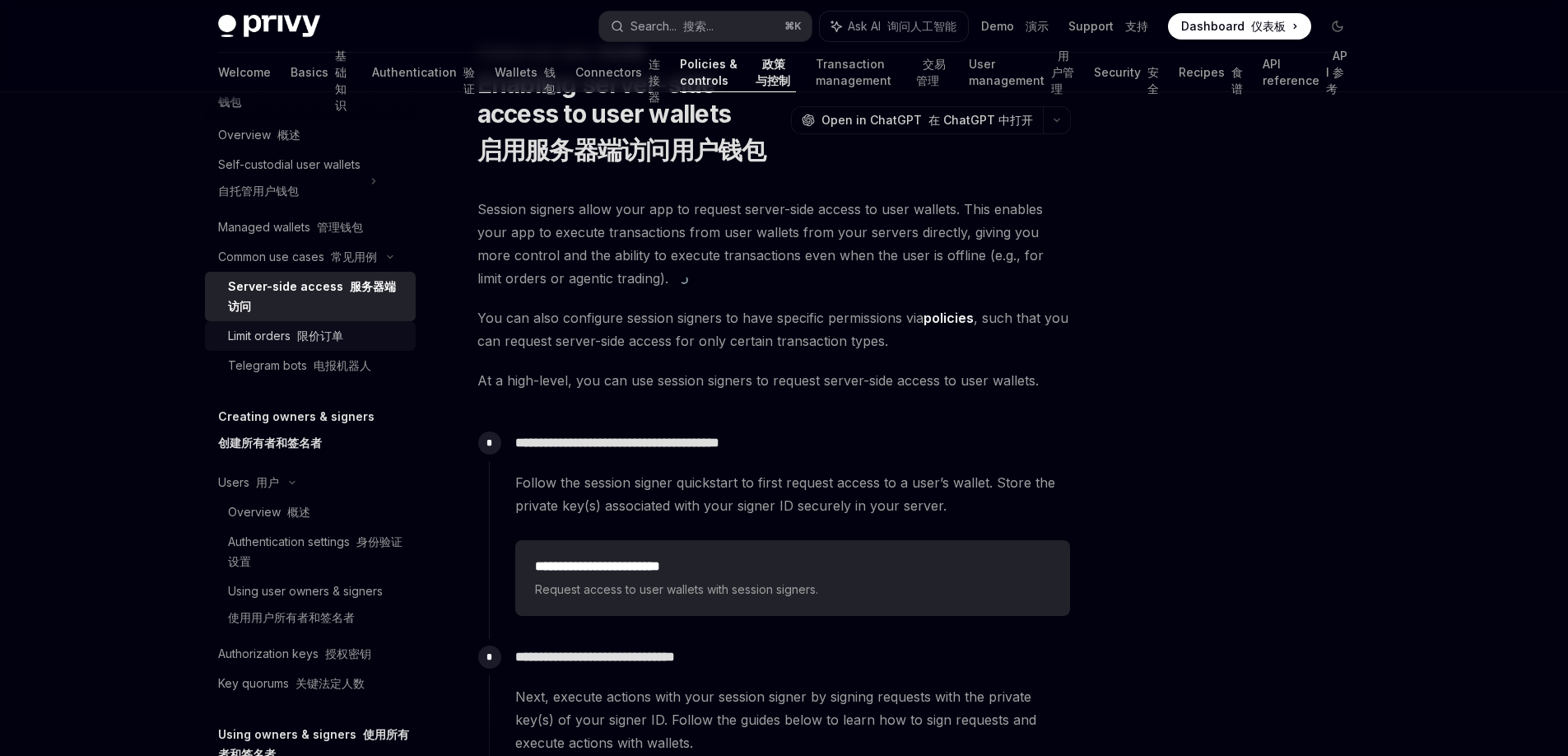
click at [305, 332] on font "限价订单" at bounding box center [320, 336] width 46 height 14
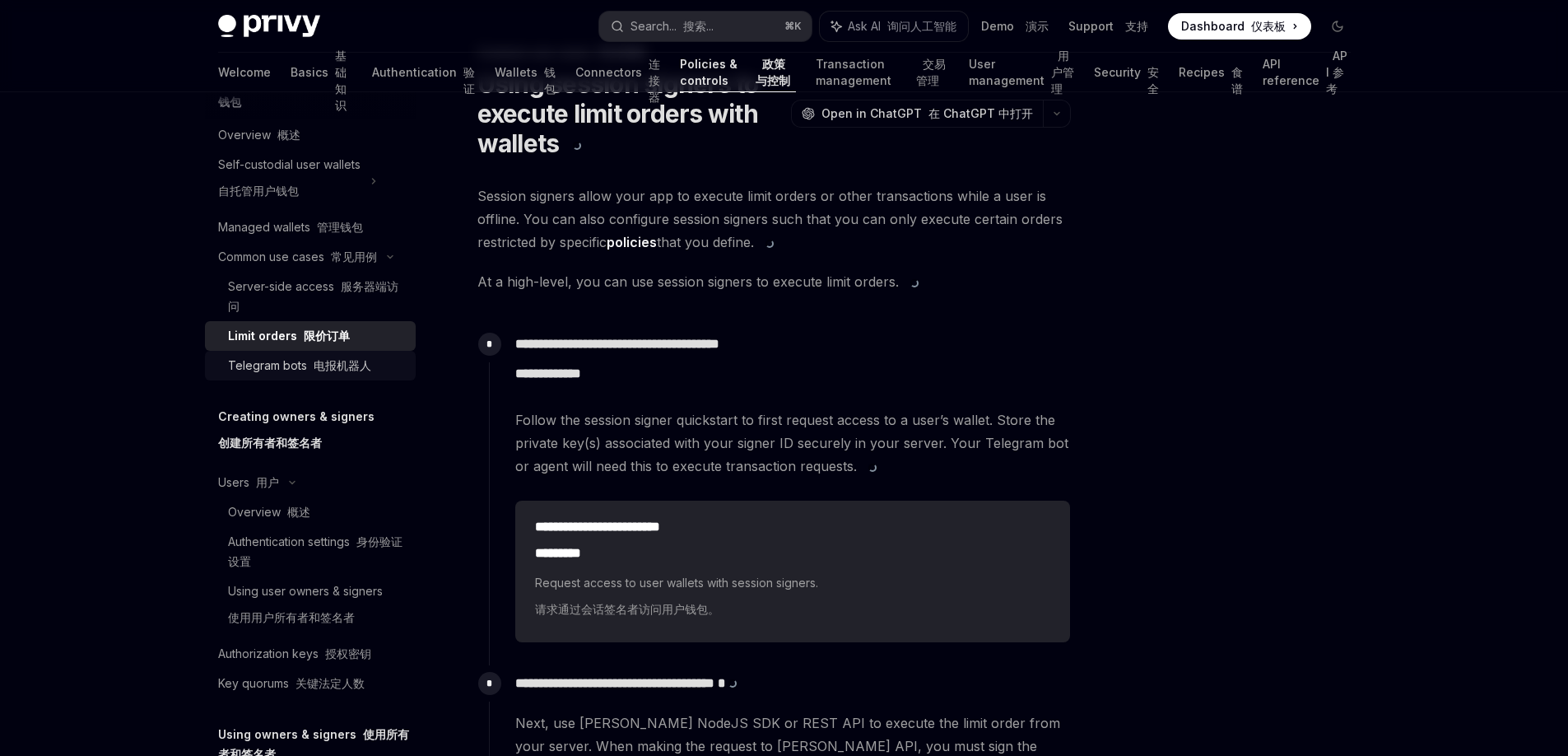
click at [293, 367] on div "Telegram bots 电报机器人" at bounding box center [299, 365] width 143 height 20
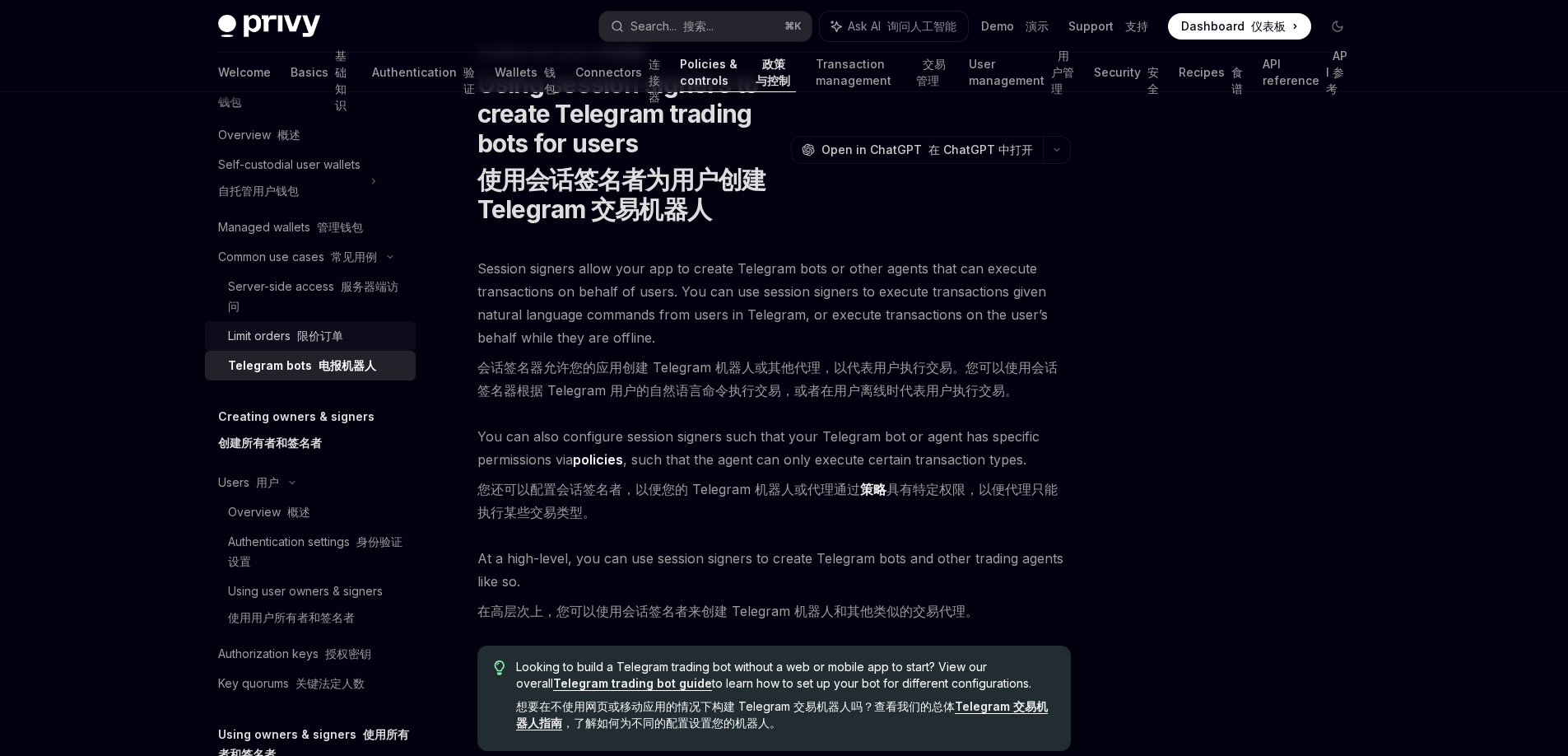
click at [299, 341] on font "限价订单" at bounding box center [320, 336] width 46 height 14
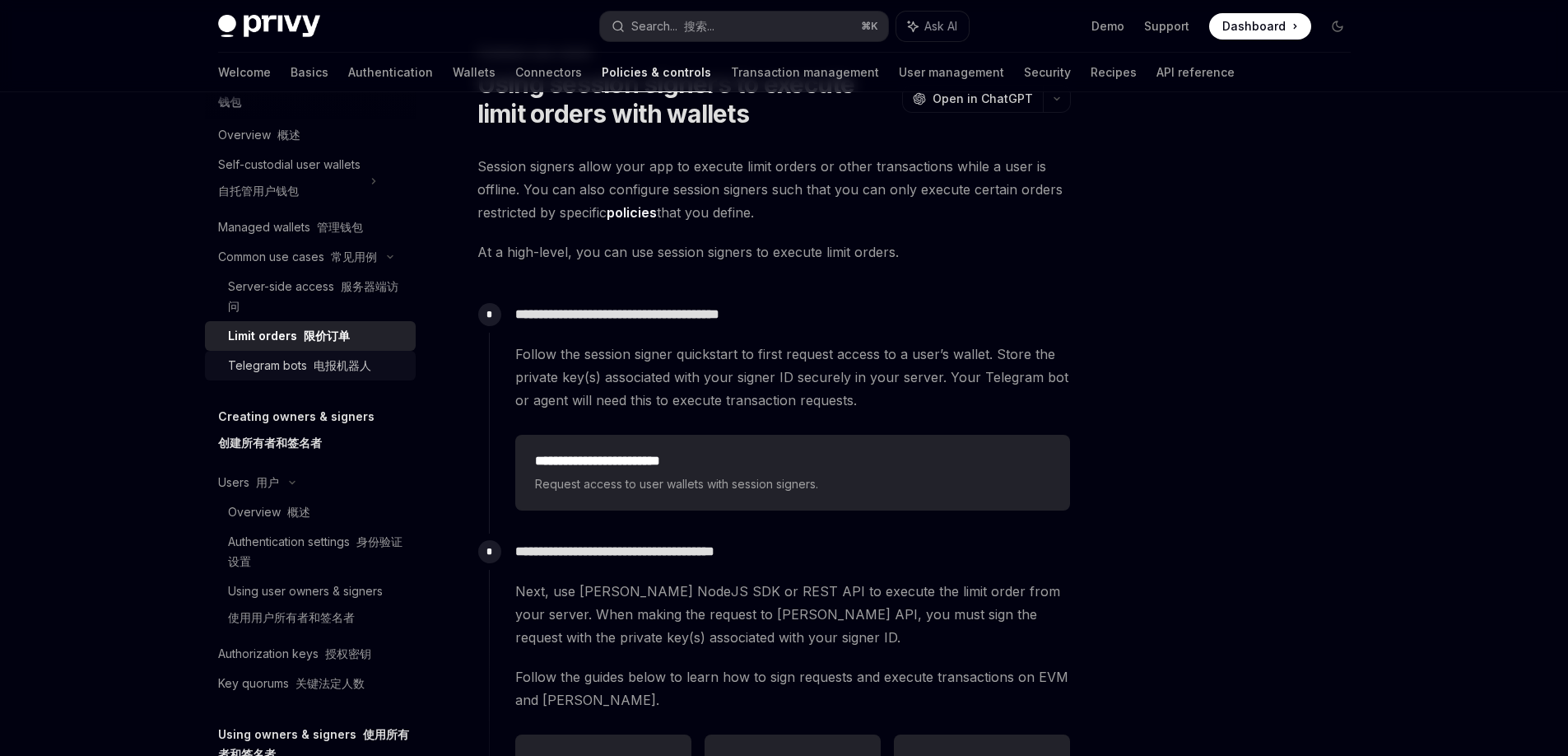
click at [293, 361] on div "Telegram bots 电报机器人" at bounding box center [299, 365] width 143 height 20
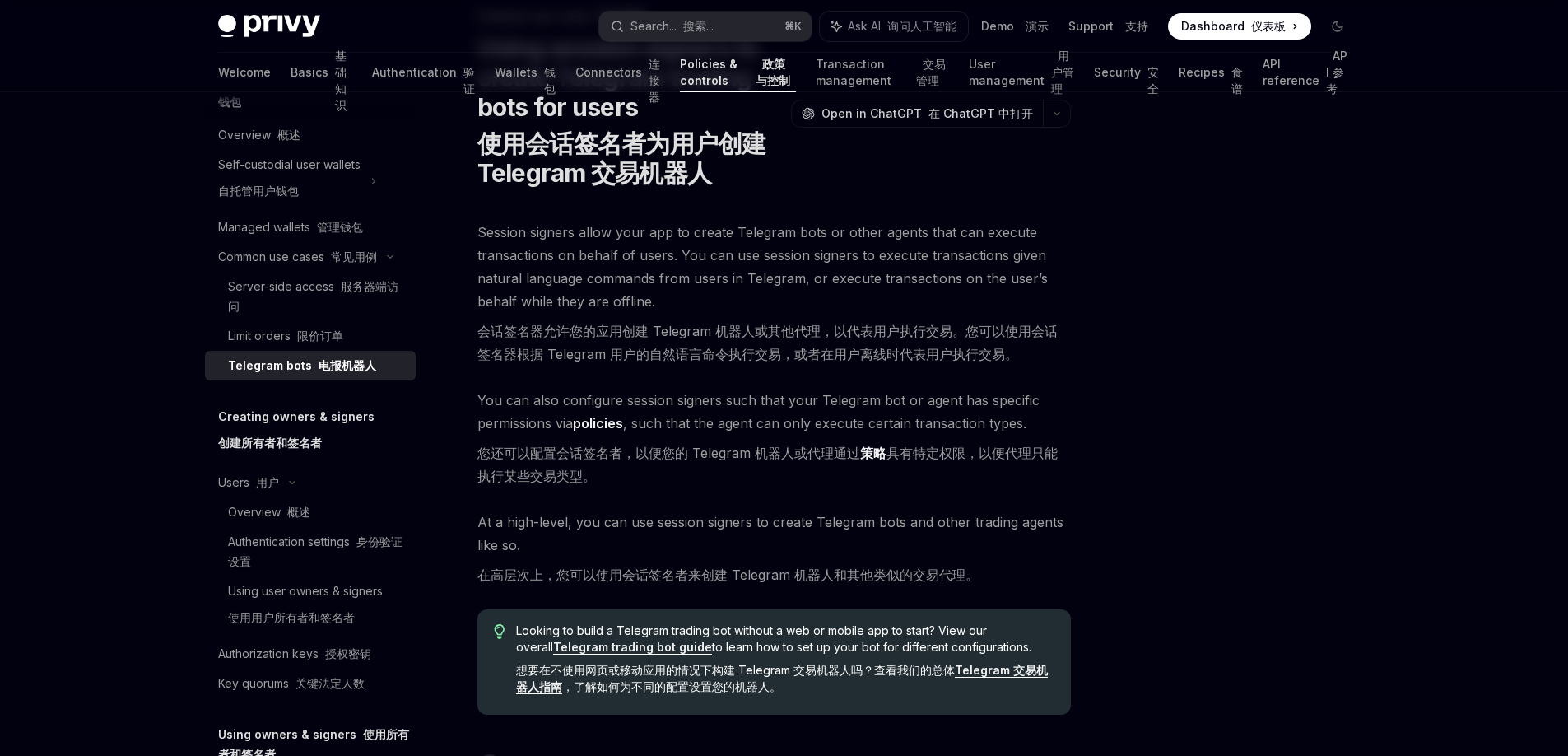
scroll to position [122, 0]
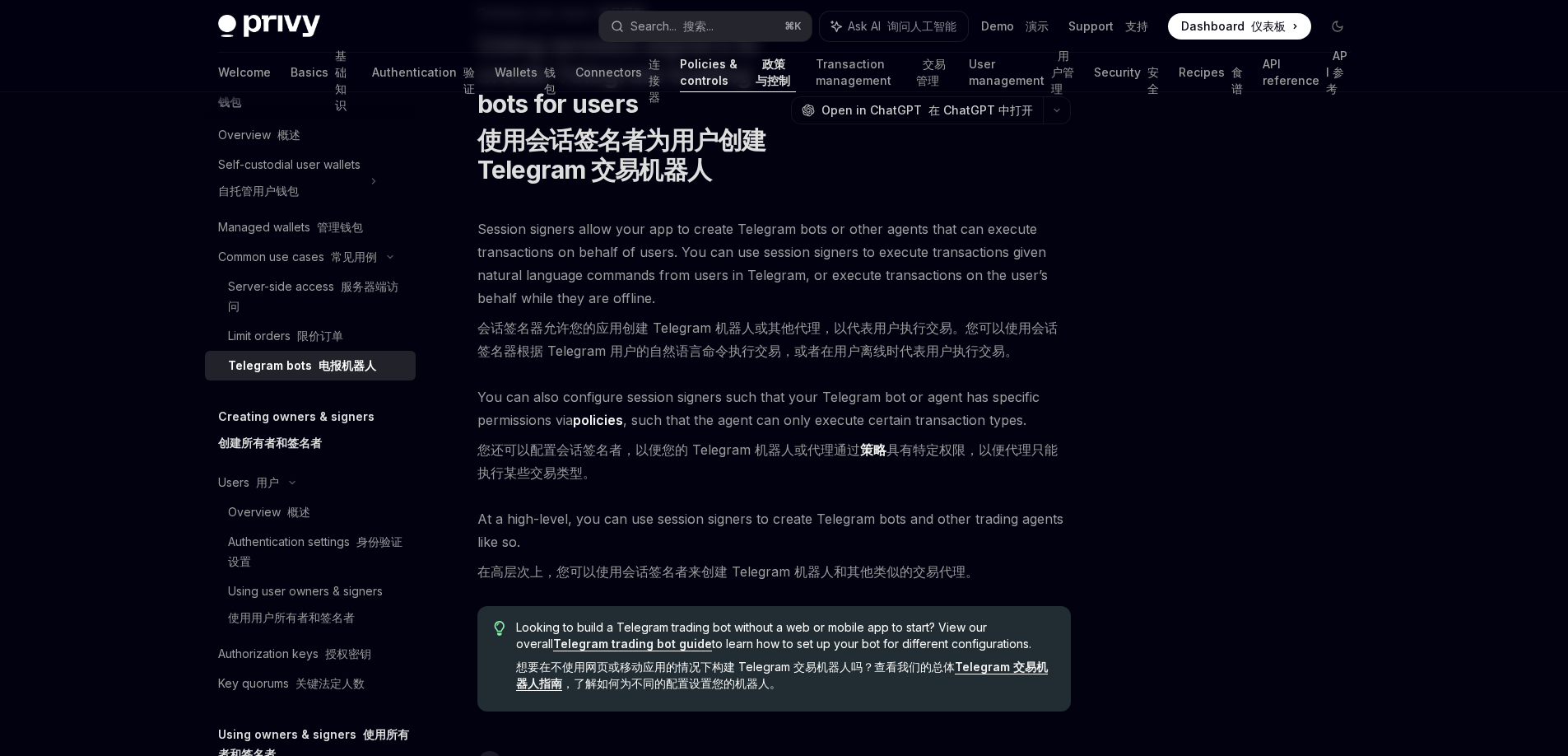
click at [311, 363] on font at bounding box center [314, 365] width 7 height 14
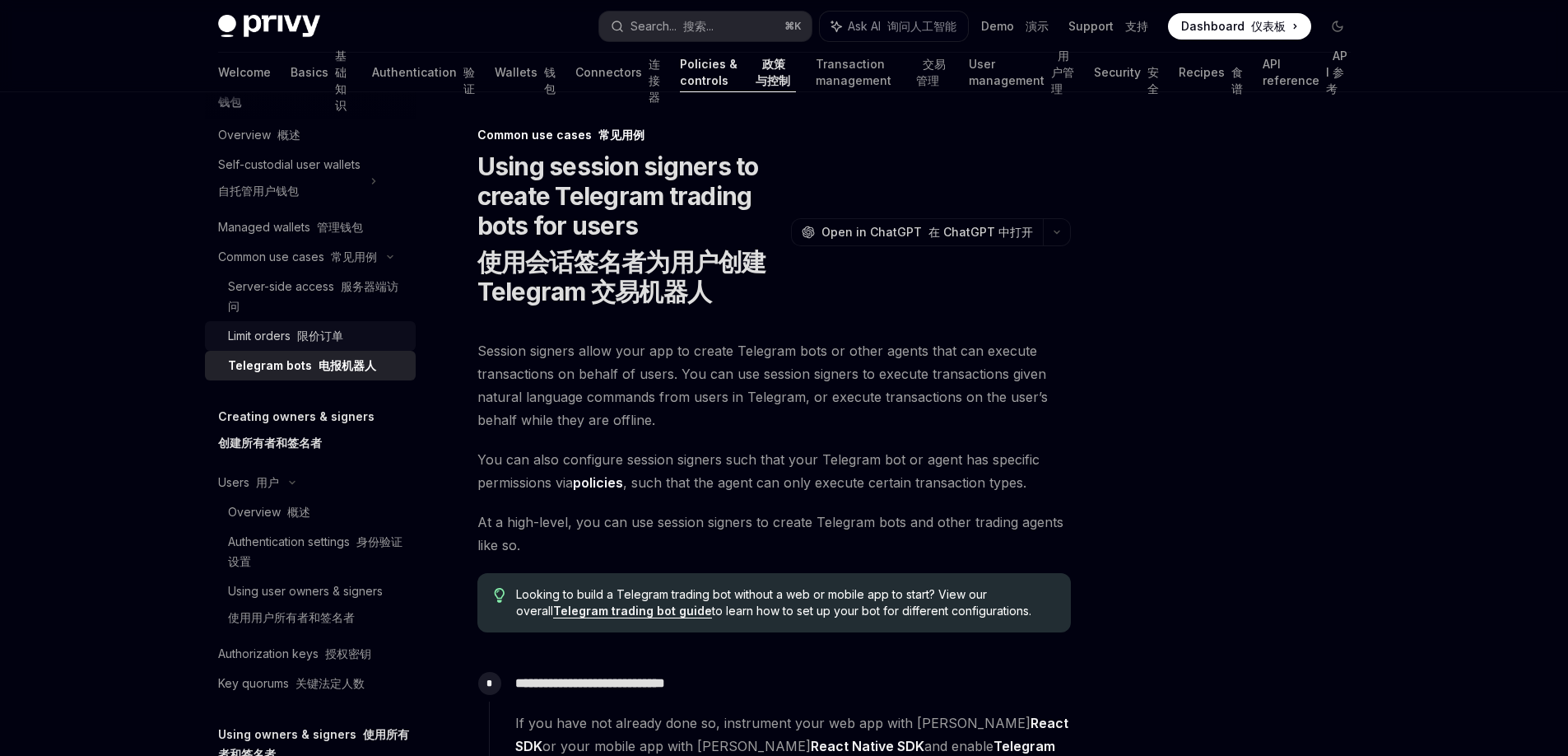
click at [301, 339] on font "限价订单" at bounding box center [320, 336] width 46 height 14
type textarea "*"
